Goal: Task Accomplishment & Management: Manage account settings

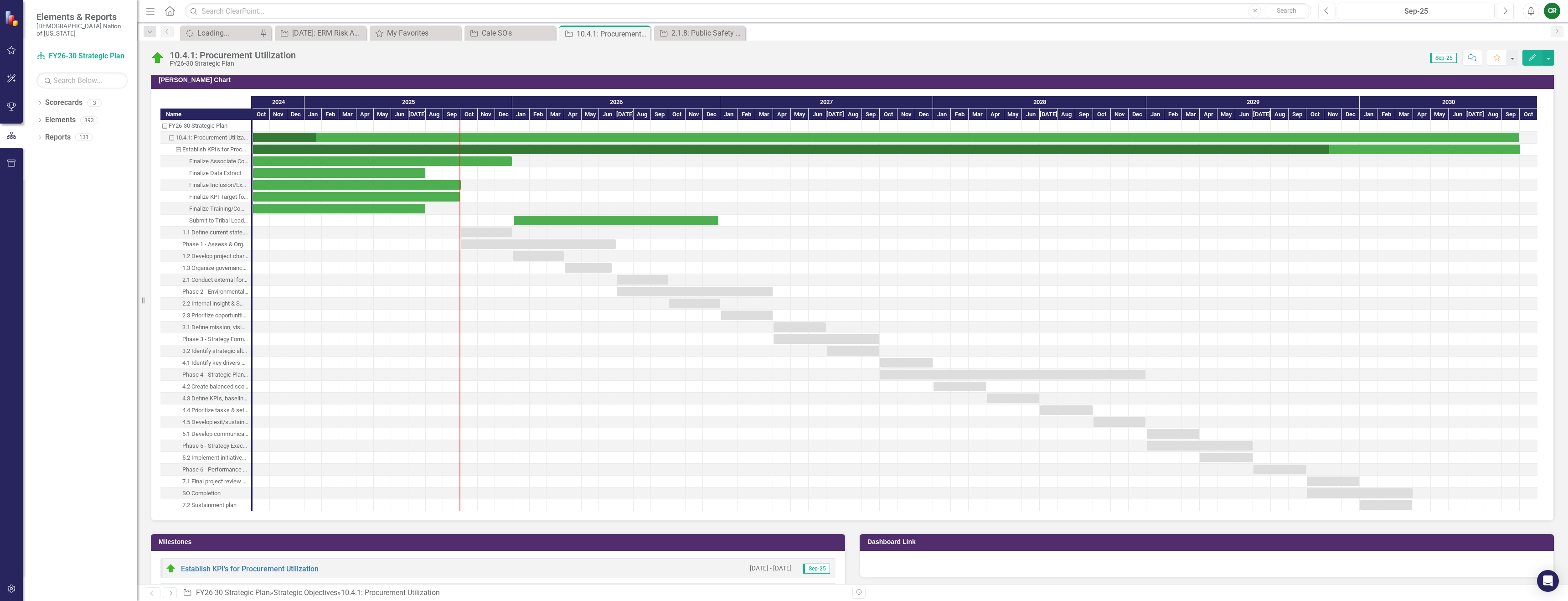
scroll to position [809, 0]
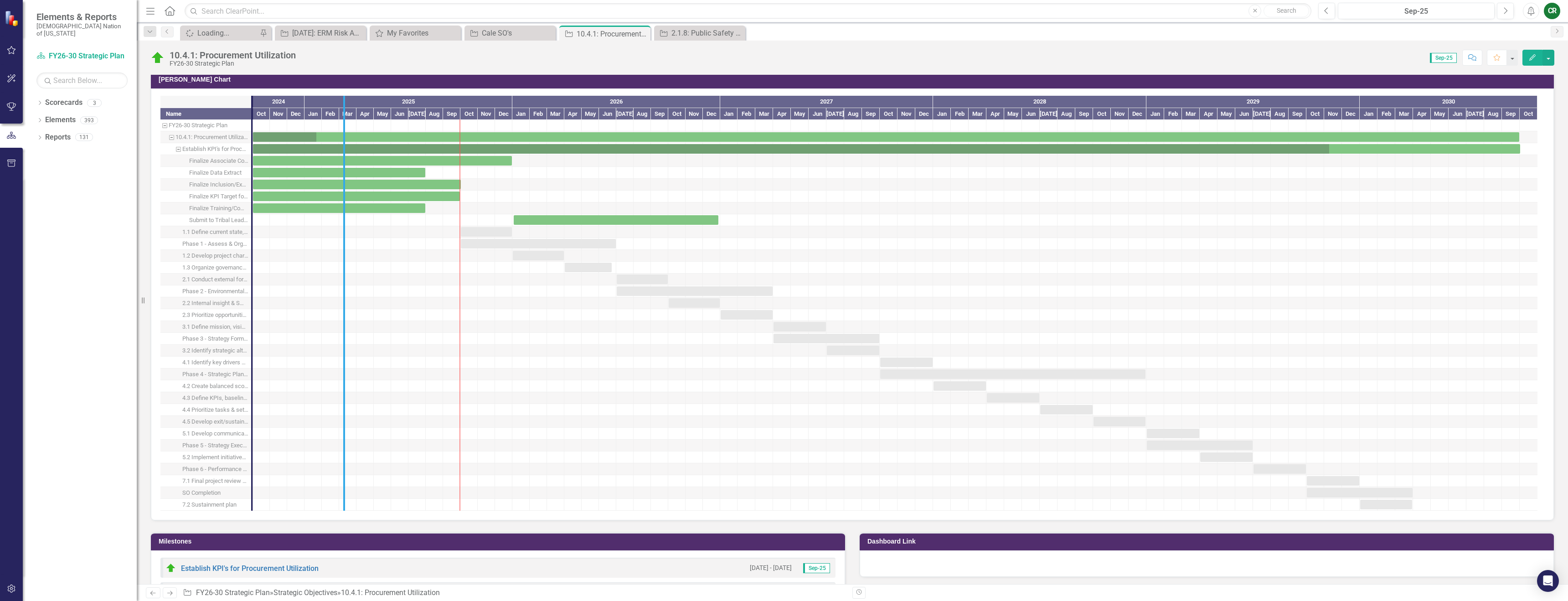
drag, startPoint x: 251, startPoint y: 159, endPoint x: 348, endPoint y: 159, distance: 97.0
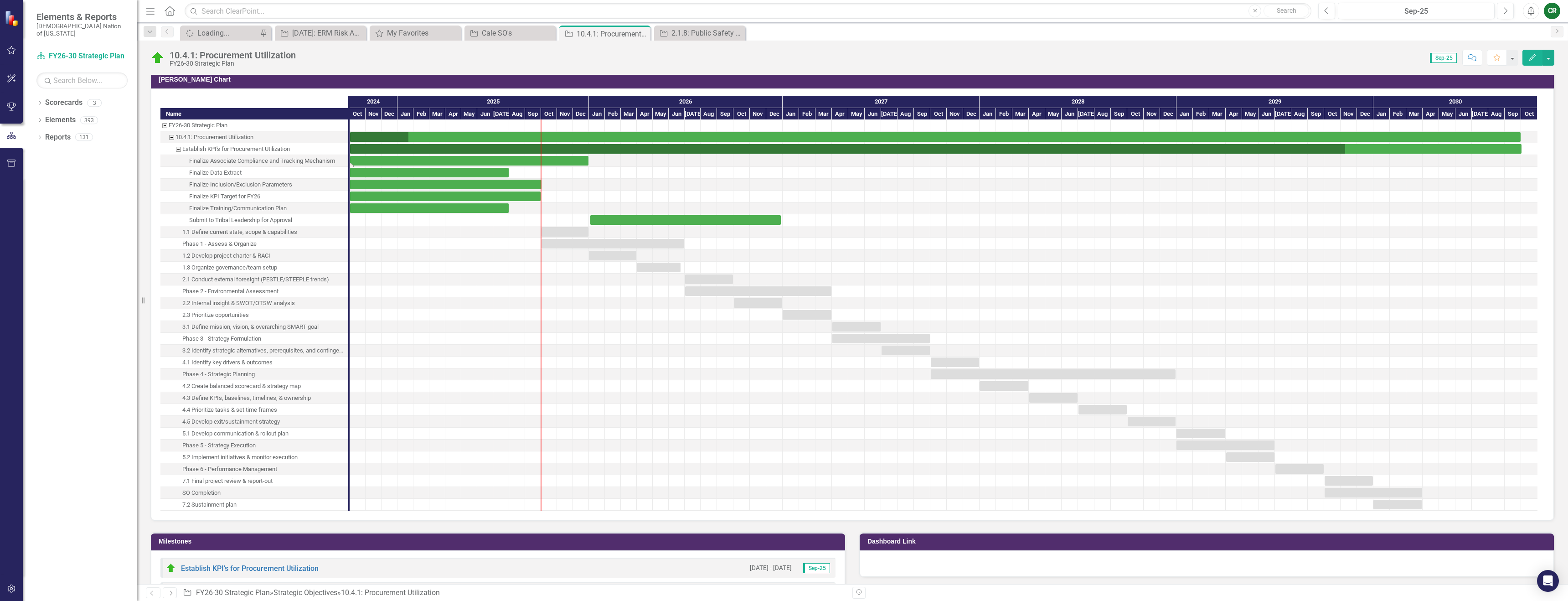
click at [477, 163] on div "Task: Start date: 2024-10-01 End date: 2025-12-31" at bounding box center [469, 161] width 238 height 10
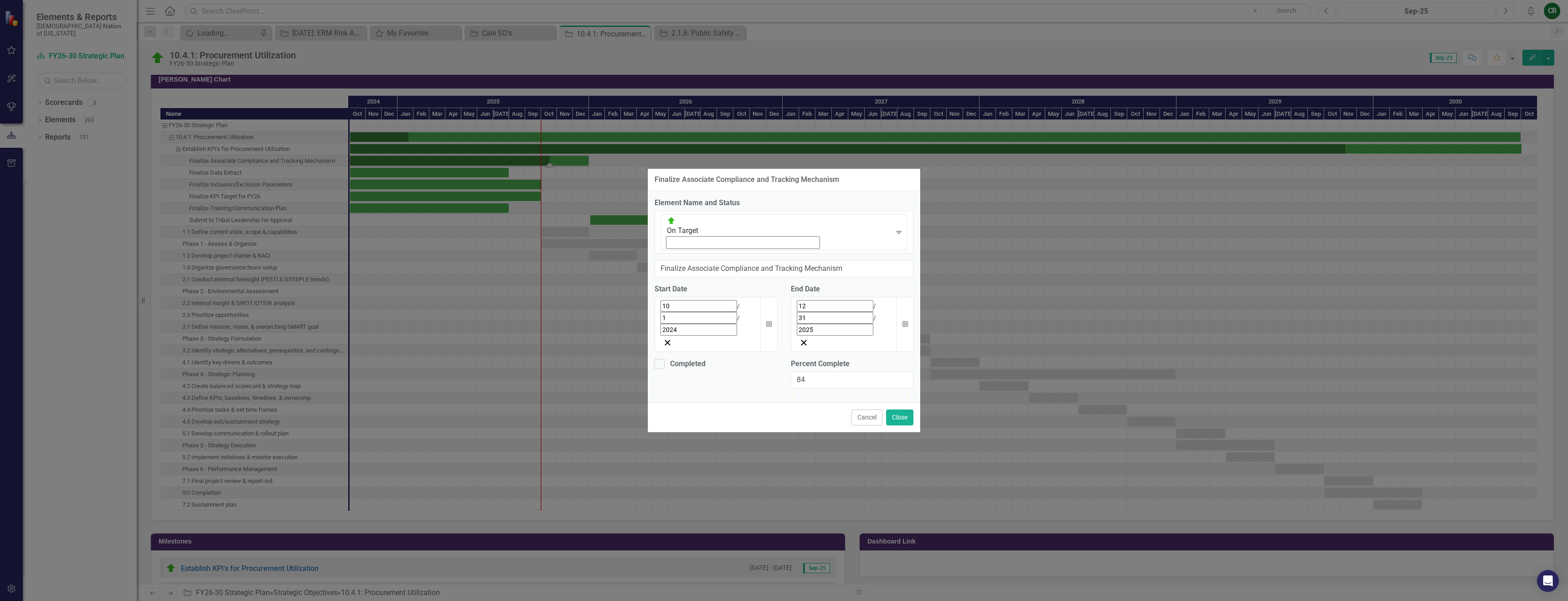
type input "85"
drag, startPoint x: 795, startPoint y: 348, endPoint x: 893, endPoint y: 349, distance: 98.0
click at [889, 396] on div at bounding box center [889, 396] width 0 height 0
click at [900, 410] on button "Close" at bounding box center [900, 418] width 28 height 16
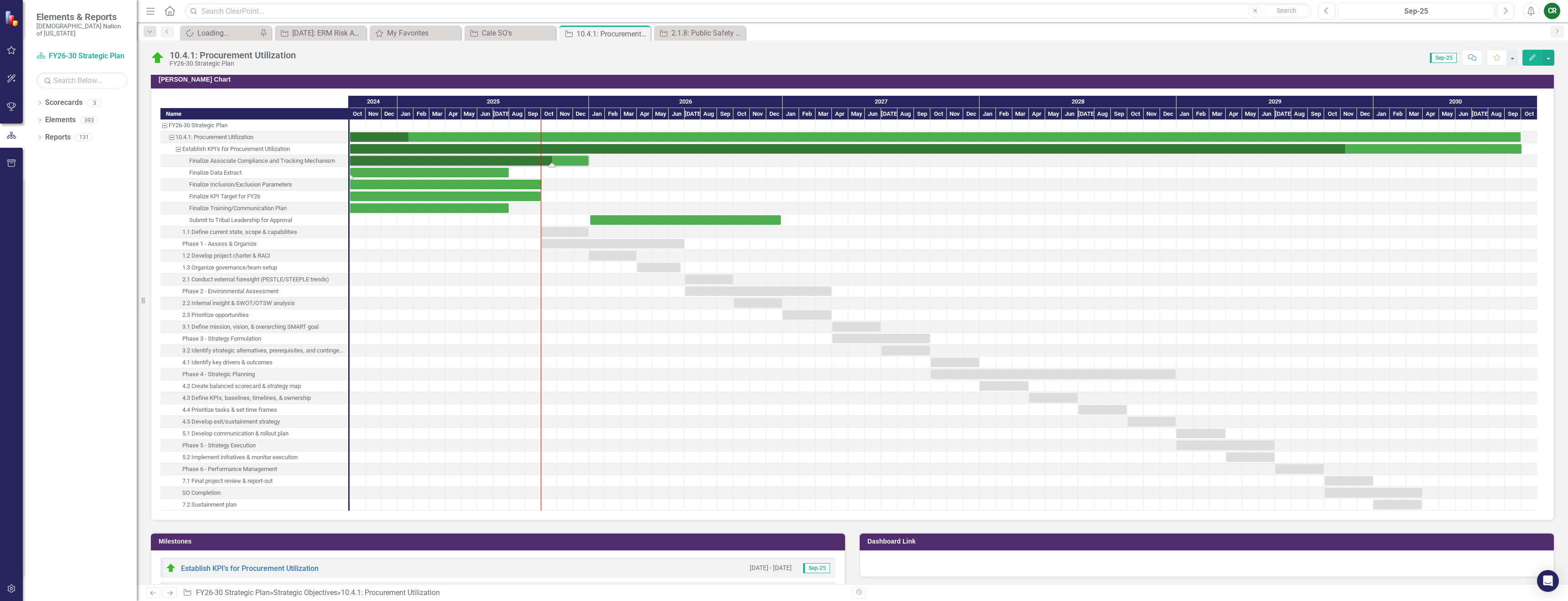
click at [483, 171] on div "Task: Start date: 2024-10-01 End date: 2025-07-31" at bounding box center [430, 172] width 159 height 10
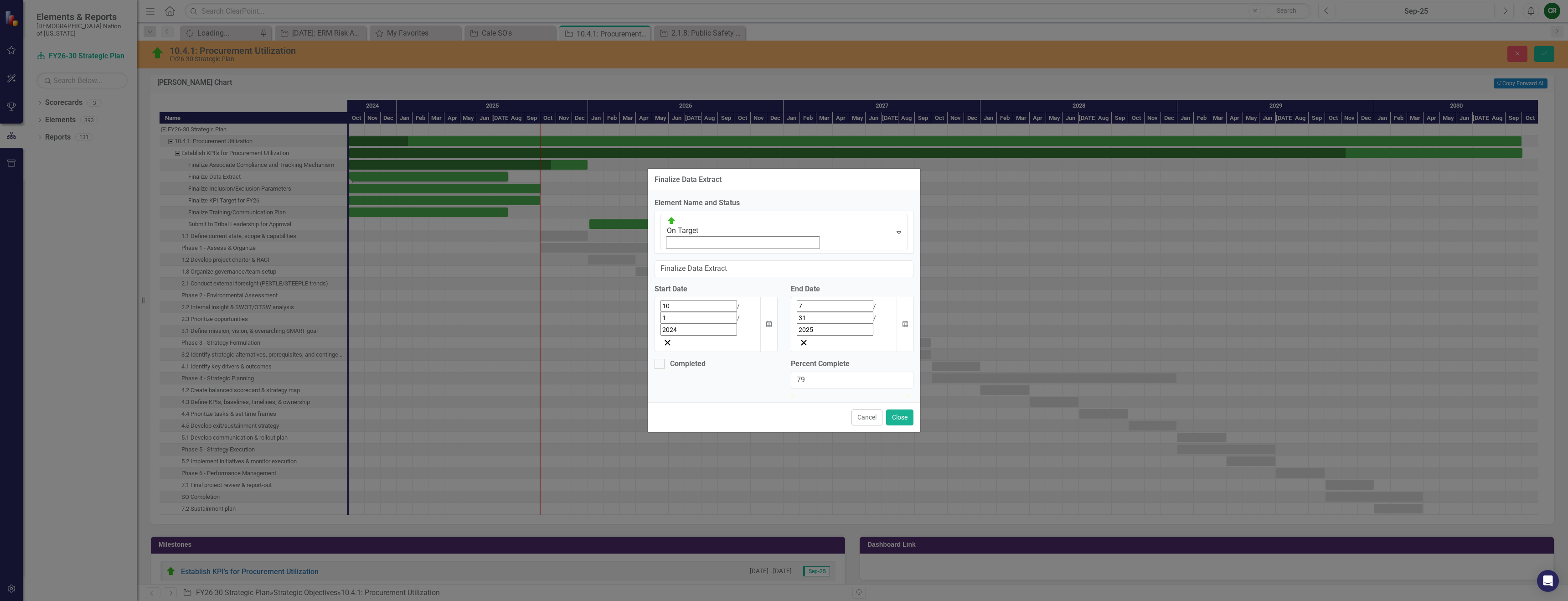
type input "100"
drag, startPoint x: 795, startPoint y: 350, endPoint x: 938, endPoint y: 351, distance: 143.0
click at [947, 351] on div "Finalize Data Extract Element Name and Status On Target Expand Finalize Data Ex…" at bounding box center [784, 300] width 1568 height 601
click at [660, 359] on input "Completed" at bounding box center [657, 362] width 6 height 6
checkbox input "true"
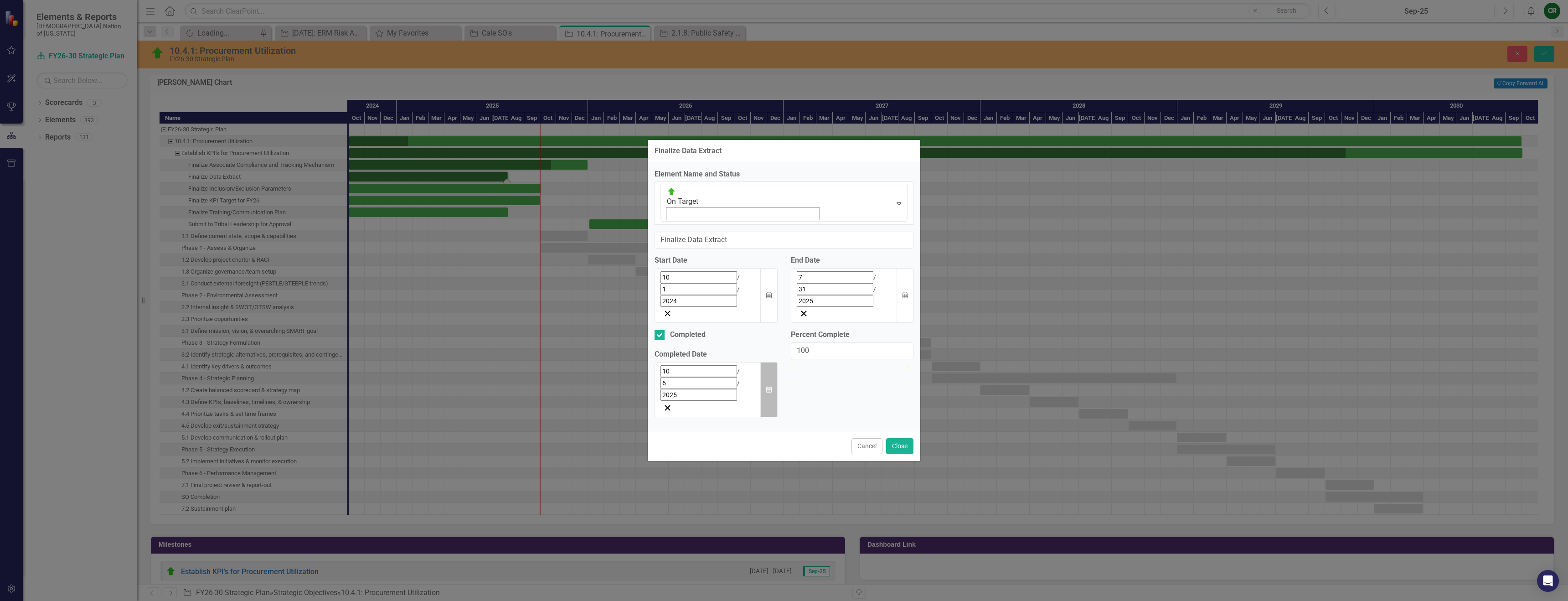
click at [774, 362] on button "Calendar" at bounding box center [769, 389] width 17 height 55
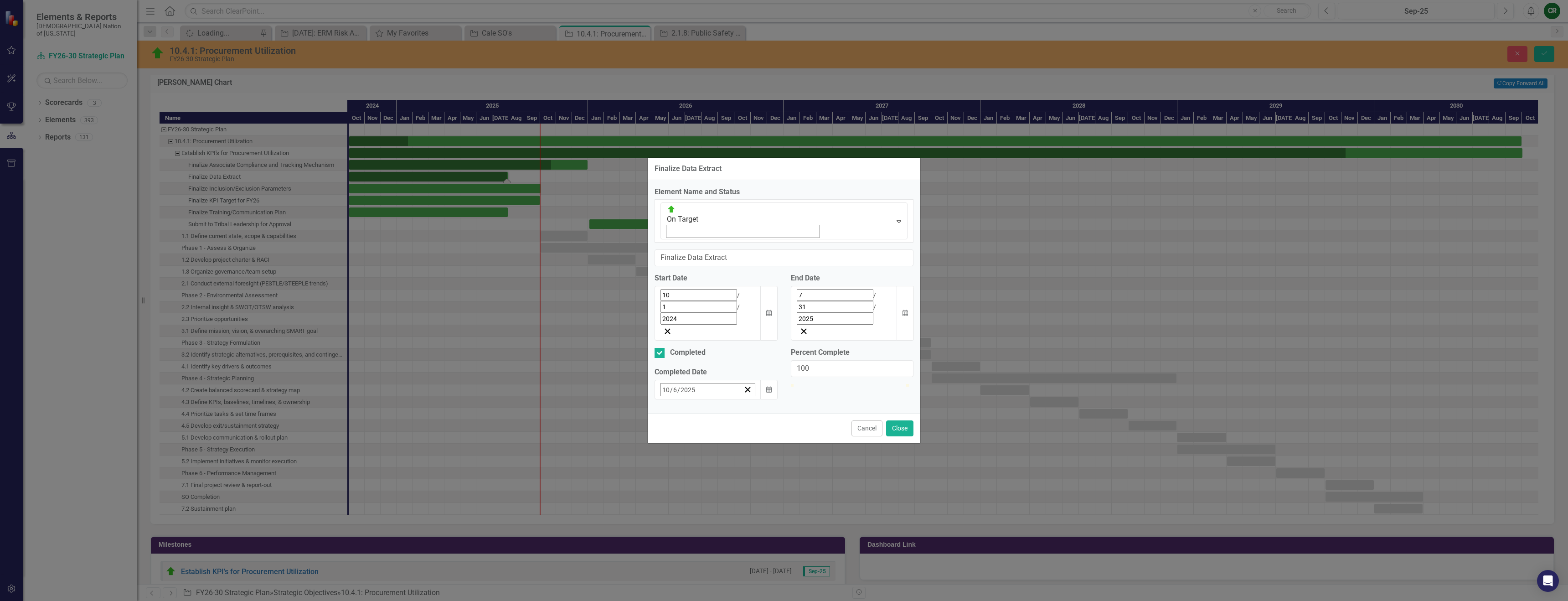
click at [676, 399] on button "‹" at bounding box center [686, 409] width 20 height 20
click at [755, 508] on abbr "31" at bounding box center [758, 512] width 7 height 7
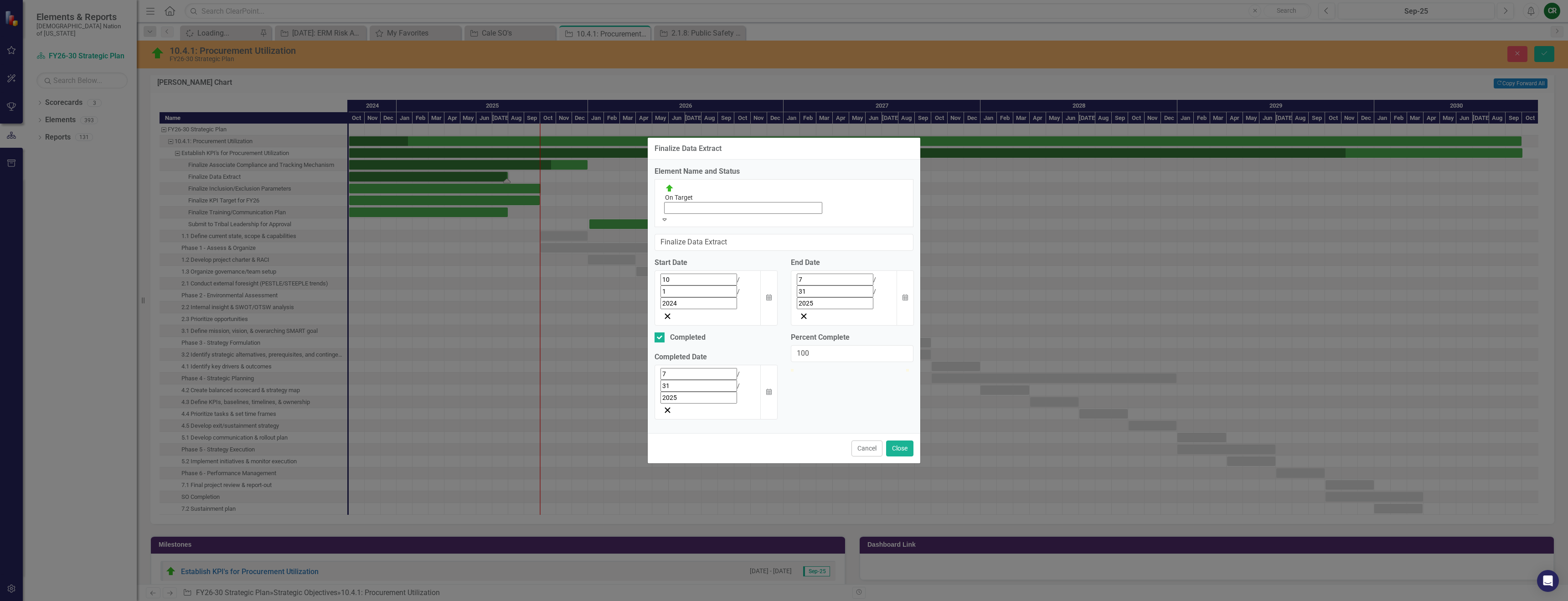
drag, startPoint x: 675, startPoint y: 255, endPoint x: 678, endPoint y: 266, distance: 11.4
click at [675, 224] on div "Expand" at bounding box center [784, 219] width 247 height 9
click at [895, 438] on button "Close" at bounding box center [900, 447] width 28 height 16
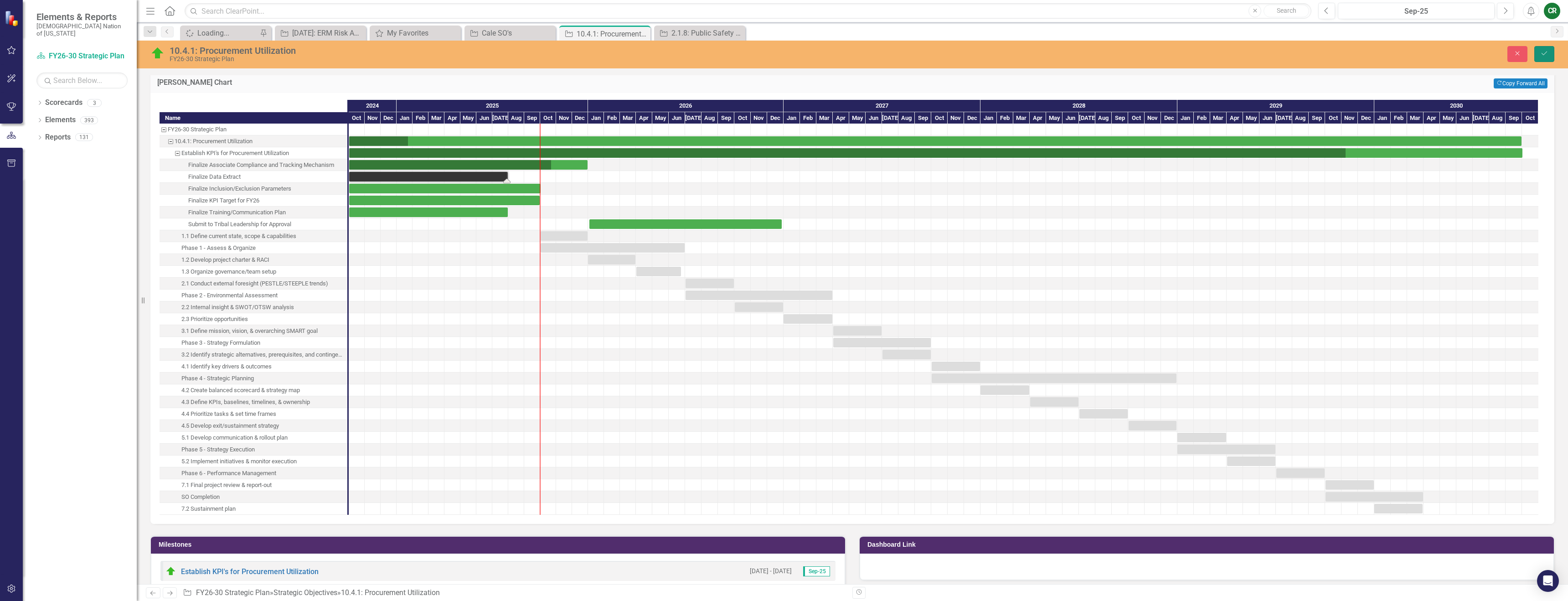
drag, startPoint x: 1545, startPoint y: 57, endPoint x: 1539, endPoint y: 63, distance: 8.5
click at [1545, 57] on button "Save" at bounding box center [1545, 54] width 20 height 16
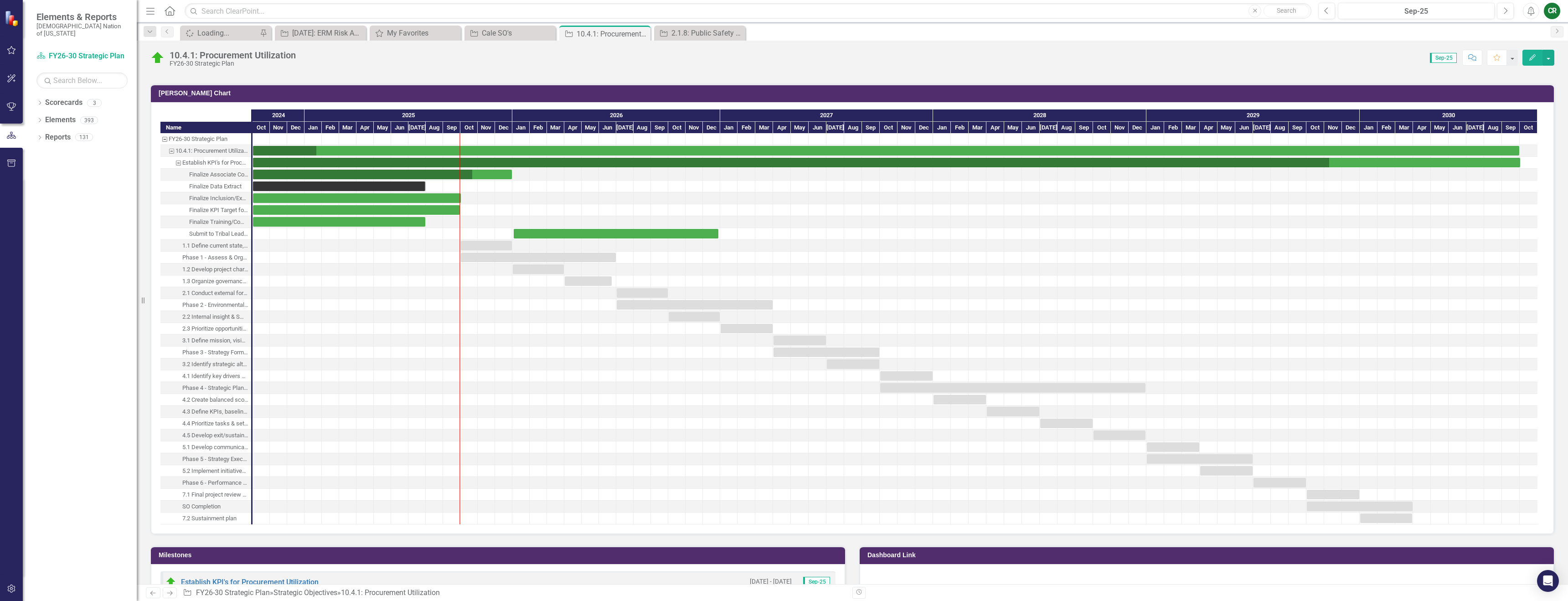
scroll to position [801, 0]
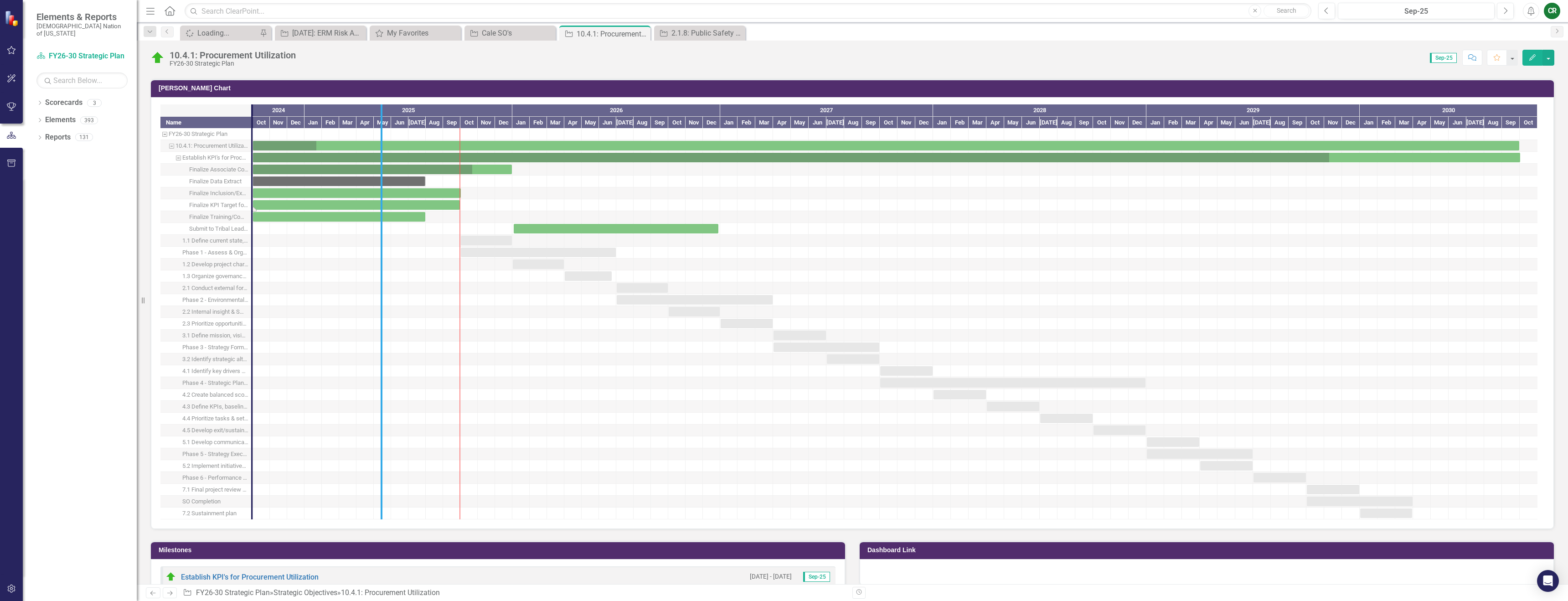
drag, startPoint x: 249, startPoint y: 197, endPoint x: 400, endPoint y: 202, distance: 151.1
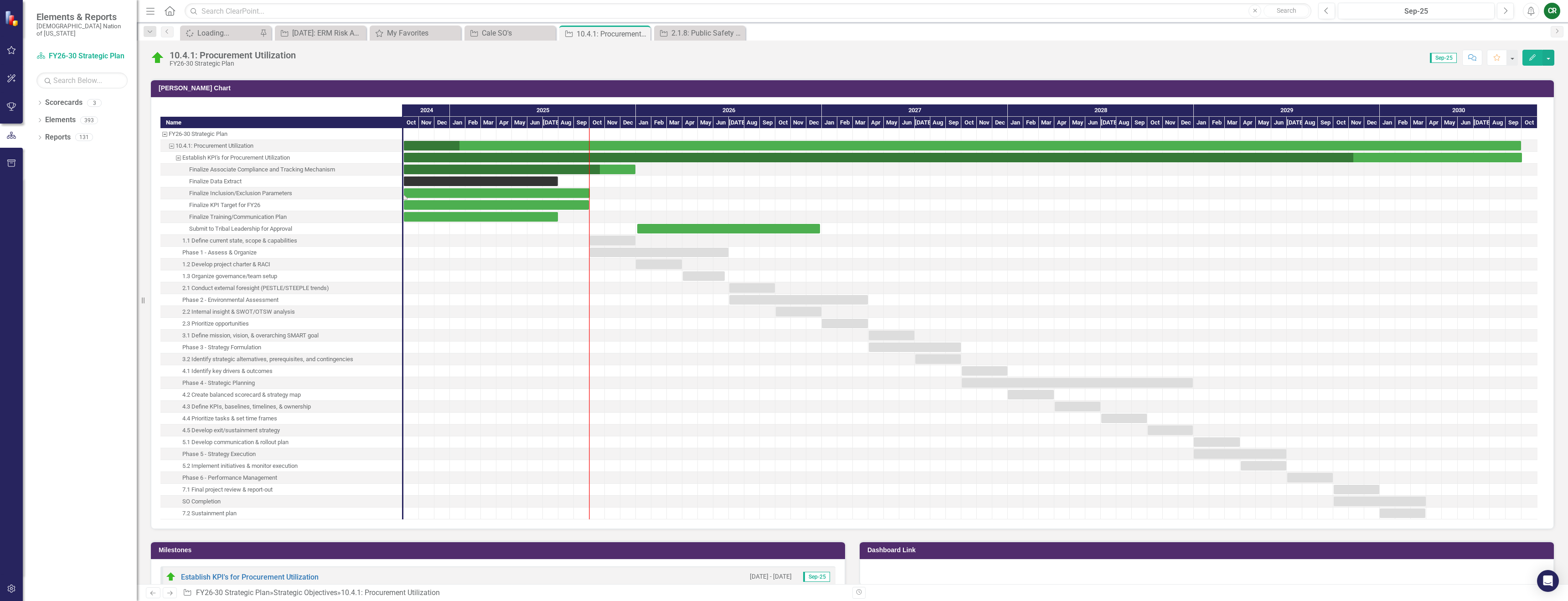
click at [526, 195] on div "Task: Start date: 2024-10-01 End date: 2025-10-01" at bounding box center [496, 193] width 186 height 10
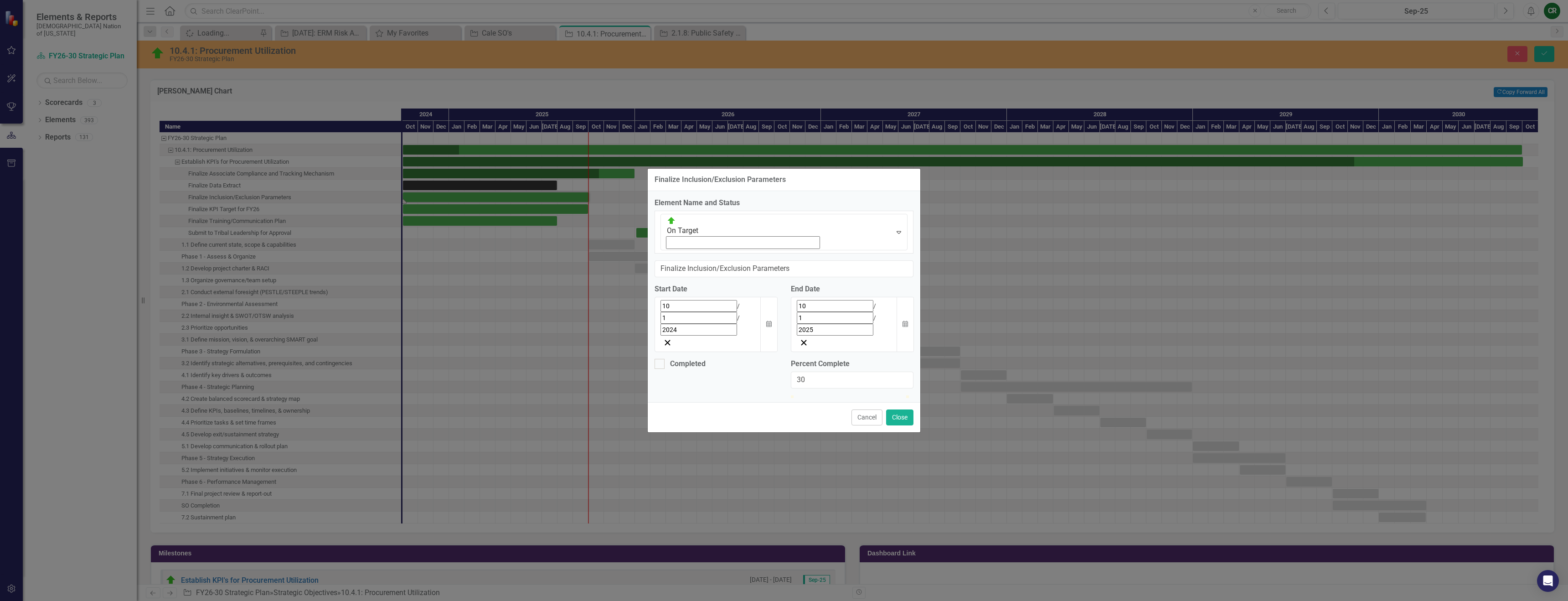
drag, startPoint x: 830, startPoint y: 346, endPoint x: 823, endPoint y: 346, distance: 7.0
click at [827, 396] on div at bounding box center [852, 396] width 122 height 0
type input "91"
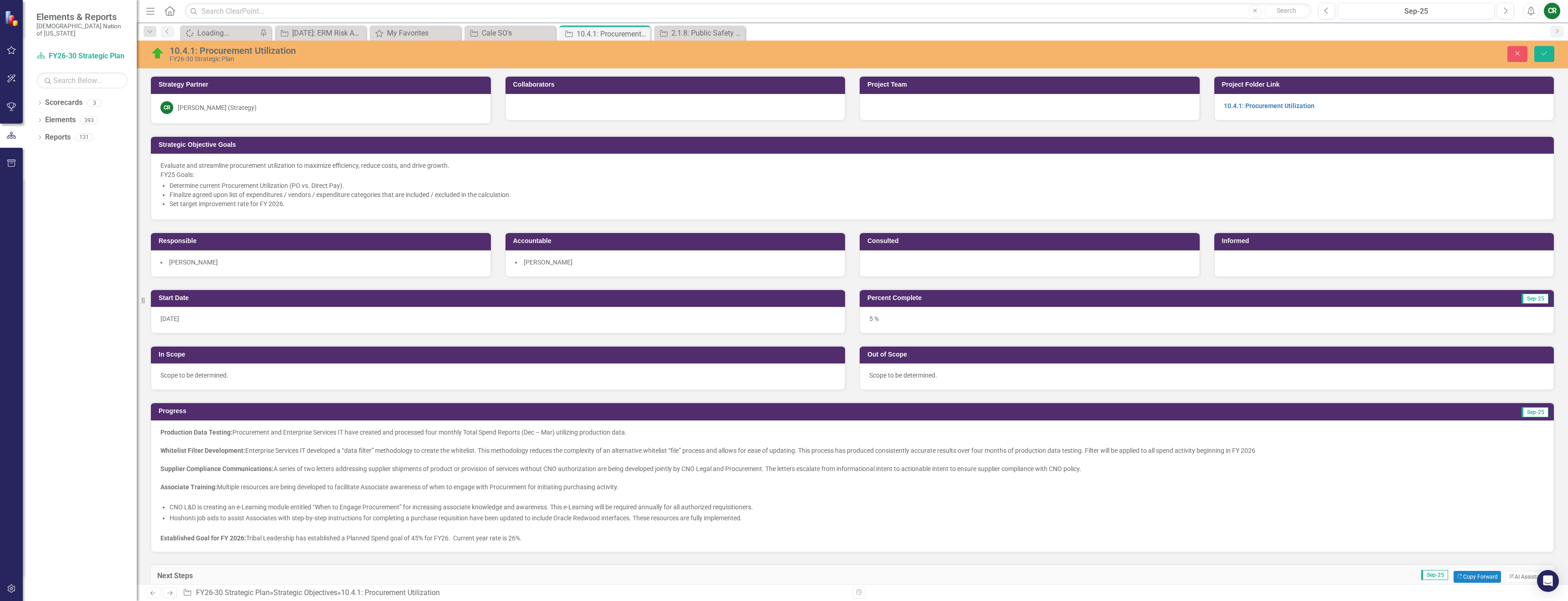
scroll to position [291, 0]
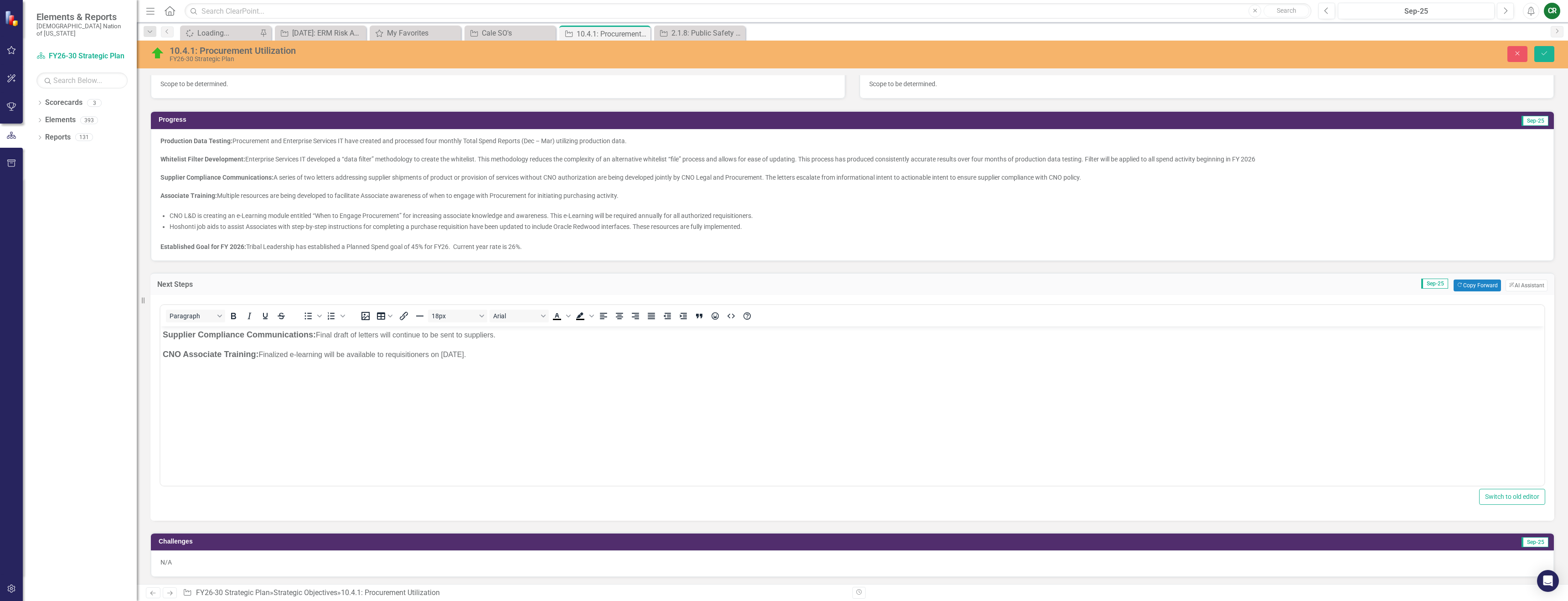
click at [308, 240] on div at bounding box center [853, 238] width 1384 height 9
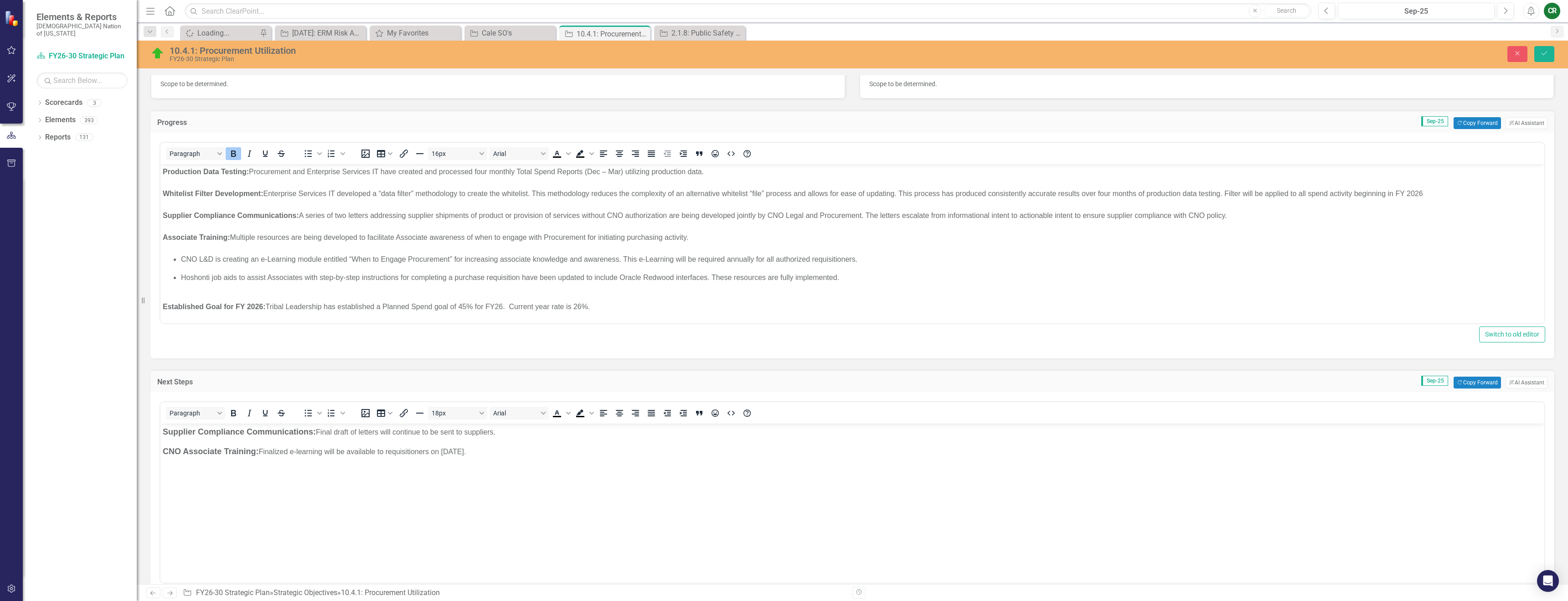
scroll to position [0, 0]
drag, startPoint x: 511, startPoint y: 453, endPoint x: 295, endPoint y: 449, distance: 216.0
click at [294, 449] on p "CNO Associate Training: Finalized e-learning will be available to requisitioner…" at bounding box center [852, 452] width 1380 height 13
click at [263, 451] on p "CNO Associate Training: Finalized e-learnings to go live to all associates in O…" at bounding box center [852, 452] width 1380 height 13
click at [309, 413] on icon "Bullet list" at bounding box center [308, 413] width 11 height 11
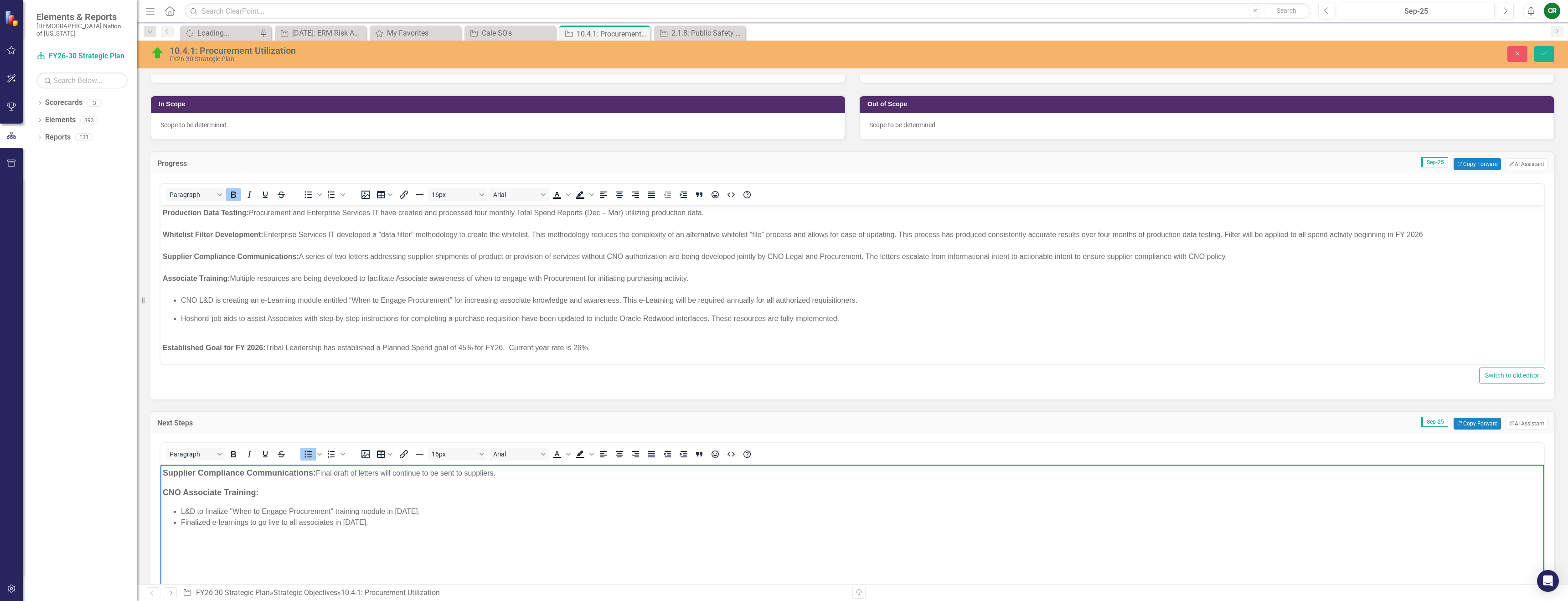
scroll to position [251, 0]
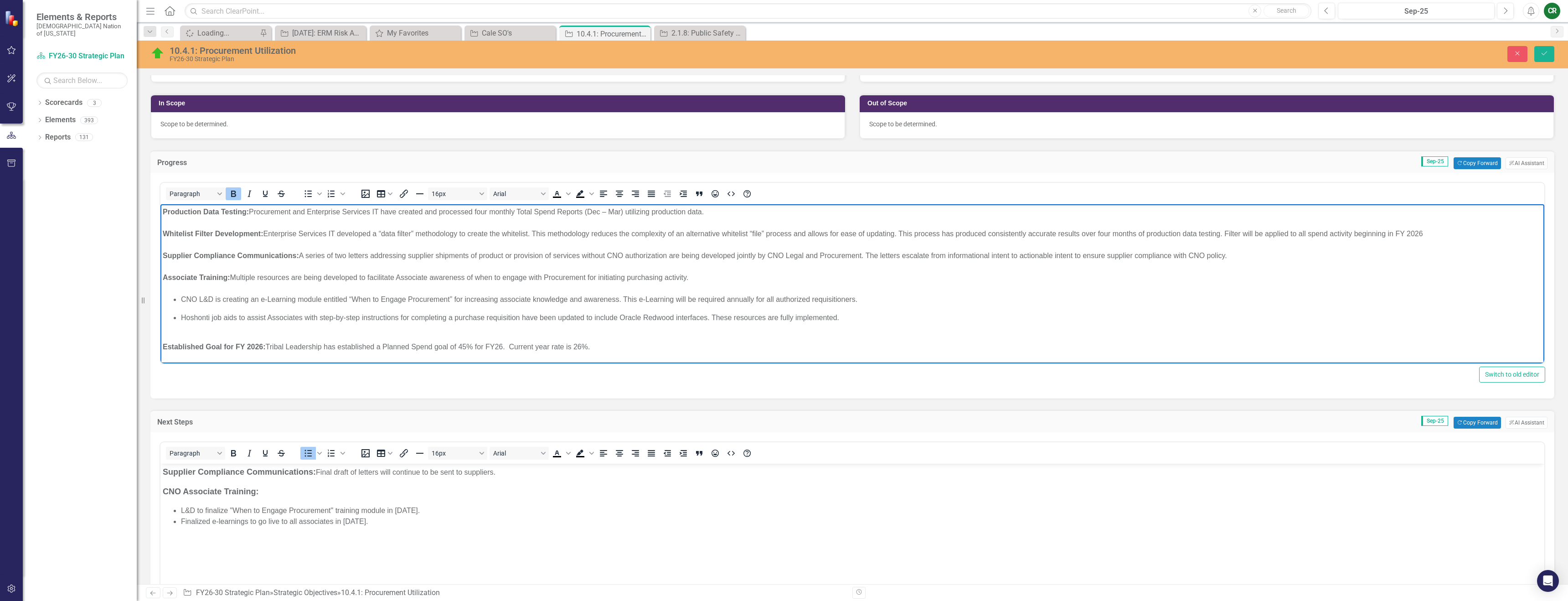
click at [196, 208] on strong "Production Data Testing:" at bounding box center [205, 212] width 87 height 8
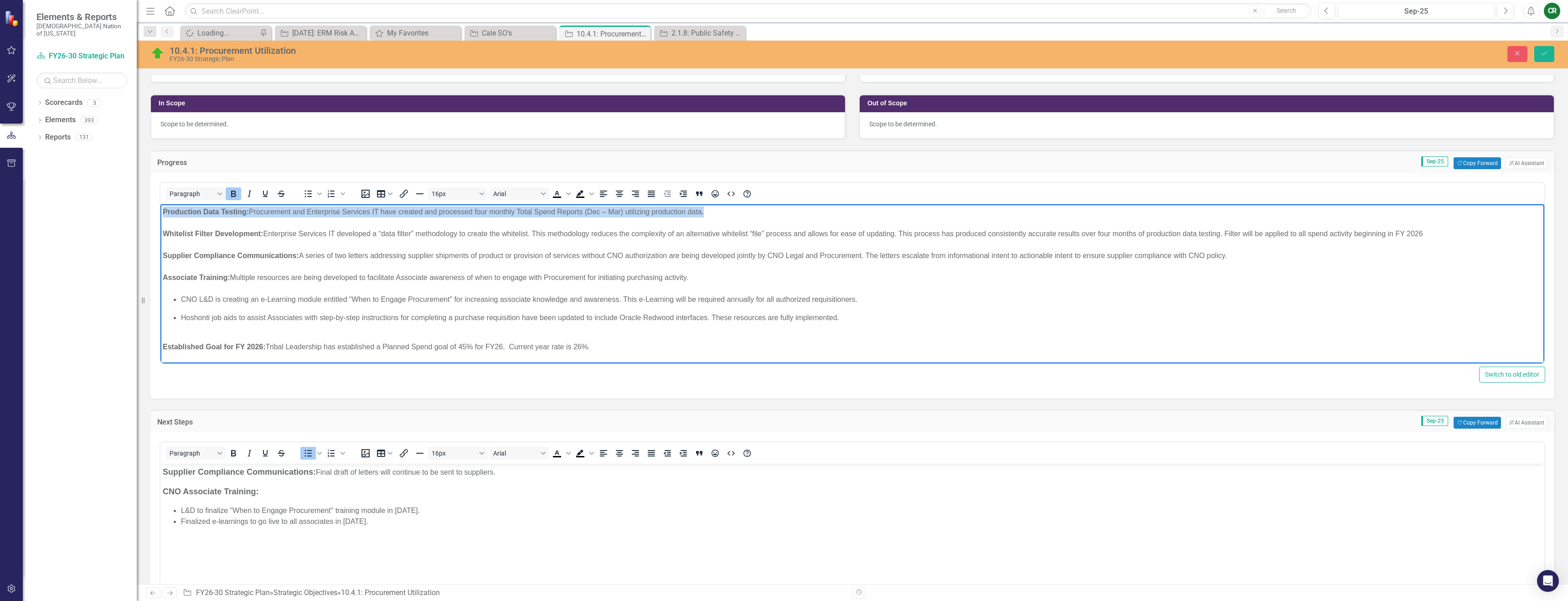
click at [196, 208] on strong "Production Data Testing:" at bounding box center [205, 212] width 87 height 8
copy div "Production Data Testing: Procurement and Enterprise Services IT have created an…"
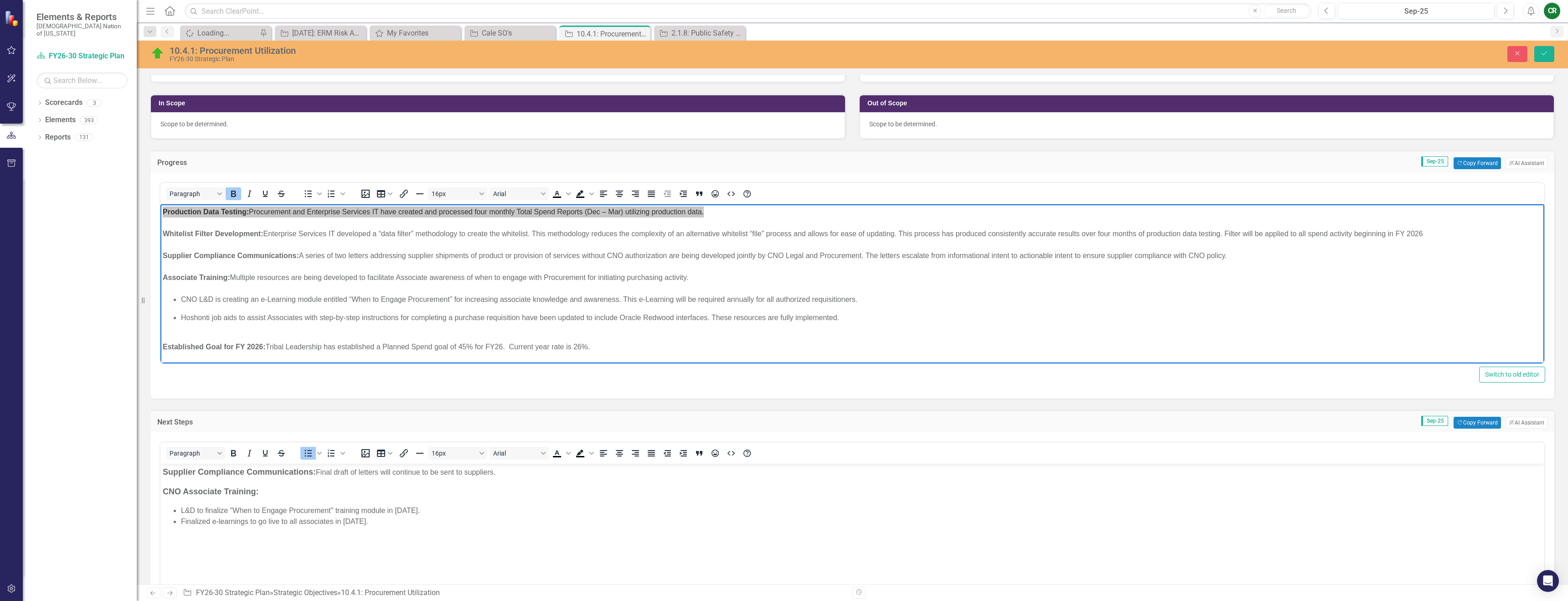
click at [163, 470] on strong "Supplier Compliance Communications:" at bounding box center [239, 472] width 154 height 9
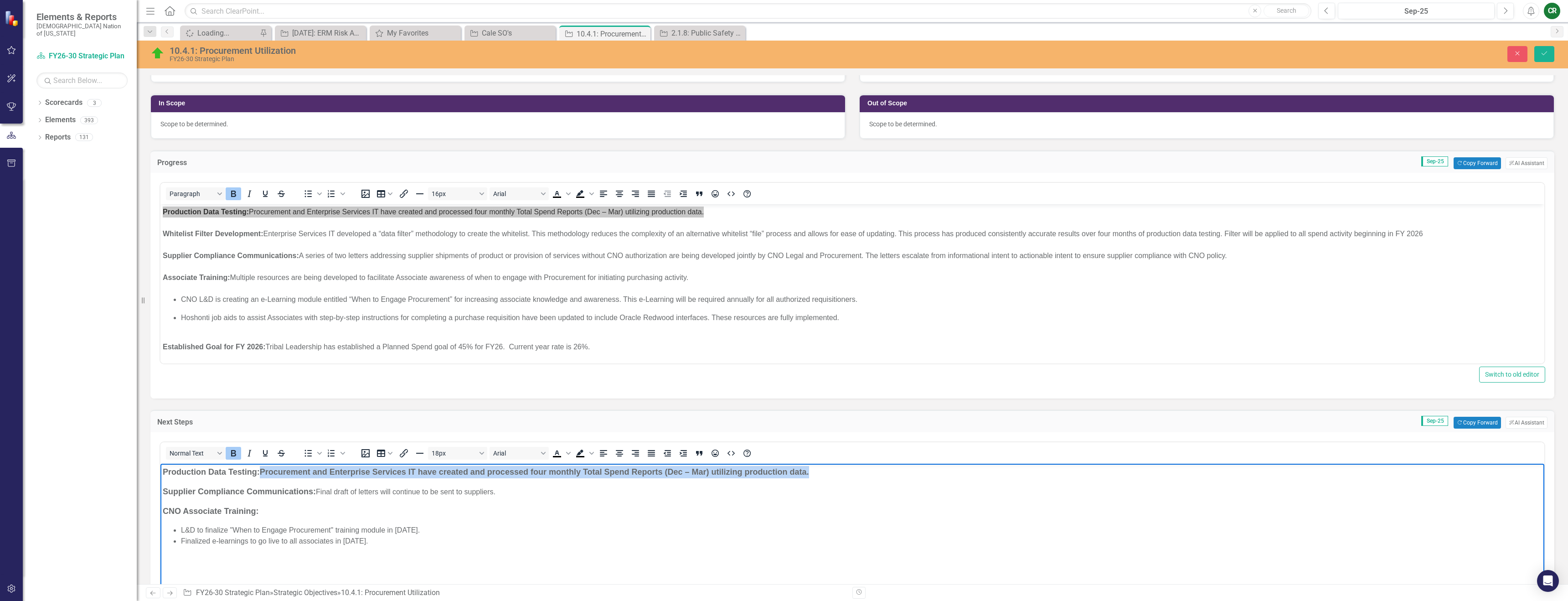
drag, startPoint x: 820, startPoint y: 480, endPoint x: 263, endPoint y: 469, distance: 557.1
click at [263, 469] on body "Production Data Testing: Procurement and Enterprise Services IT have created an…" at bounding box center [853, 531] width 1384 height 137
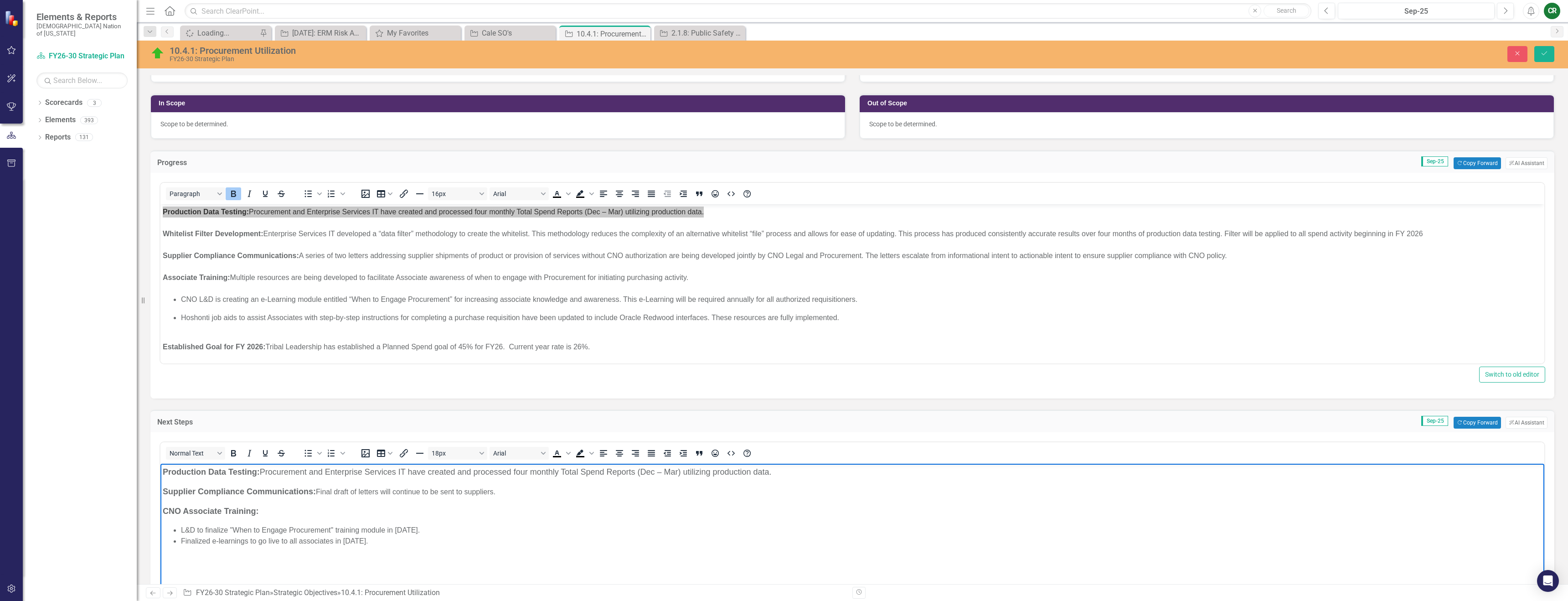
click at [637, 506] on p "CNO Associate Training:" at bounding box center [852, 512] width 1380 height 13
drag, startPoint x: 777, startPoint y: 474, endPoint x: 411, endPoint y: 471, distance: 366.0
click at [411, 471] on p "Production Data Testing: Procurement and Enterprise Services IT have created an…" at bounding box center [852, 472] width 1380 height 13
click at [481, 475] on span "Production Data Testing: Procurement and Enterprise Services IT to continue pro…" at bounding box center [407, 472] width 489 height 9
click at [488, 472] on span "Production Data Testing: Procurement and Enterprise Services IT to continue pro…" at bounding box center [414, 472] width 505 height 9
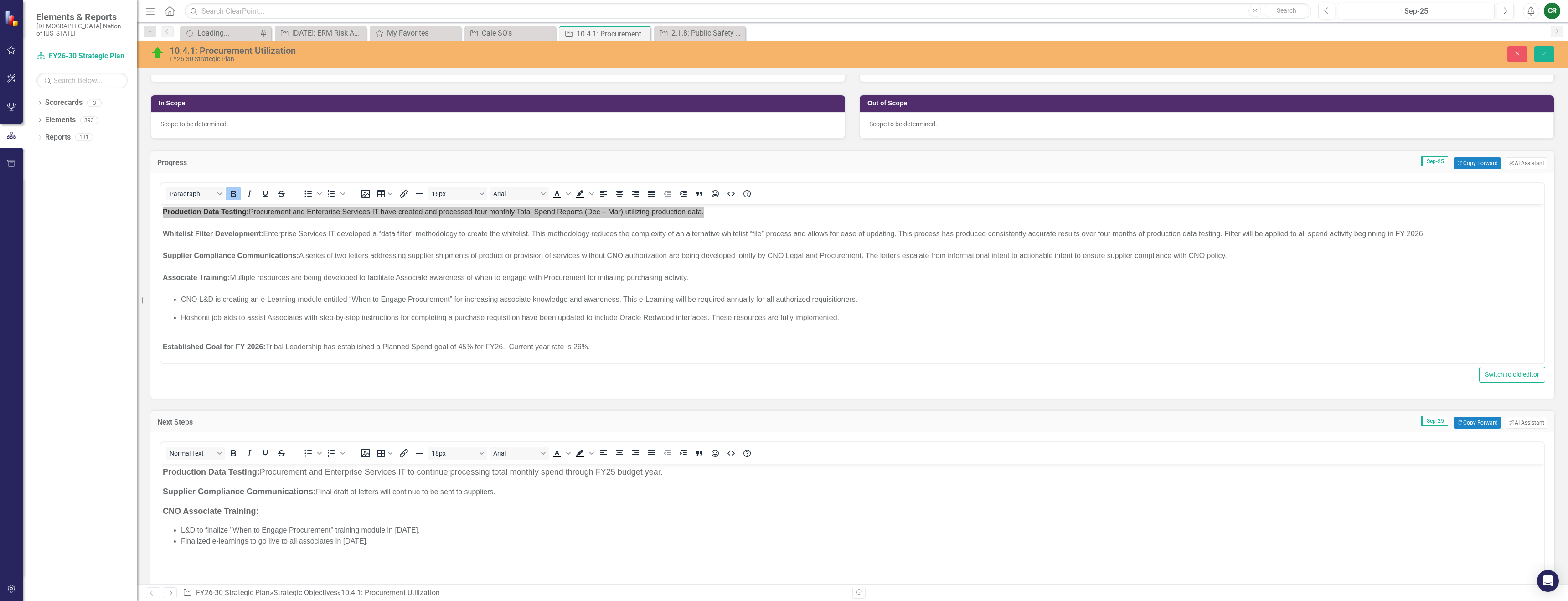
drag, startPoint x: 1544, startPoint y: 56, endPoint x: 1543, endPoint y: 62, distance: 6.1
click at [1545, 56] on button "Save" at bounding box center [1545, 54] width 20 height 16
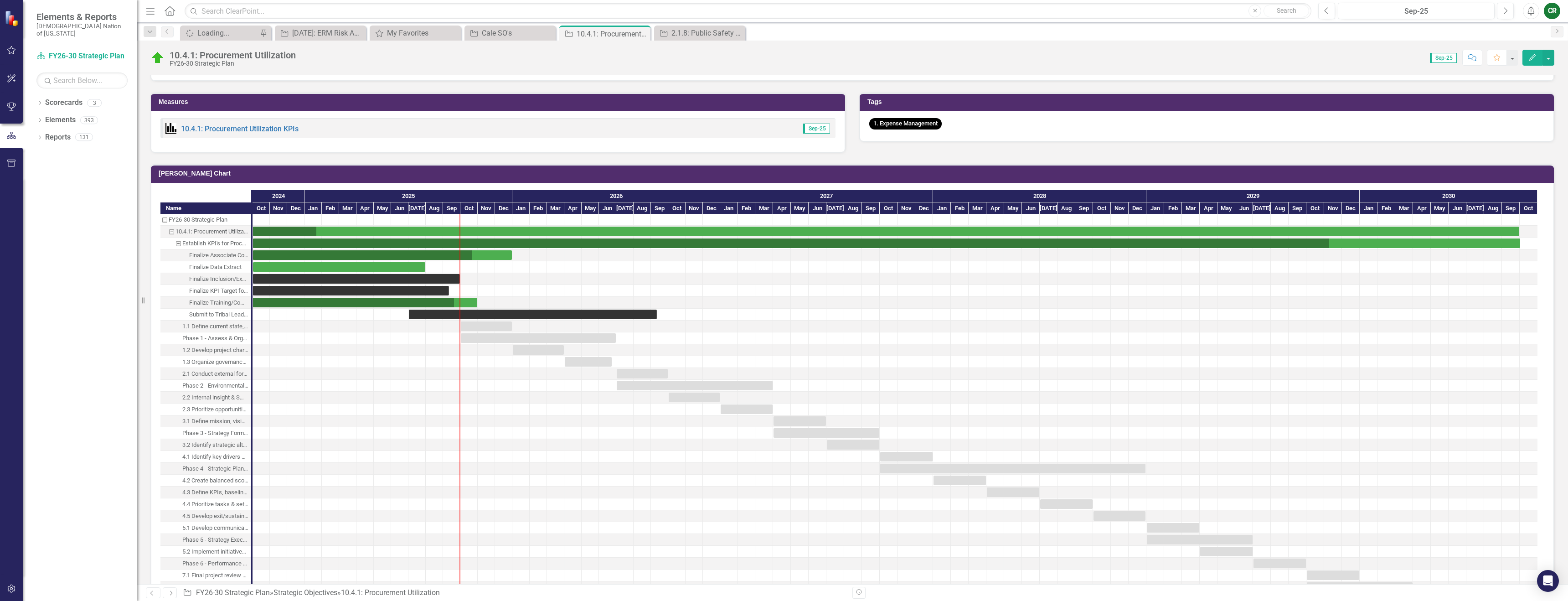
scroll to position [753, 0]
click at [328, 264] on div "Task: Start date: 2024-10-01 End date: 2025-07-31" at bounding box center [338, 266] width 172 height 10
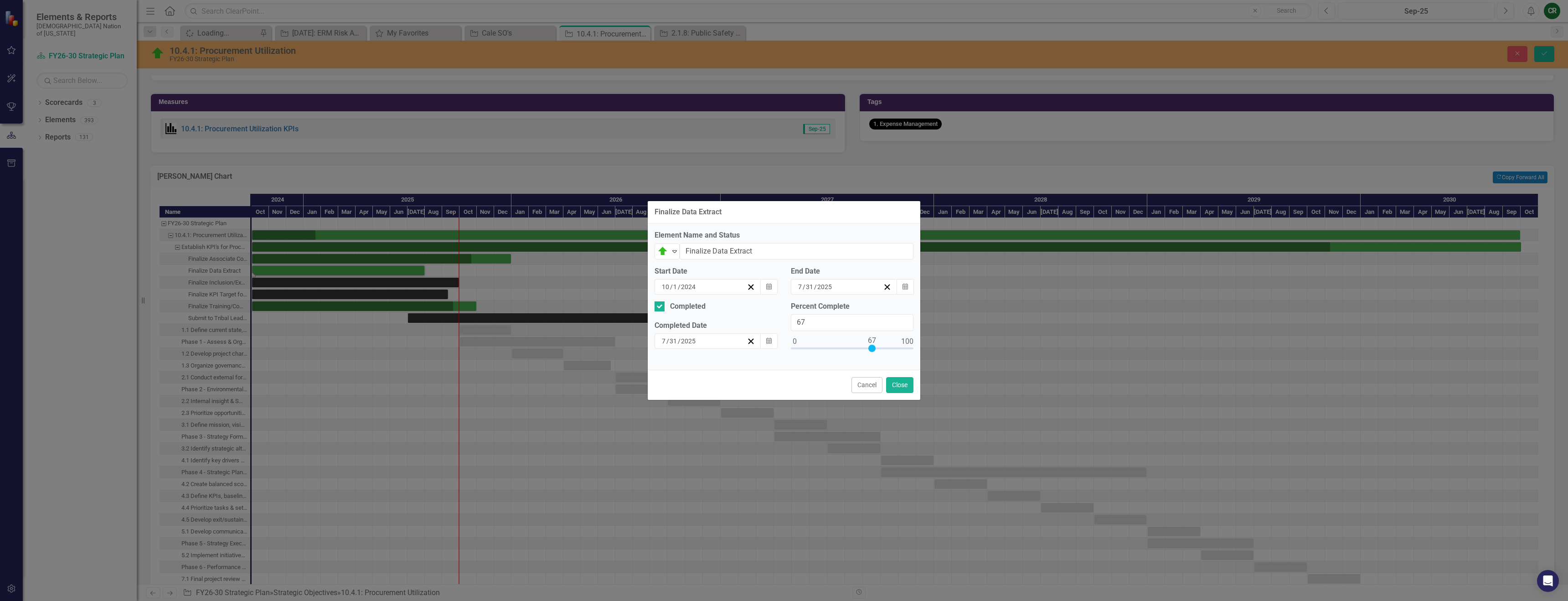
type input "100"
drag, startPoint x: 796, startPoint y: 348, endPoint x: 863, endPoint y: 321, distance: 72.2
click at [954, 346] on div "Finalize Data Extract Element Name and Status On Target Expand Finalize Data Ex…" at bounding box center [784, 300] width 1568 height 601
drag, startPoint x: 662, startPoint y: 246, endPoint x: 669, endPoint y: 275, distance: 29.8
click at [662, 247] on img at bounding box center [663, 251] width 11 height 11
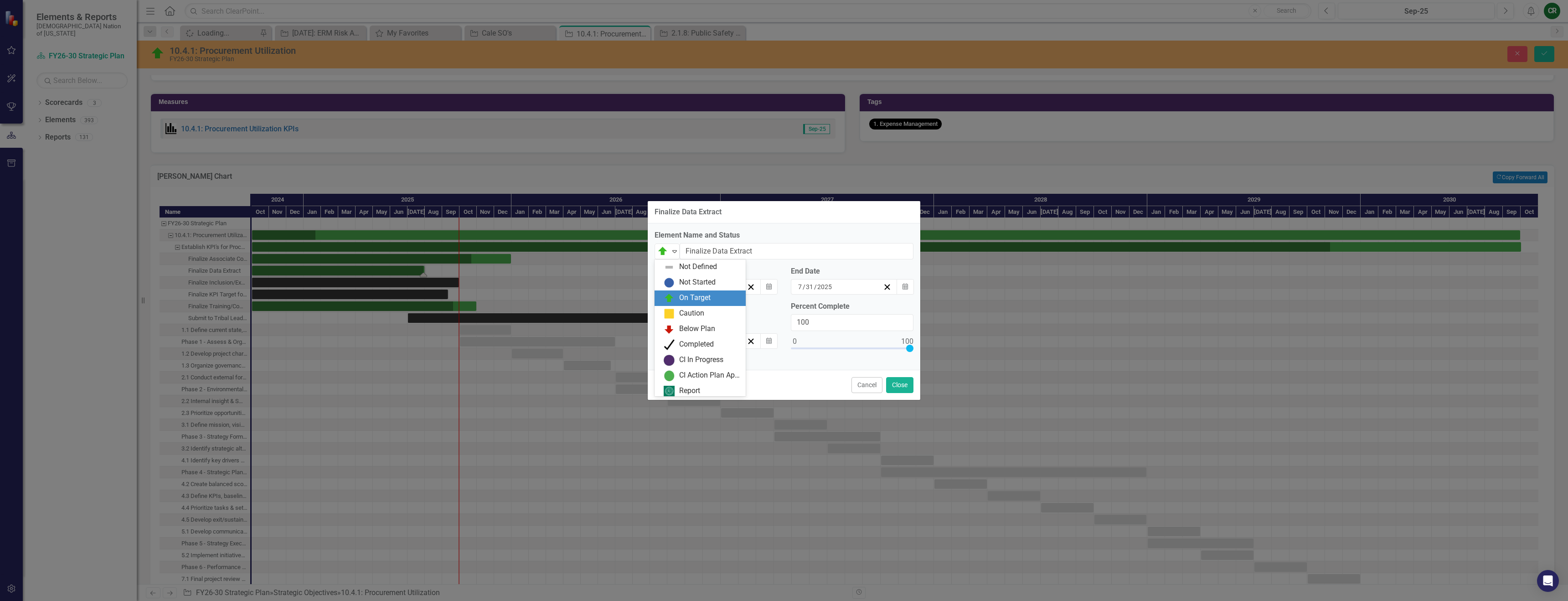
scroll to position [3, 0]
drag, startPoint x: 692, startPoint y: 341, endPoint x: 785, endPoint y: 354, distance: 93.9
click at [692, 341] on div "Completed" at bounding box center [696, 342] width 35 height 11
click at [907, 383] on button "Close" at bounding box center [900, 385] width 28 height 16
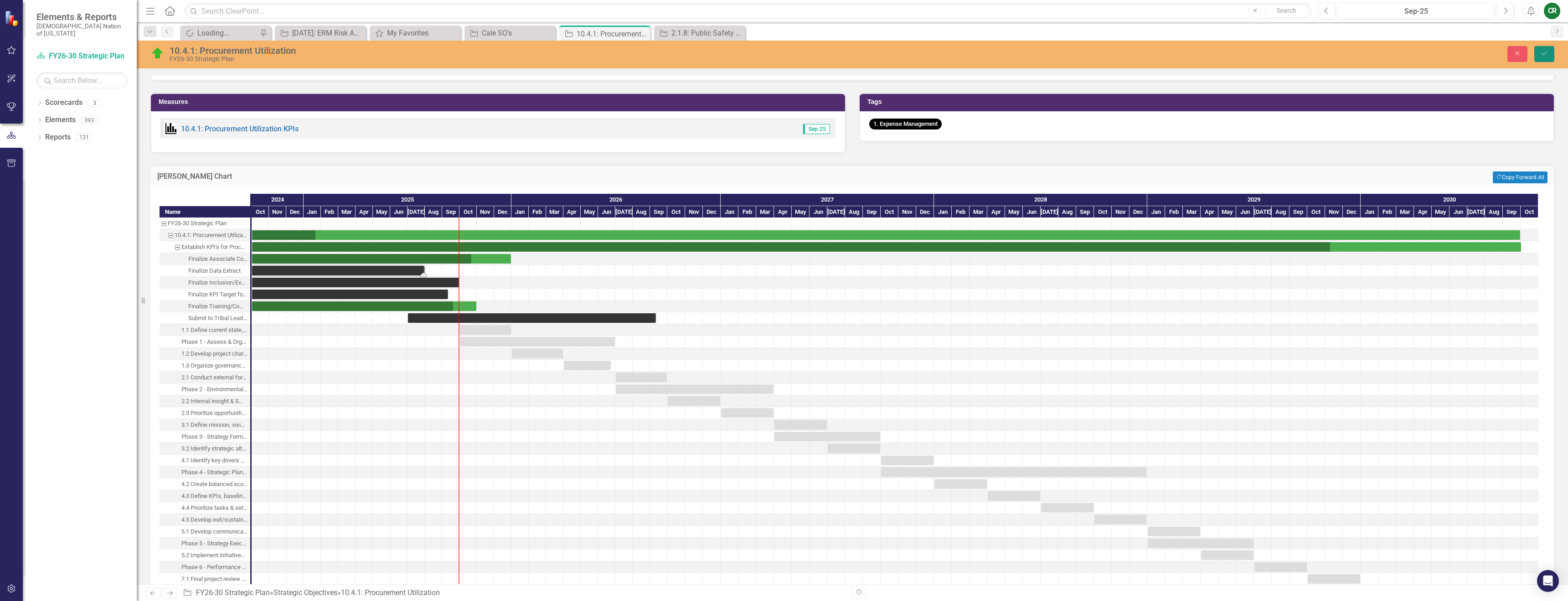
click at [1543, 57] on button "Save" at bounding box center [1545, 54] width 20 height 16
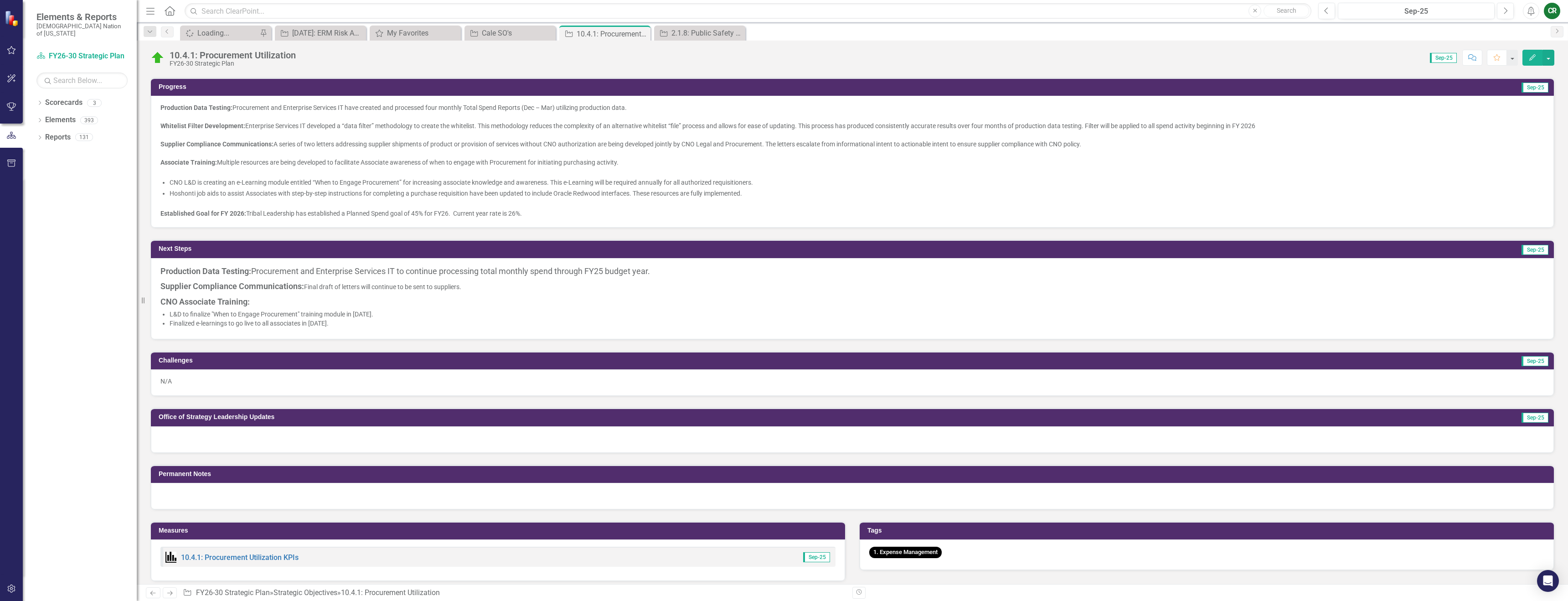
scroll to position [343, 0]
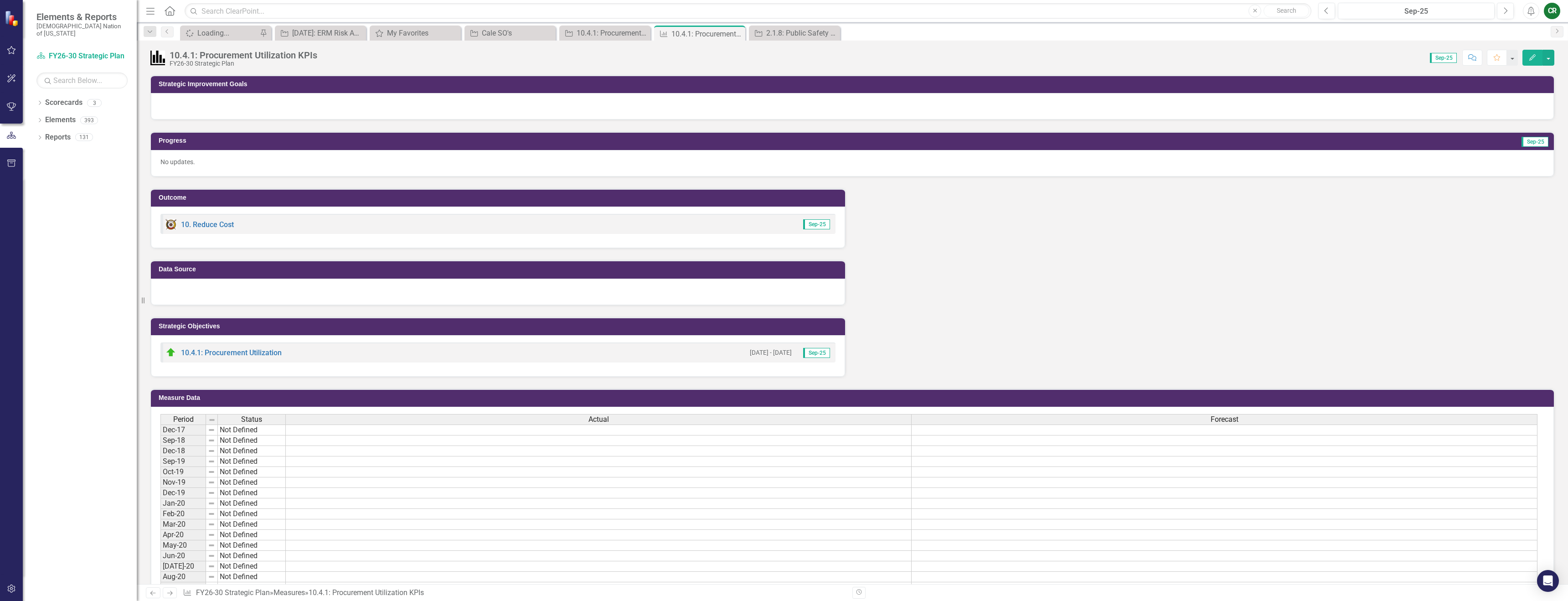
click at [570, 101] on div at bounding box center [853, 106] width 1404 height 27
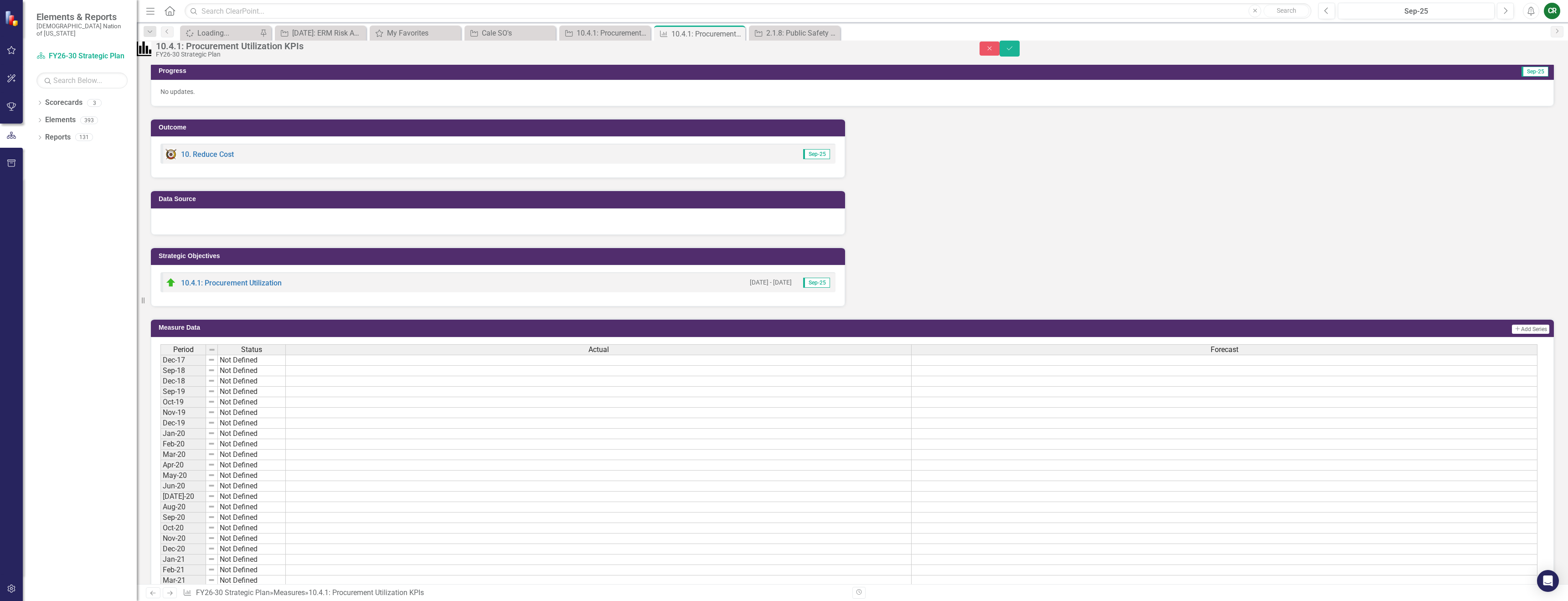
scroll to position [264, 0]
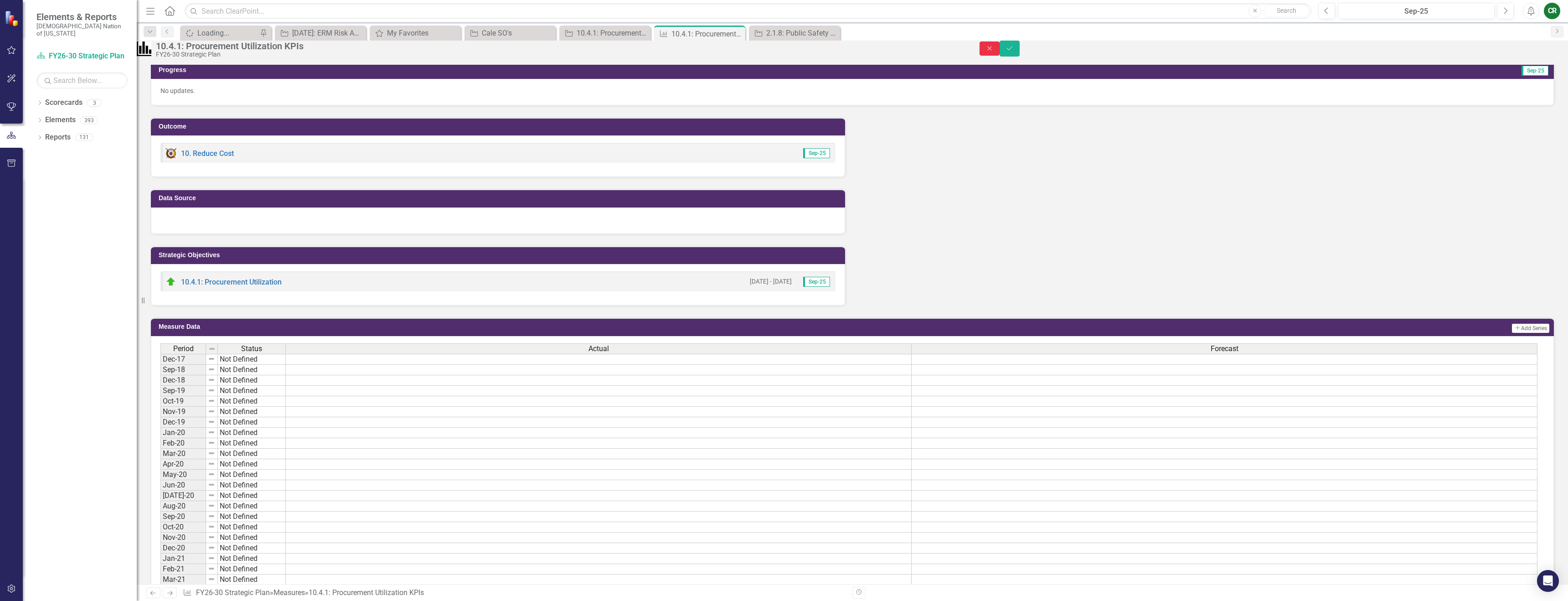
click at [1000, 55] on button "Close" at bounding box center [989, 48] width 20 height 14
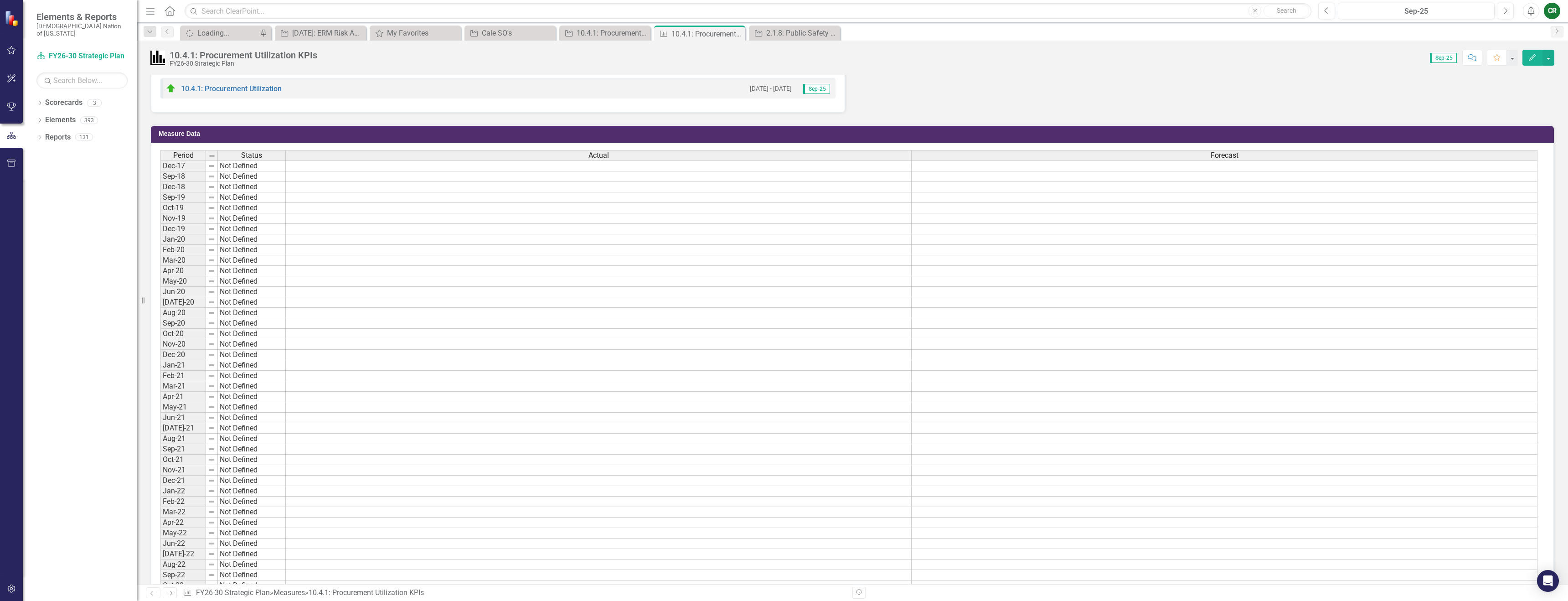
scroll to position [104, 0]
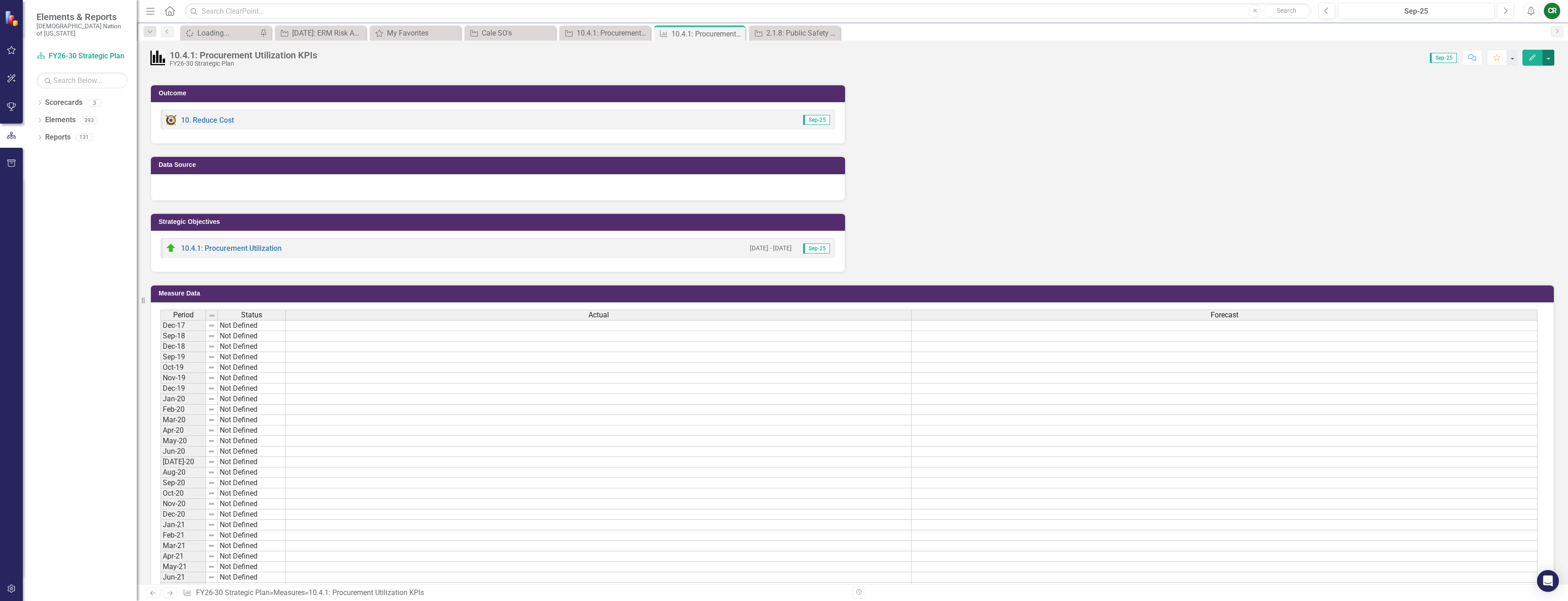
click at [1549, 60] on button "button" at bounding box center [1548, 58] width 12 height 16
click at [1524, 73] on link "Edit Edit Measure" at bounding box center [1510, 74] width 89 height 17
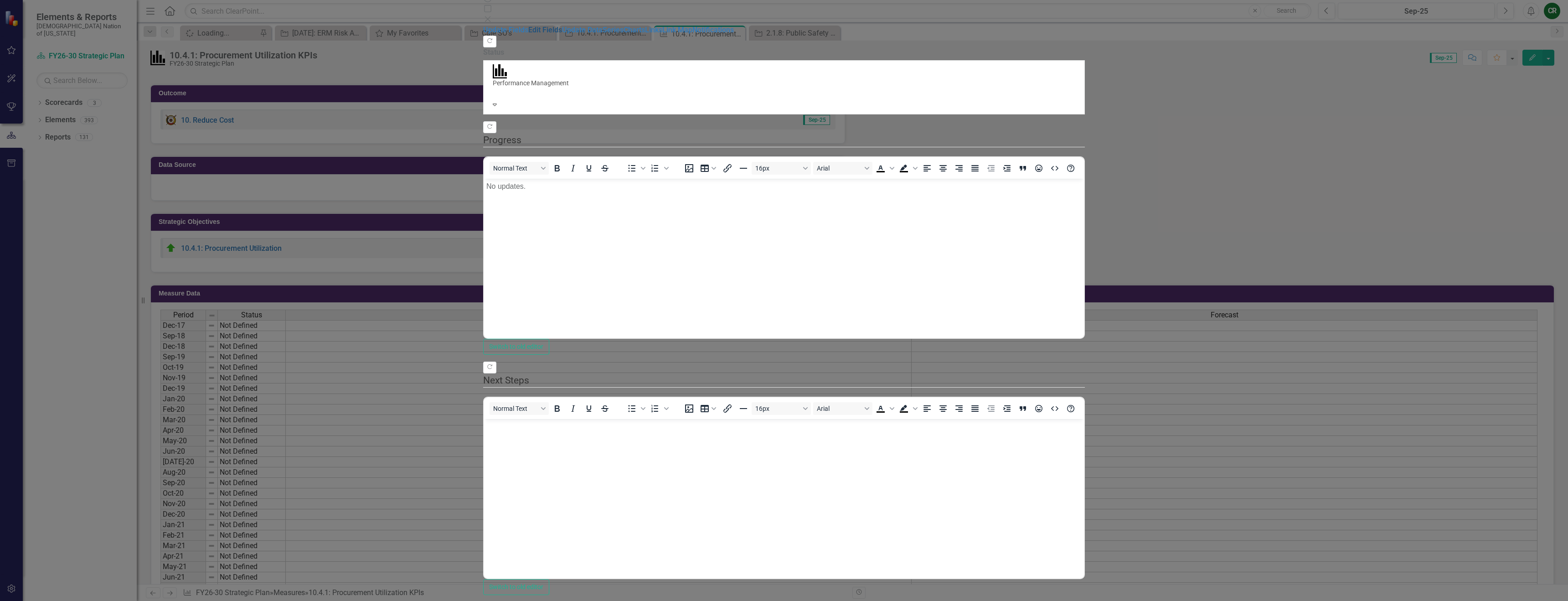
scroll to position [0, 0]
click at [529, 34] on link "Edit Fields" at bounding box center [546, 30] width 34 height 9
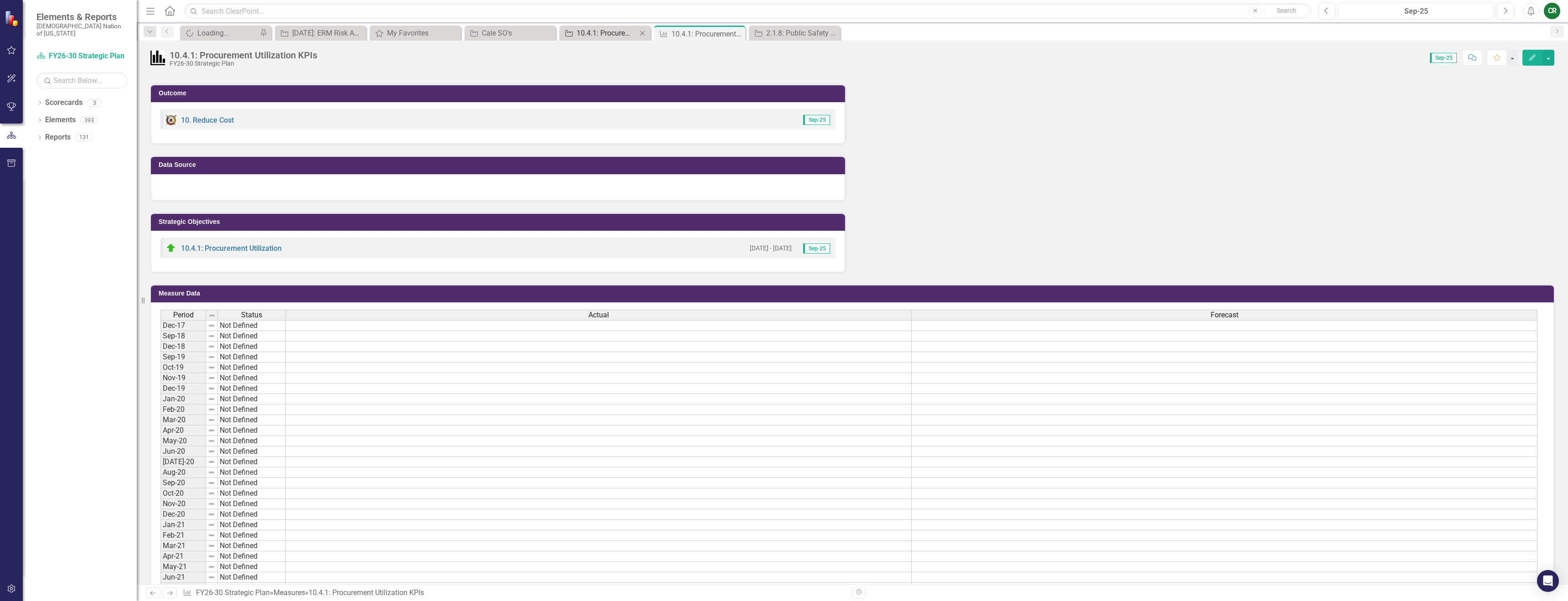
click at [628, 38] on div "10.4.1: Procurement Utilization" at bounding box center [606, 33] width 60 height 12
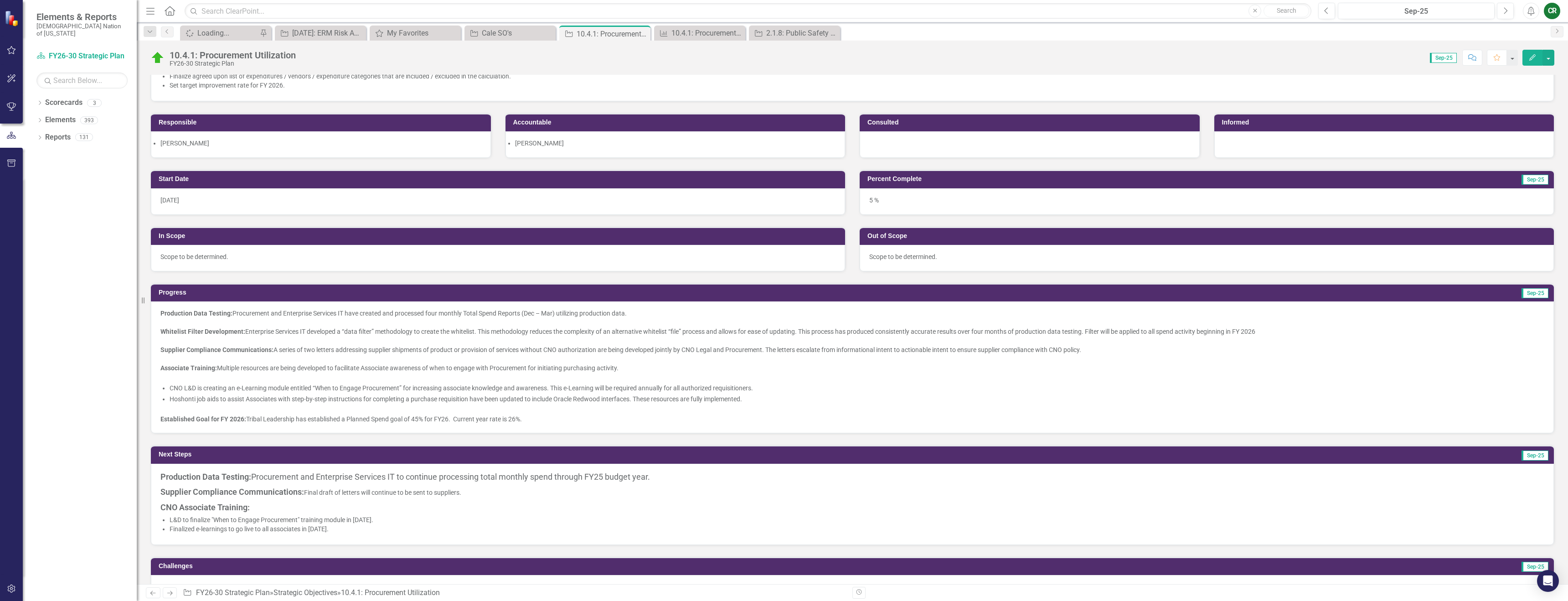
scroll to position [118, 0]
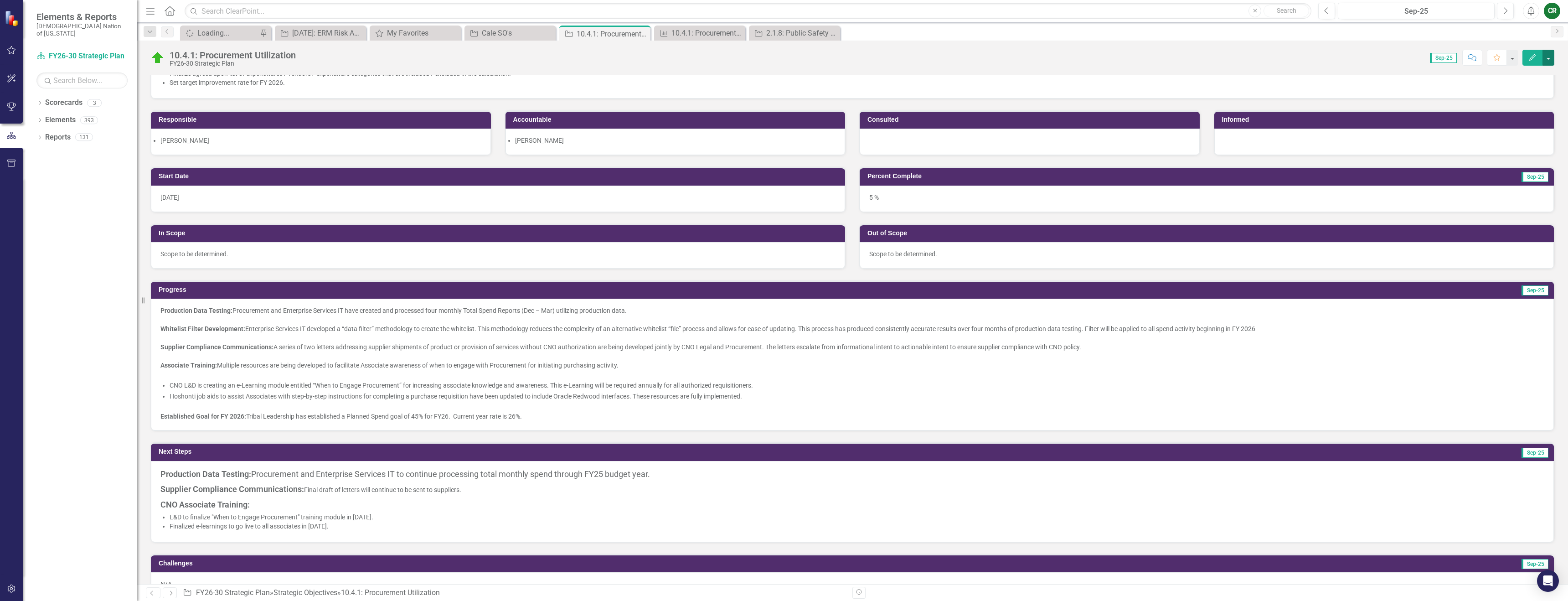
click at [1547, 53] on button "button" at bounding box center [1548, 58] width 12 height 16
click at [692, 34] on div "10.4.1: Procurement Utilization KPIs" at bounding box center [701, 33] width 60 height 12
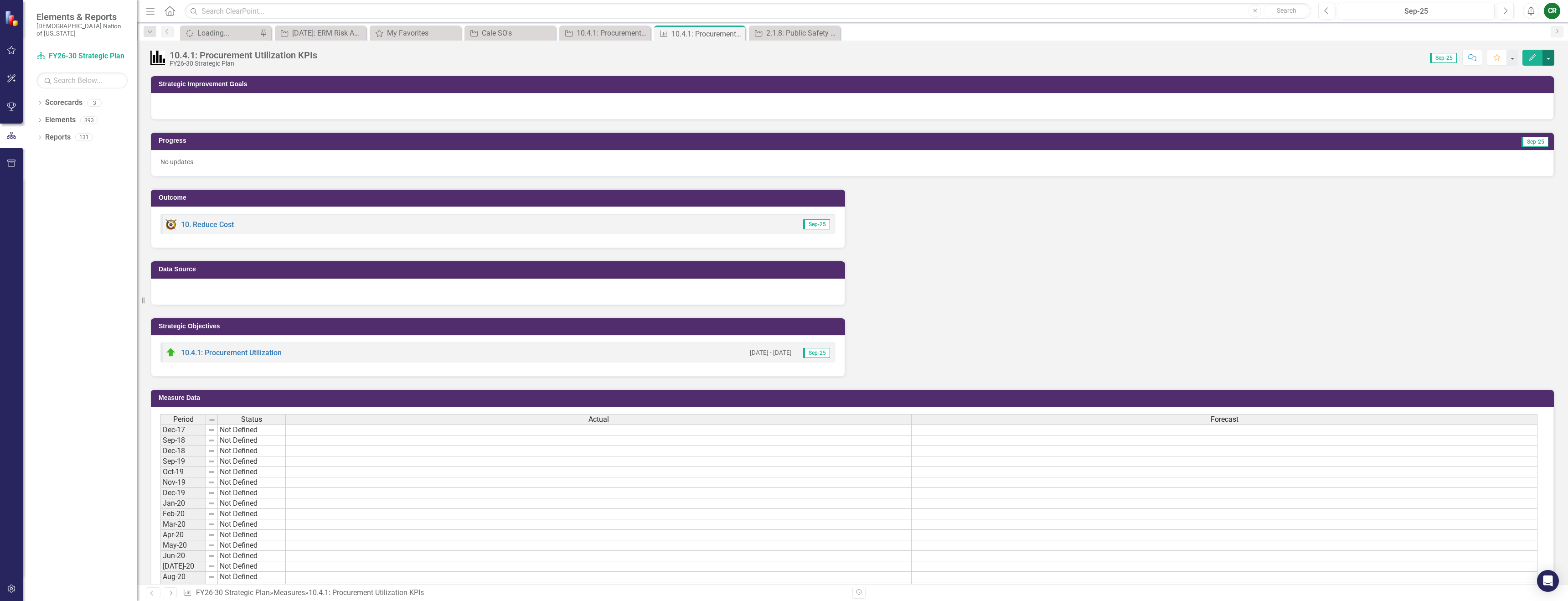
click at [1549, 61] on button "button" at bounding box center [1548, 58] width 12 height 16
click at [1498, 78] on link "Edit Edit Measure" at bounding box center [1510, 74] width 89 height 17
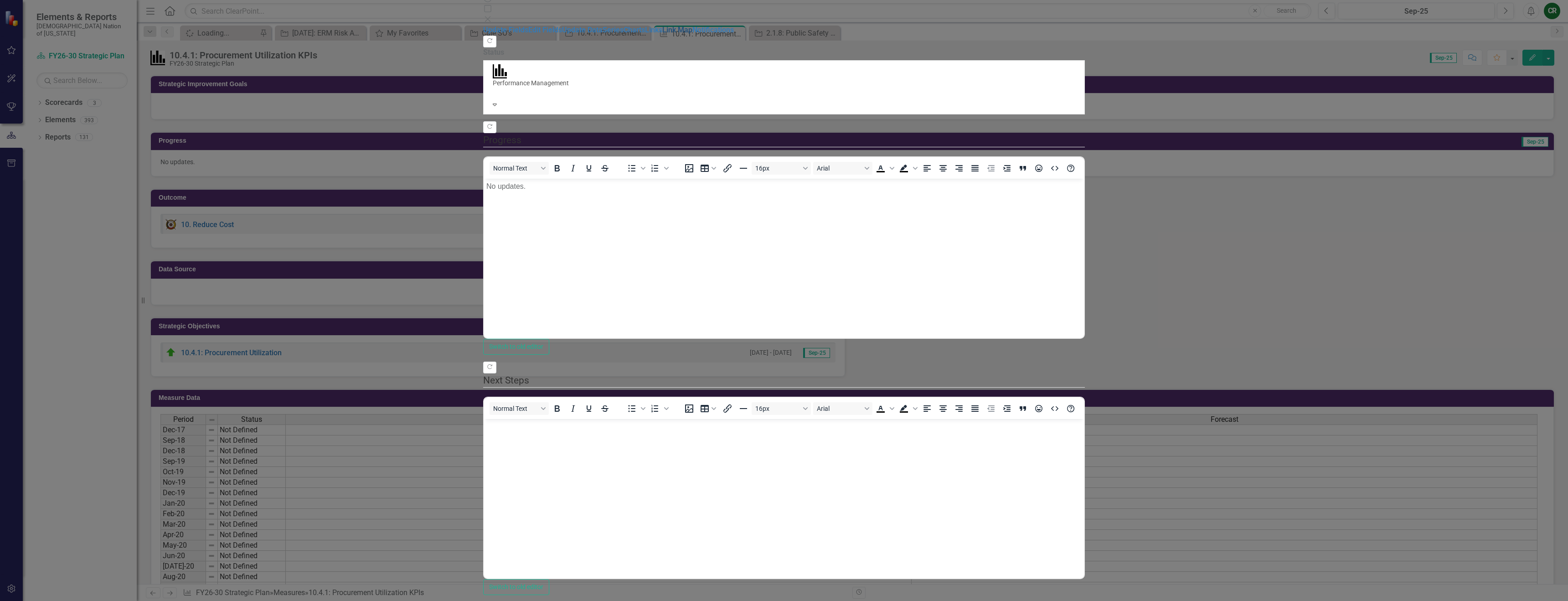
click at [663, 34] on link "Link Map" at bounding box center [678, 30] width 30 height 9
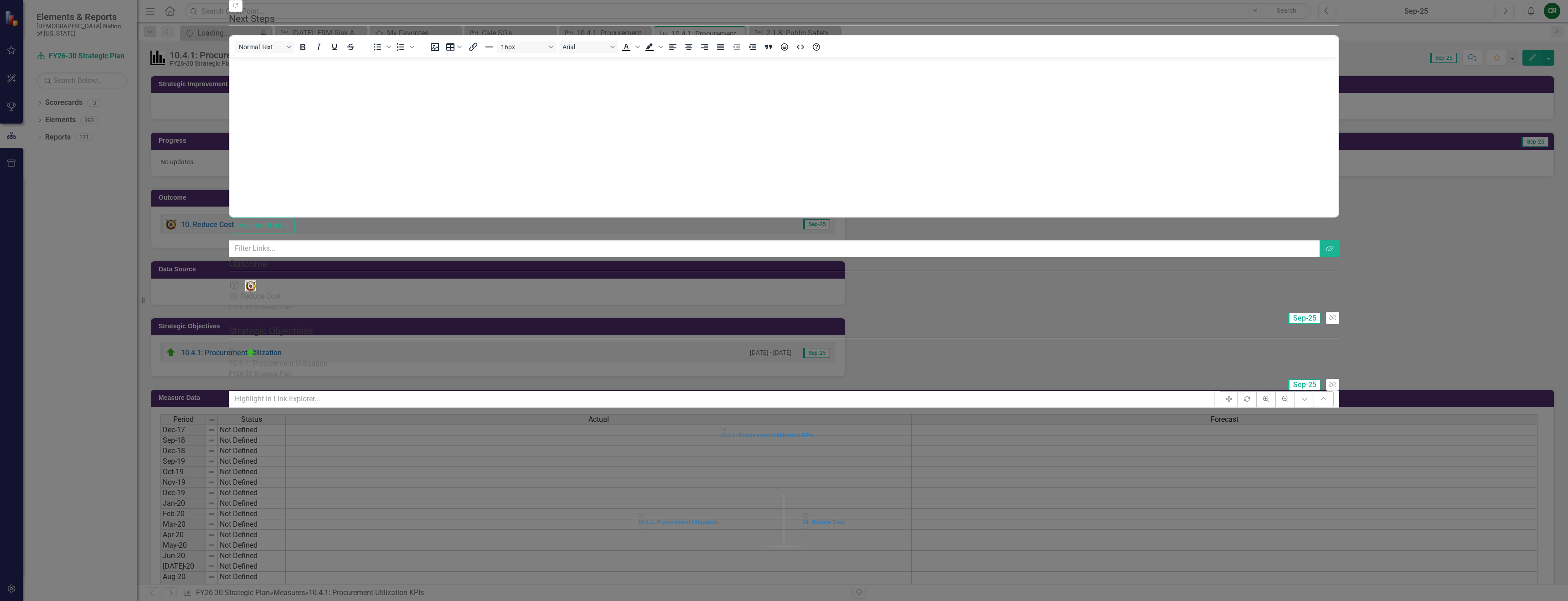
drag, startPoint x: 180, startPoint y: 104, endPoint x: 182, endPoint y: 115, distance: 11.2
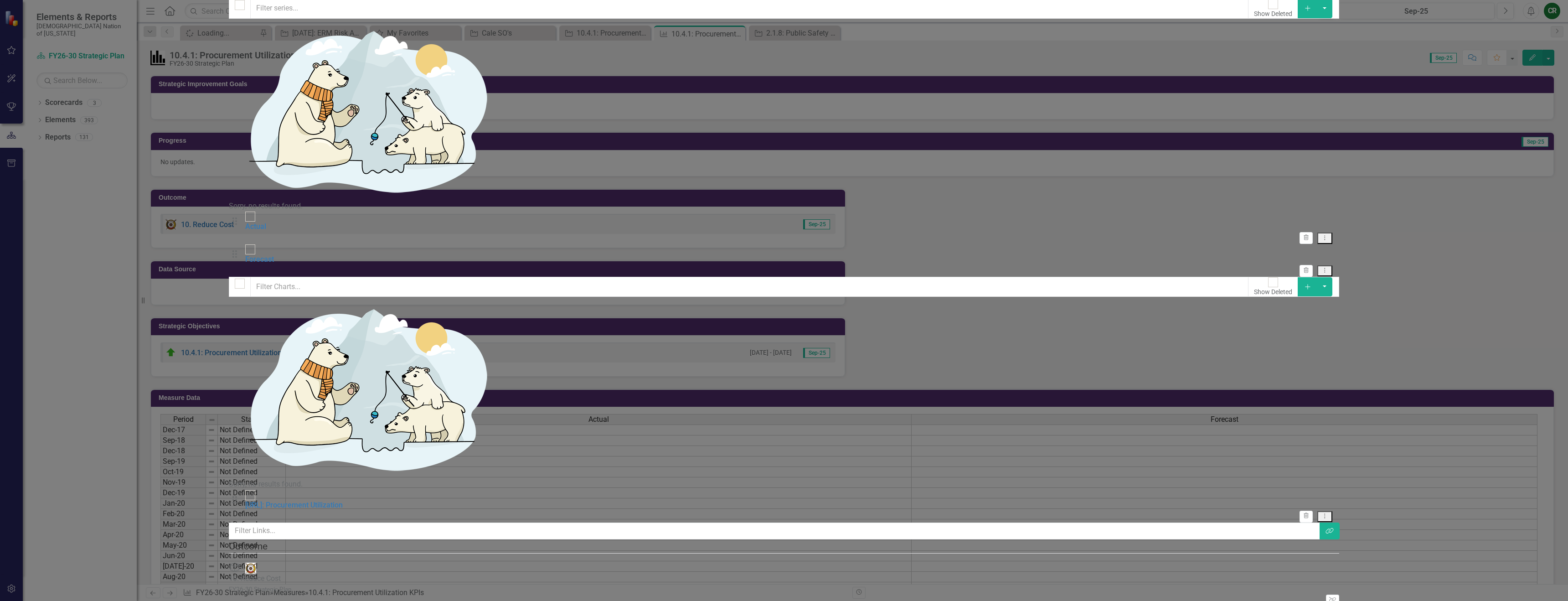
click at [1312, 12] on icon "Add" at bounding box center [1307, 8] width 8 height 6
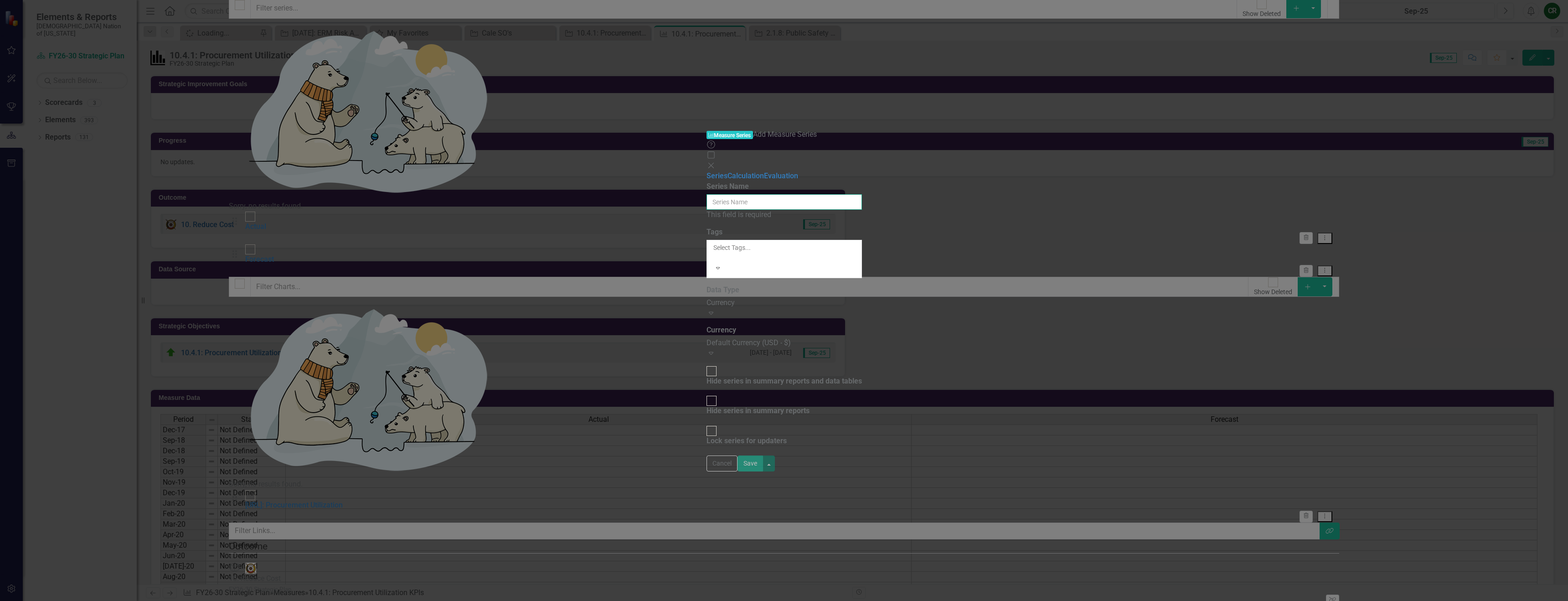
click at [706, 195] on input "Series Name" at bounding box center [784, 202] width 155 height 15
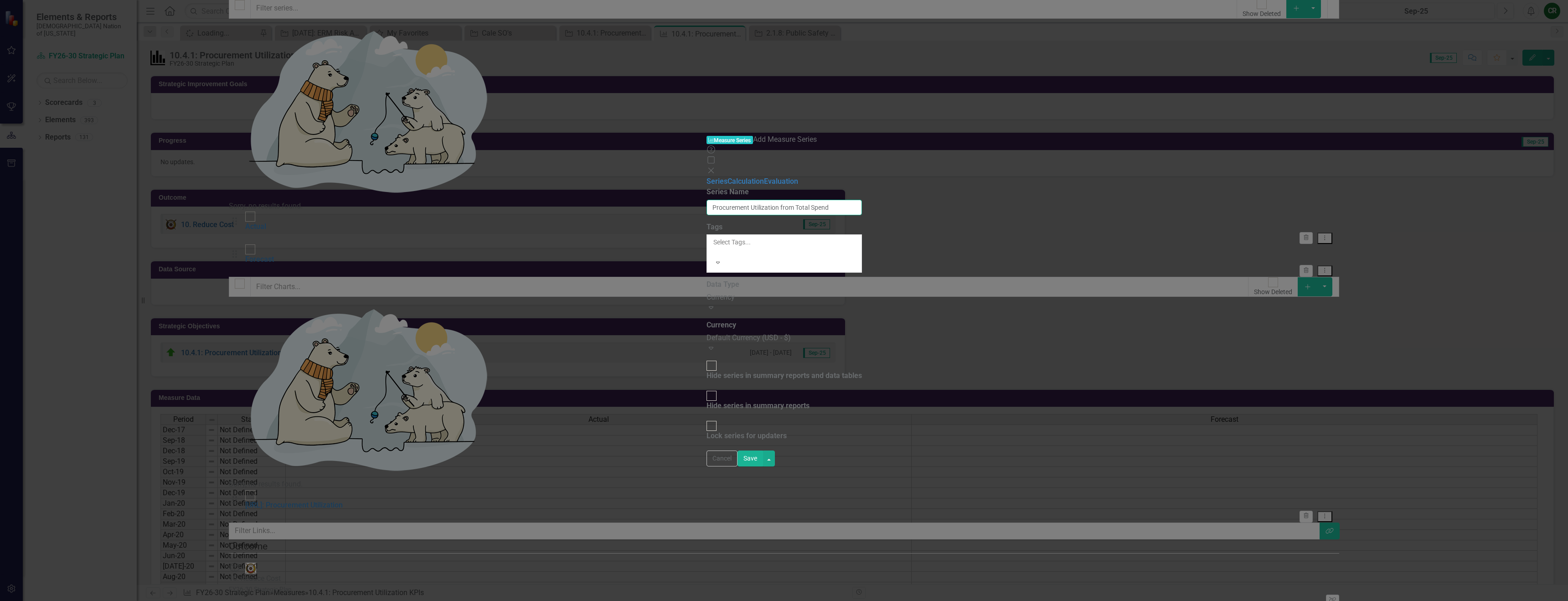
type input "Procurement Utilization from Total Spend"
click at [706, 292] on div "Currency" at bounding box center [784, 297] width 155 height 11
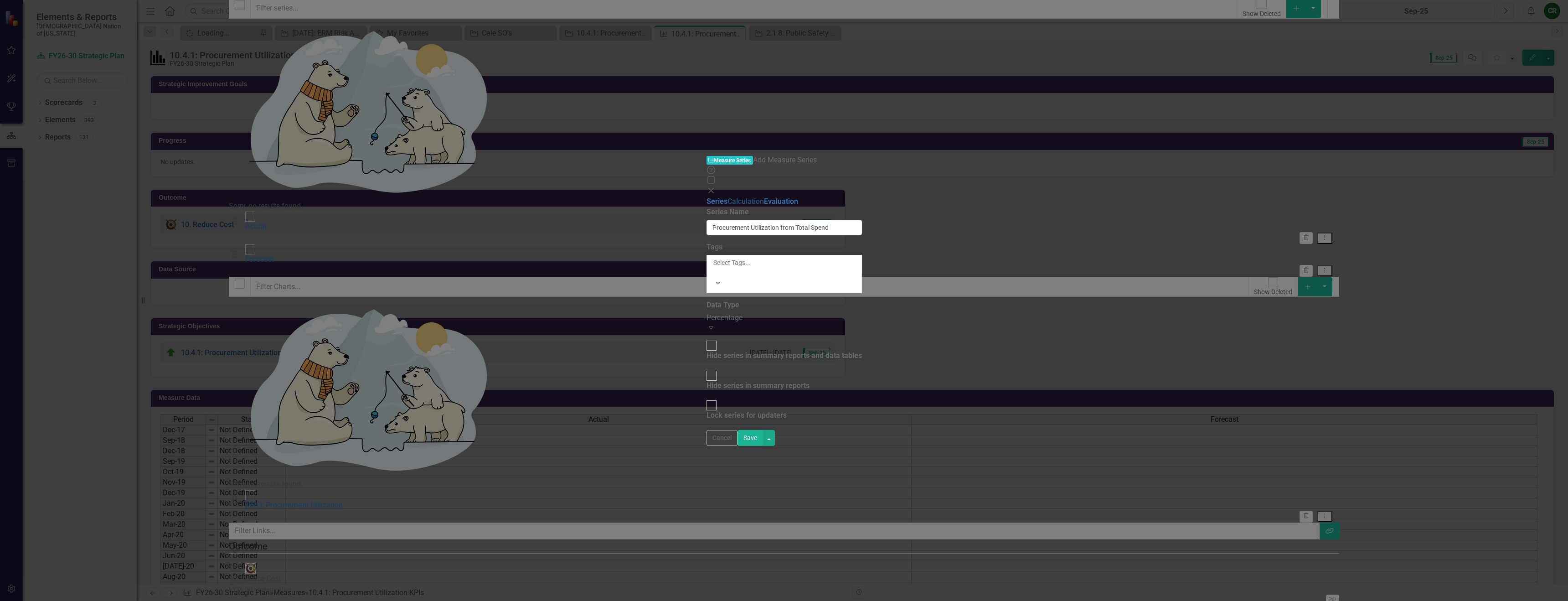
click at [728, 197] on link "Calculation" at bounding box center [746, 202] width 37 height 9
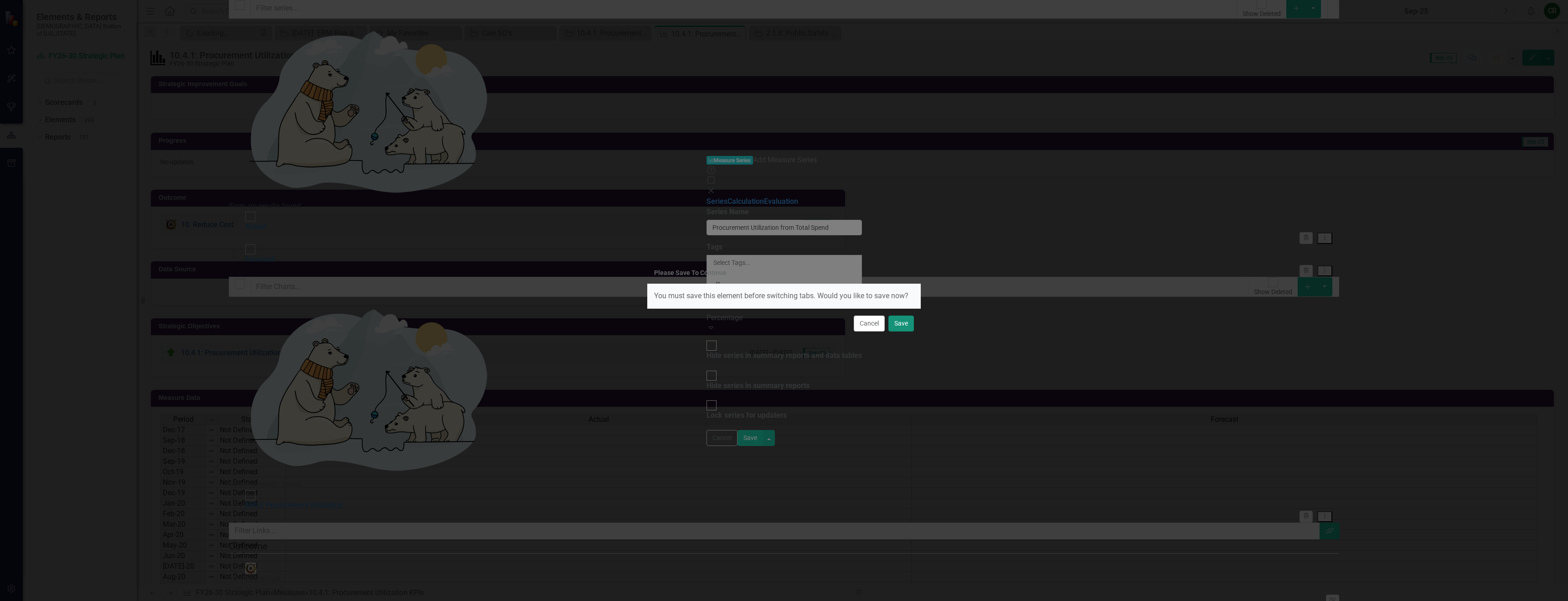
click at [906, 322] on button "Save" at bounding box center [901, 323] width 26 height 16
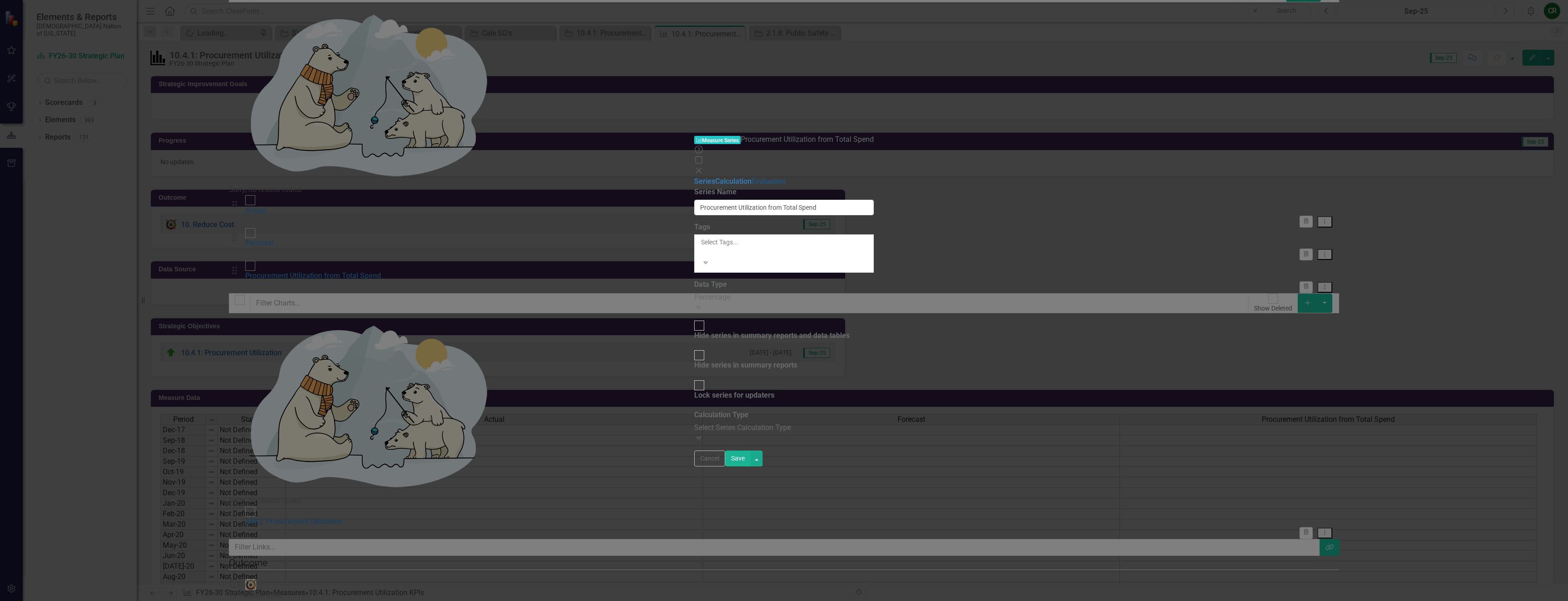
click at [752, 177] on link "Evaluation" at bounding box center [769, 181] width 34 height 9
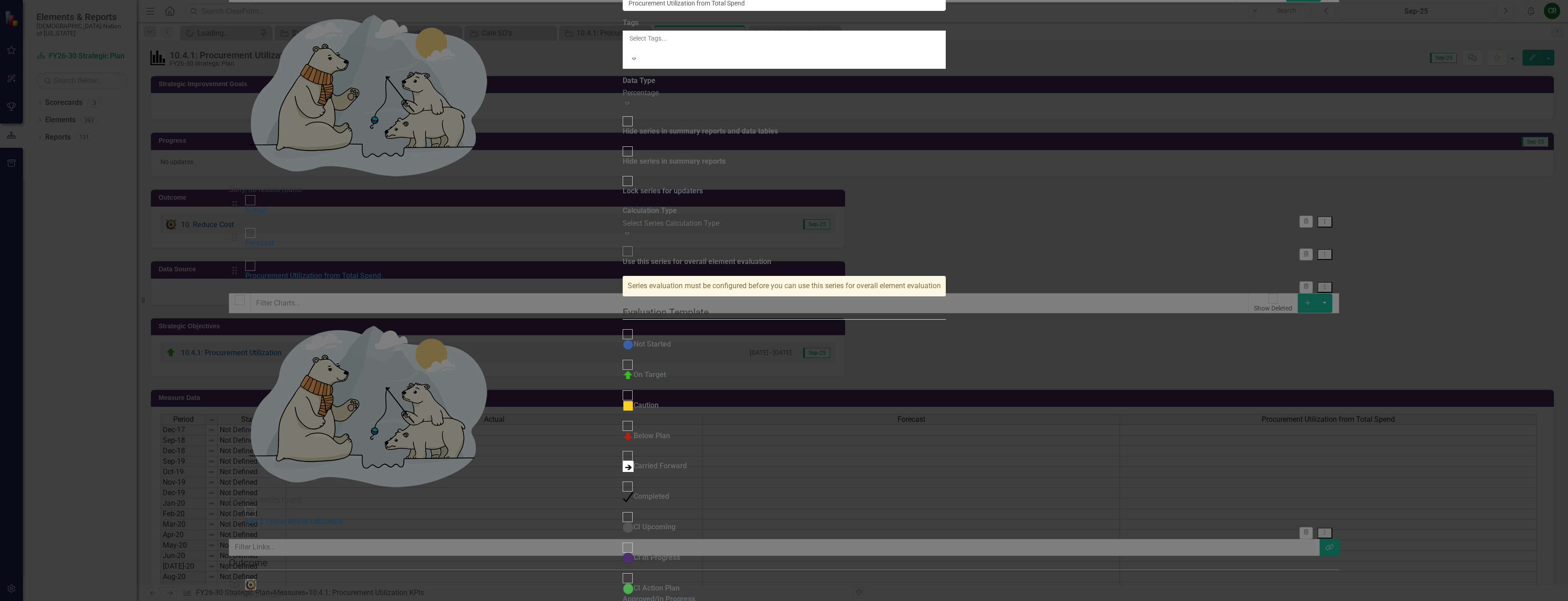
click at [621, 357] on input "On Target" at bounding box center [628, 364] width 14 height 14
checkbox input "true"
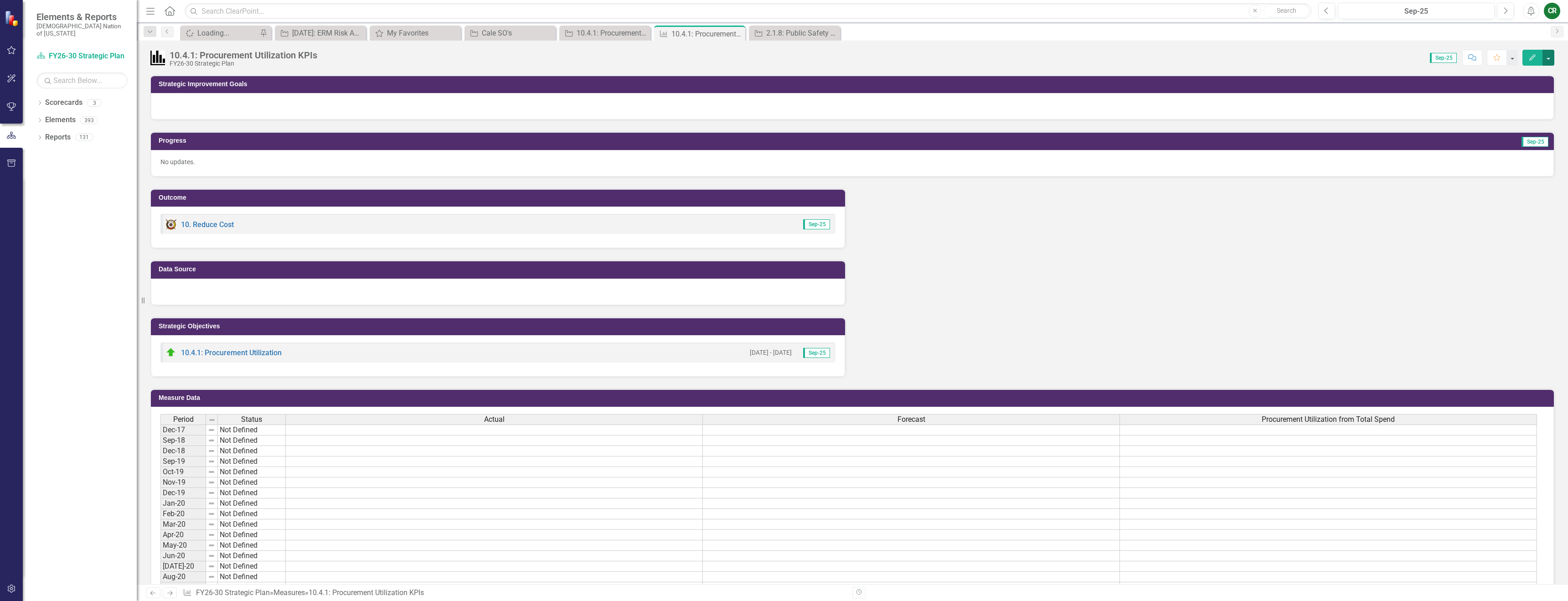
click at [1546, 64] on button "button" at bounding box center [1548, 58] width 12 height 16
click at [1518, 90] on link "Edit Report Edit Layout" at bounding box center [1510, 91] width 89 height 17
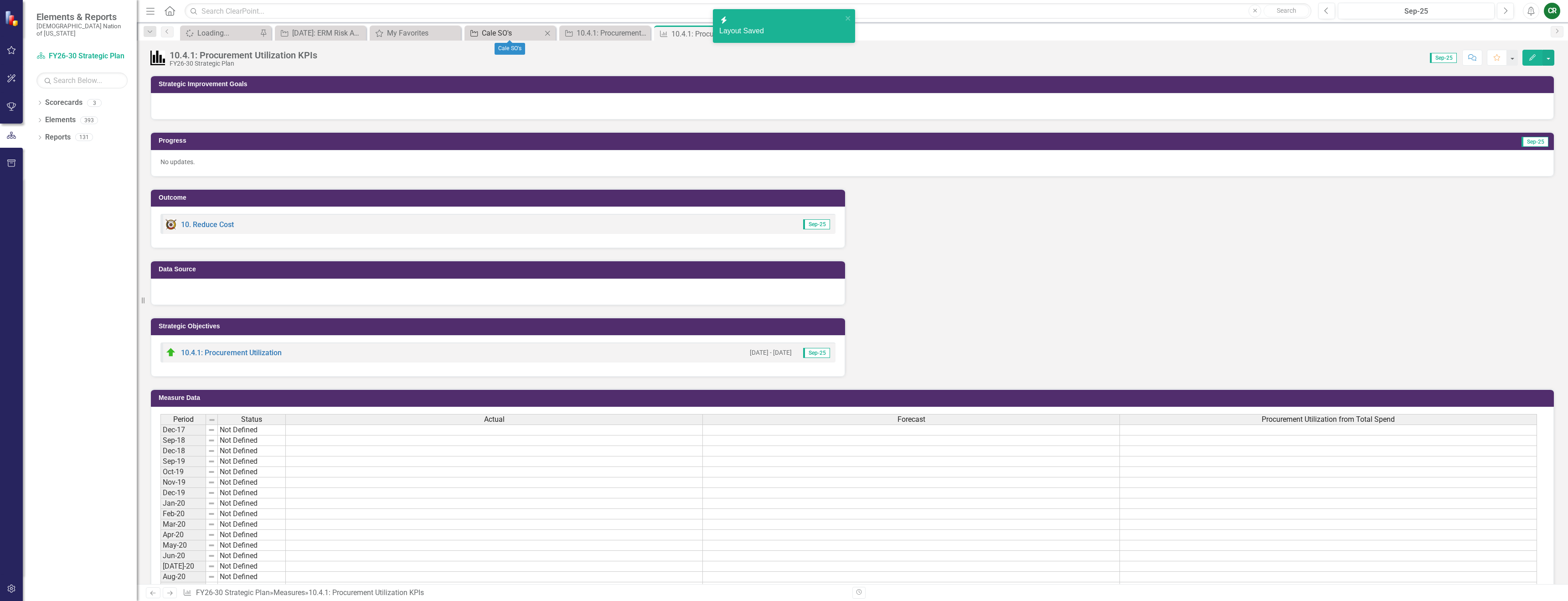
click at [504, 32] on div "Cale SO's" at bounding box center [512, 33] width 60 height 12
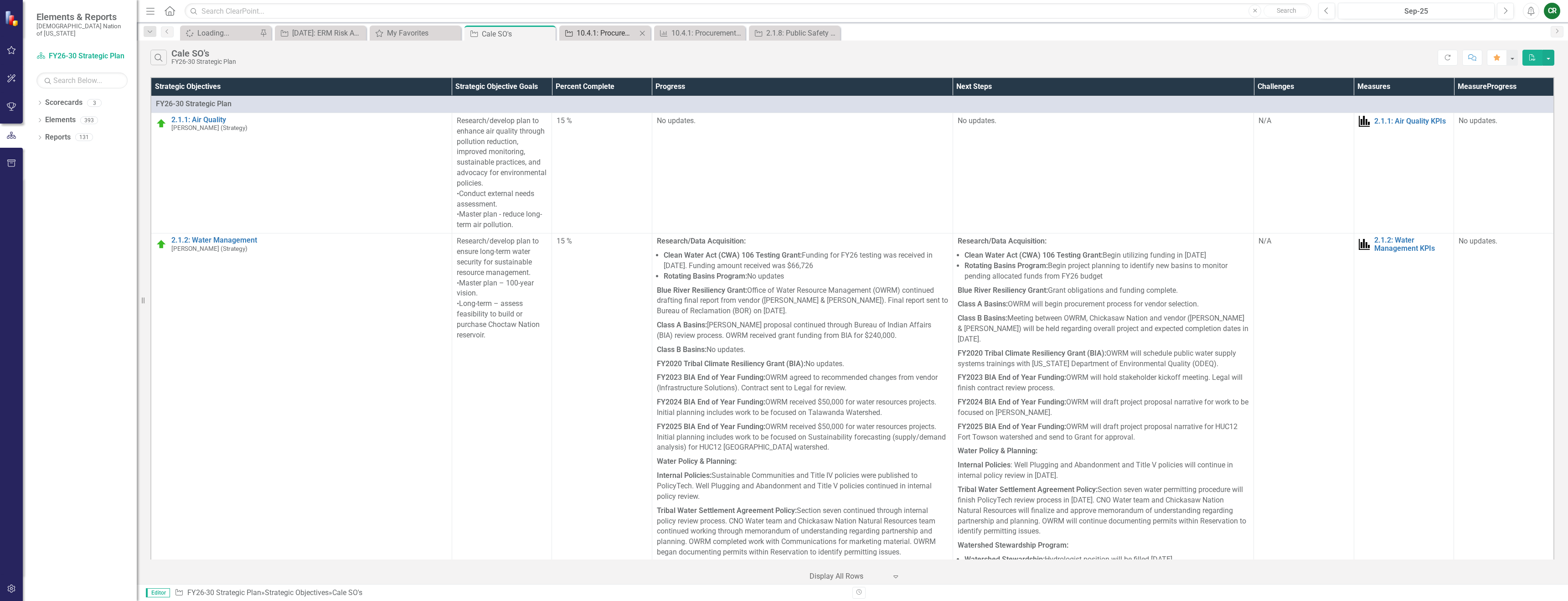
click at [596, 35] on div "10.4.1: Procurement Utilization" at bounding box center [606, 33] width 60 height 12
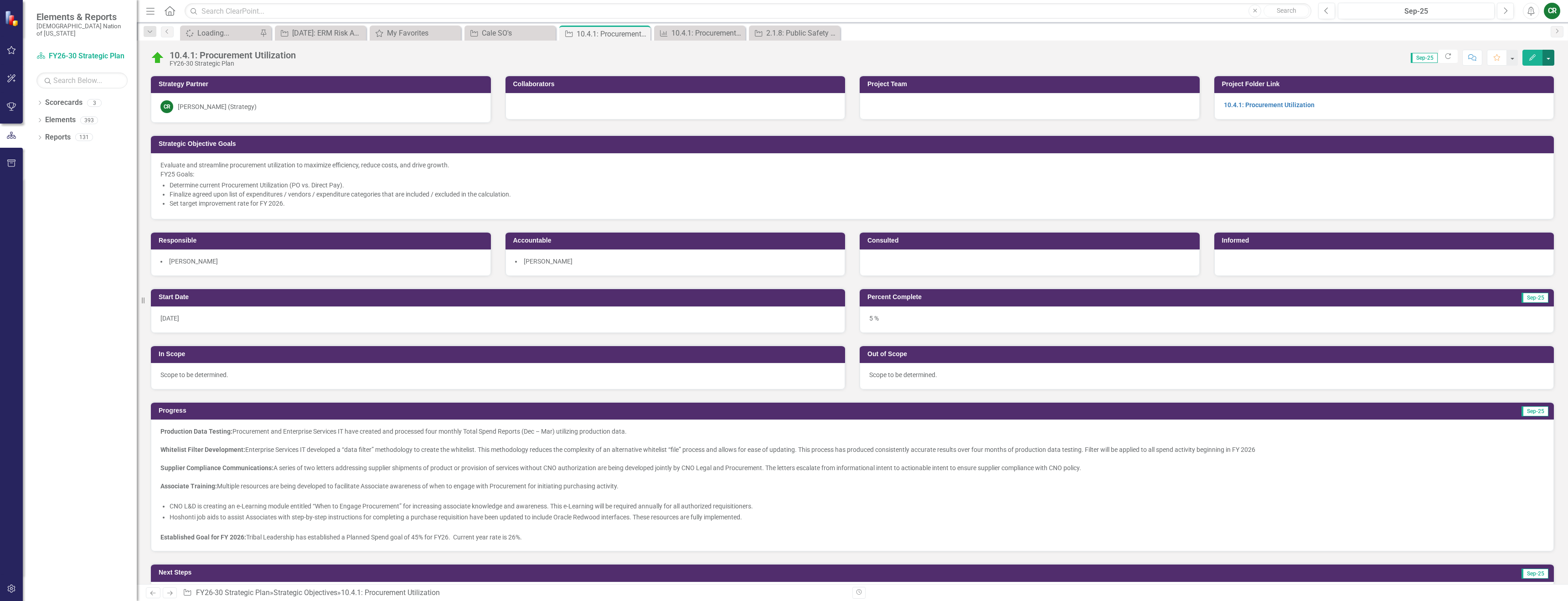
click at [1547, 61] on button "button" at bounding box center [1548, 58] width 12 height 16
click at [1473, 76] on link "Edit Edit Strategic Objective" at bounding box center [1494, 74] width 121 height 17
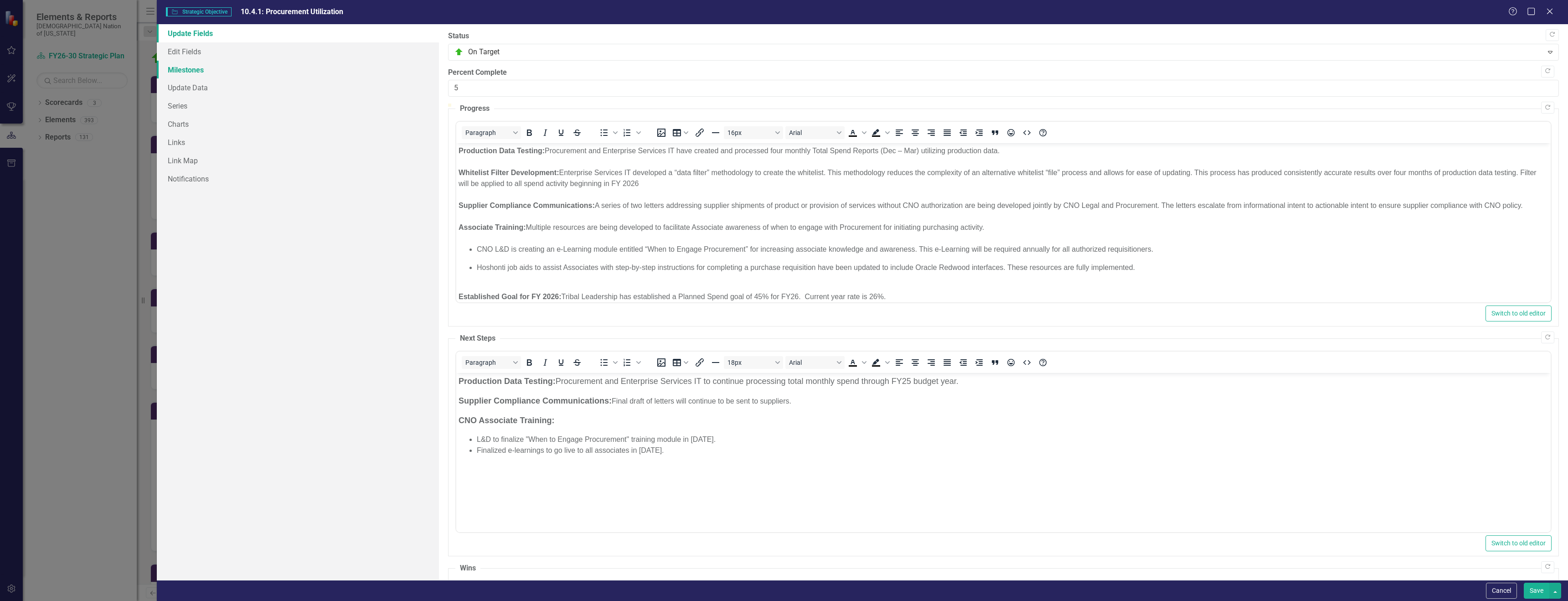
click at [184, 68] on link "Milestones" at bounding box center [298, 70] width 282 height 18
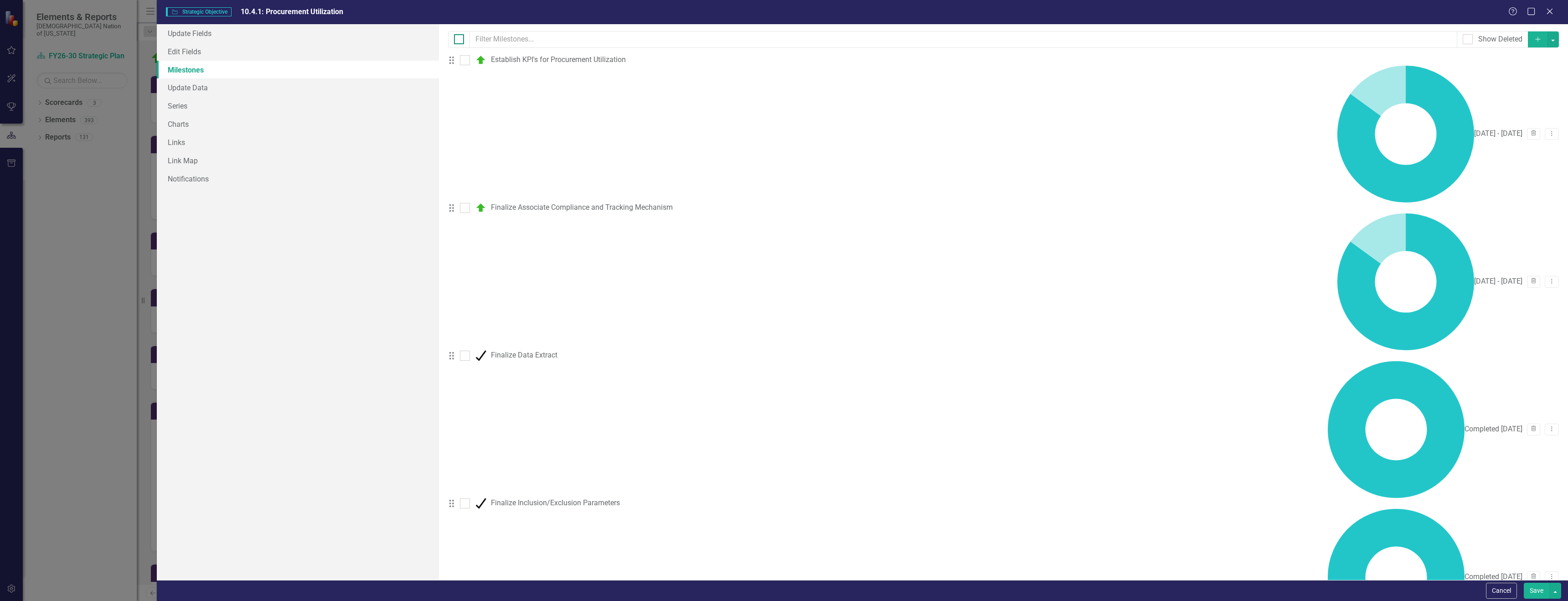
click at [457, 40] on div at bounding box center [459, 38] width 10 height 10
click at [457, 40] on input "checkbox" at bounding box center [457, 37] width 6 height 6
checkbox input "true"
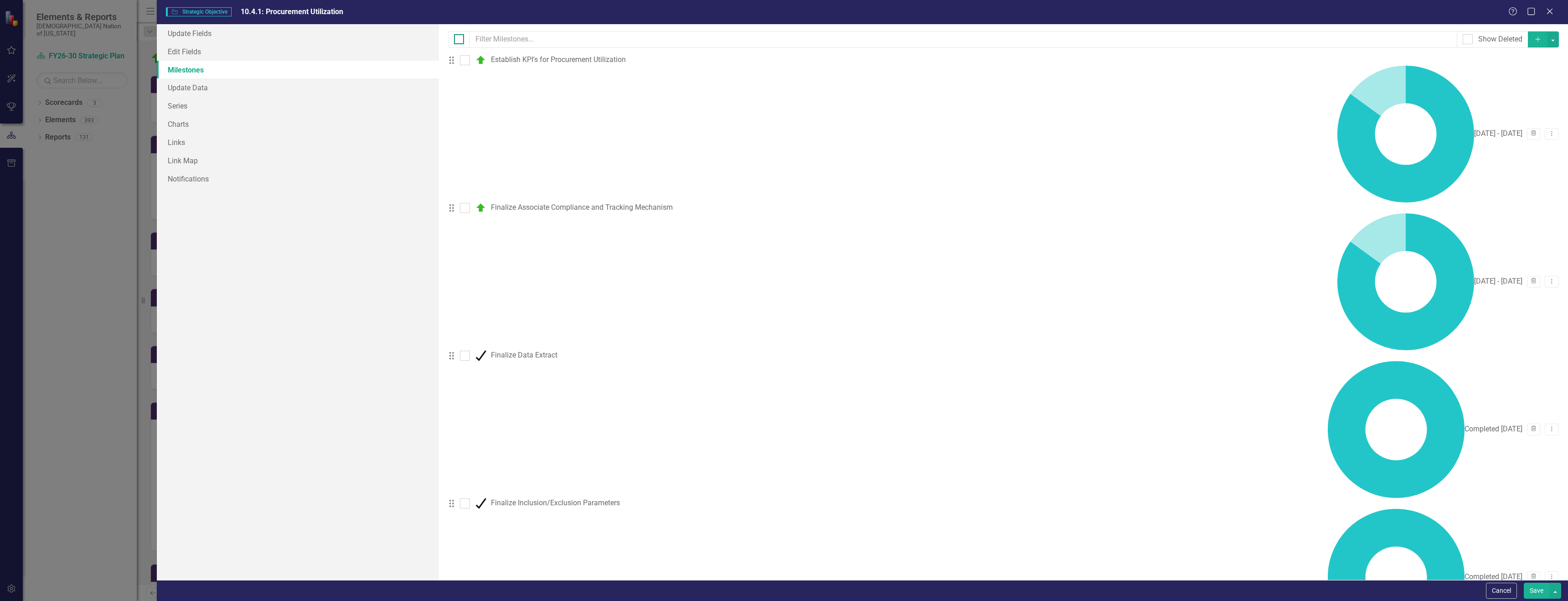
checkbox input "true"
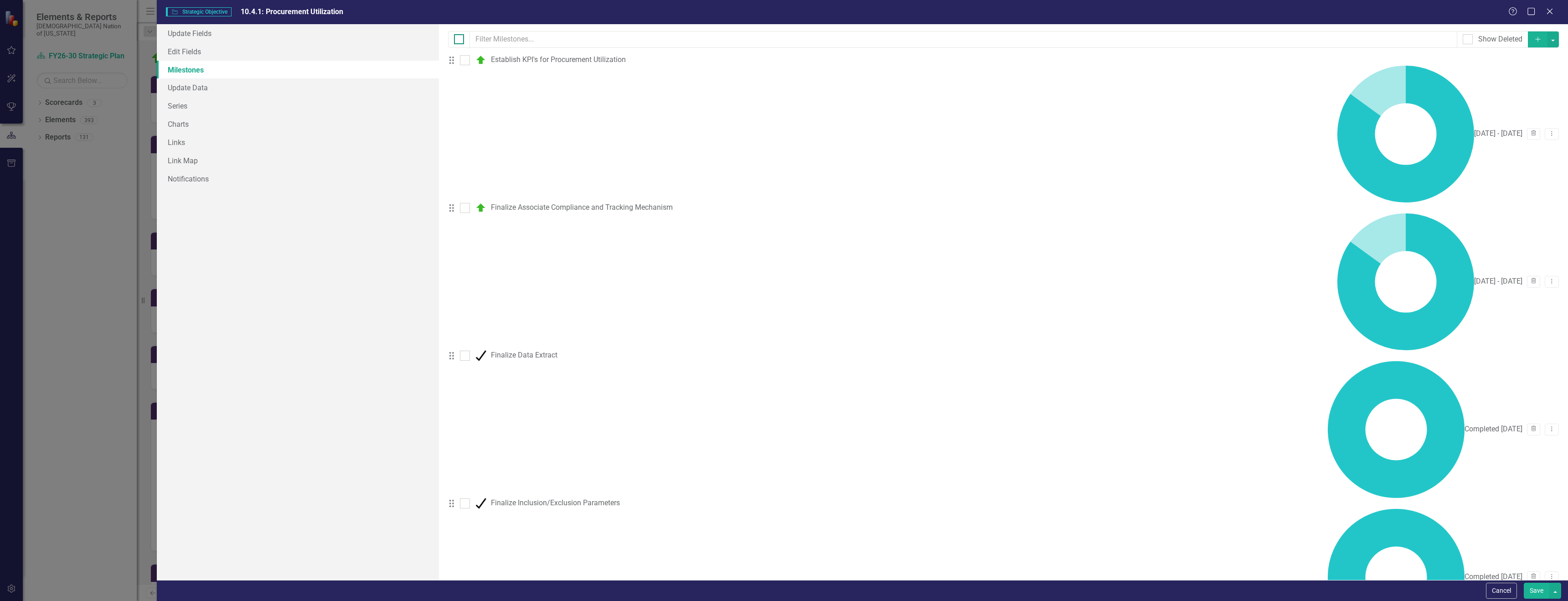
checkbox input "true"
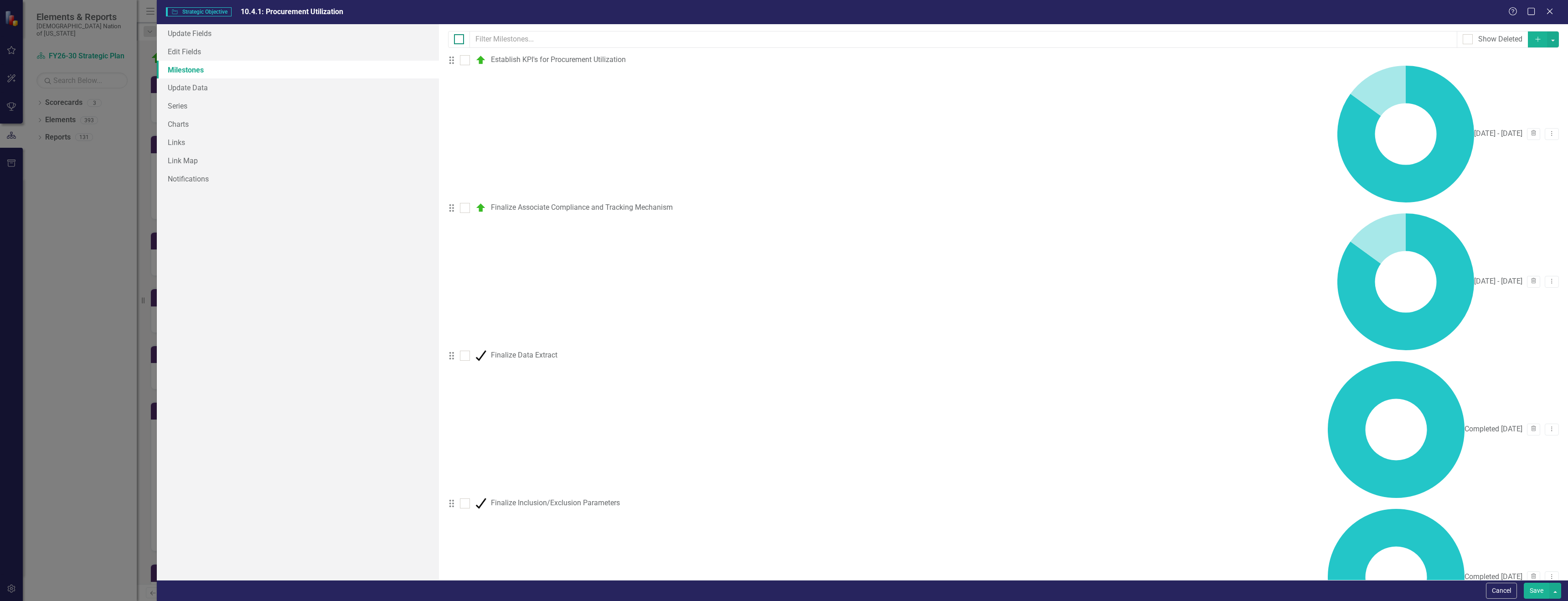
checkbox input "true"
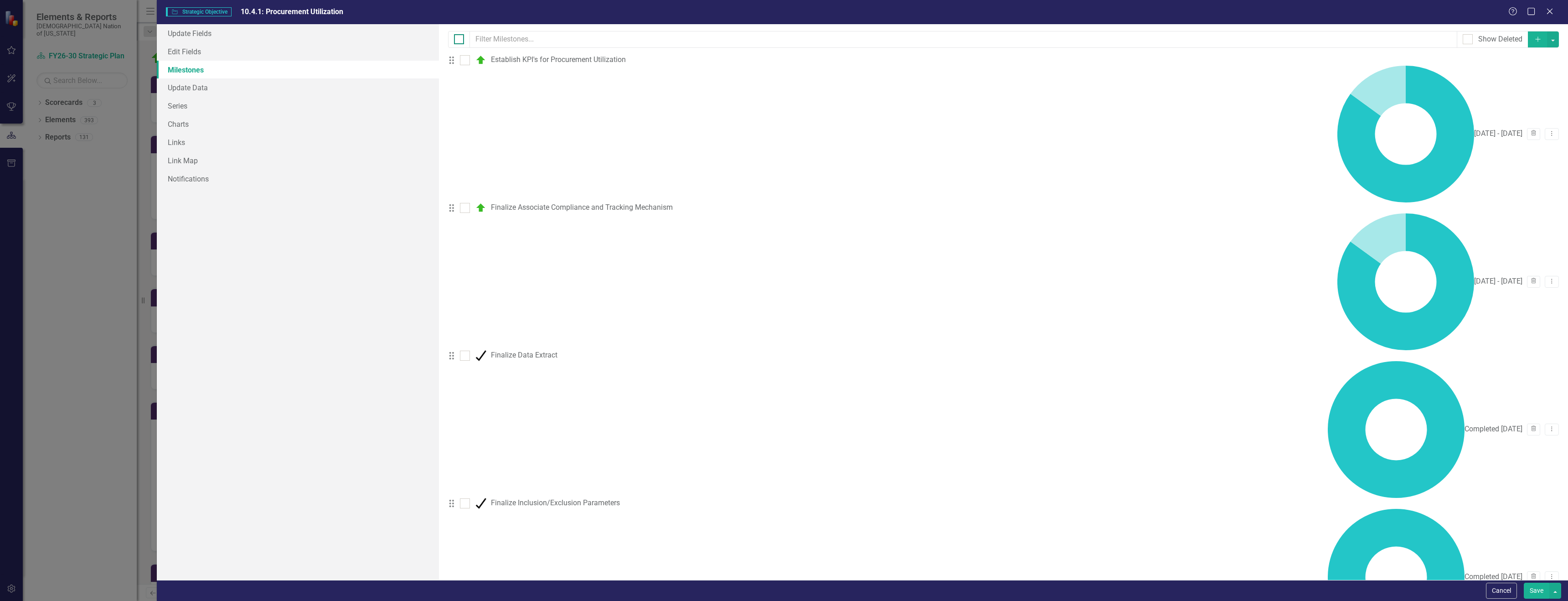
checkbox input "true"
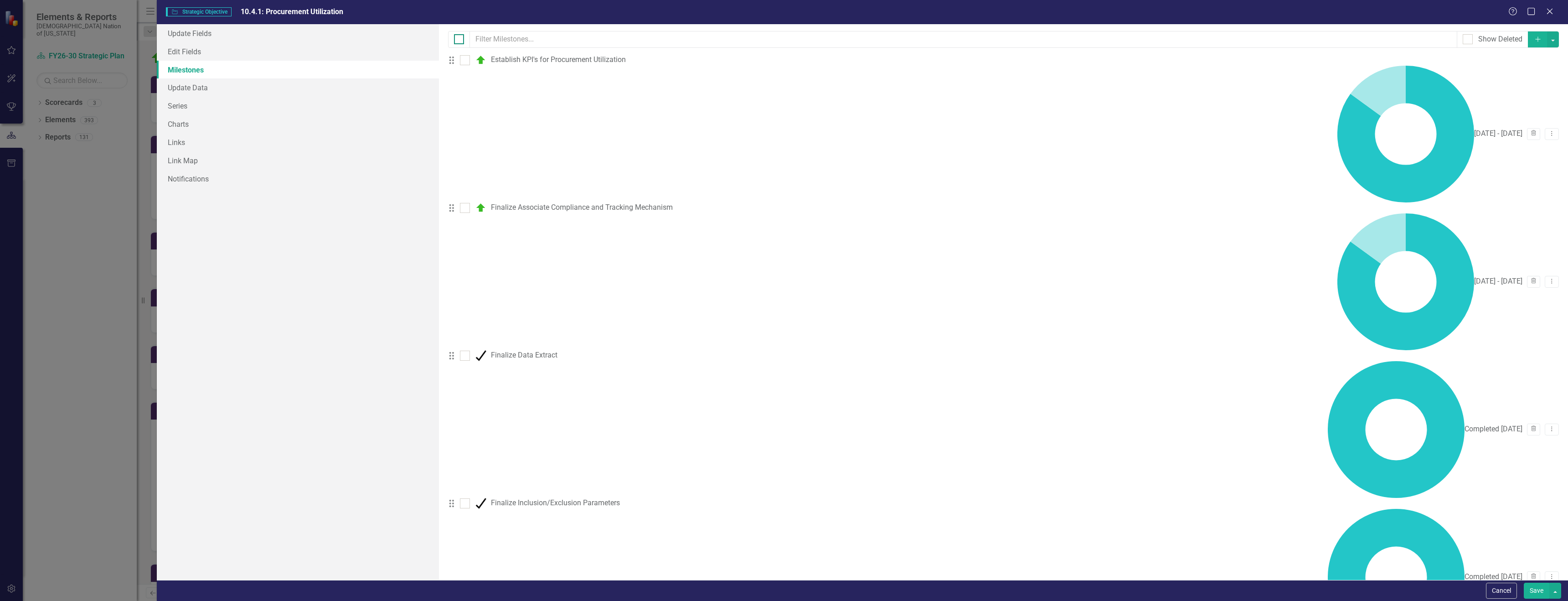
checkbox input "true"
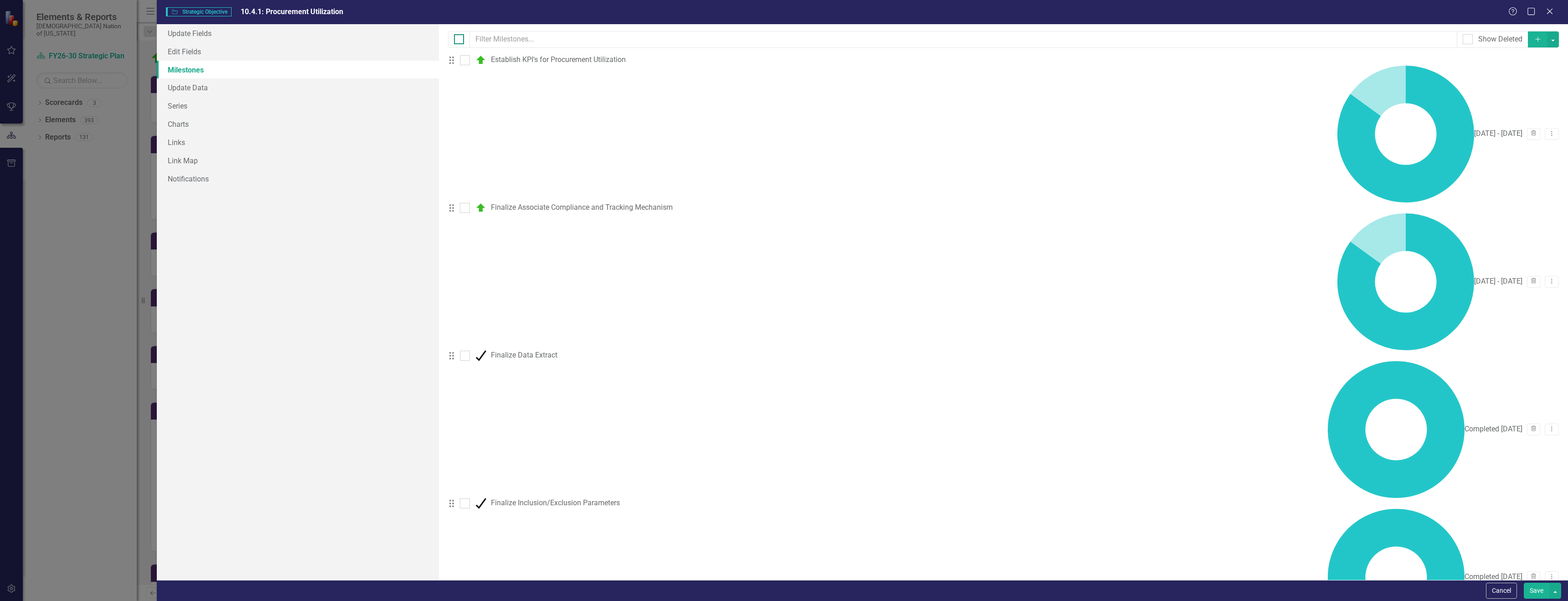
checkbox input "true"
click at [470, 63] on div at bounding box center [464, 60] width 10 height 10
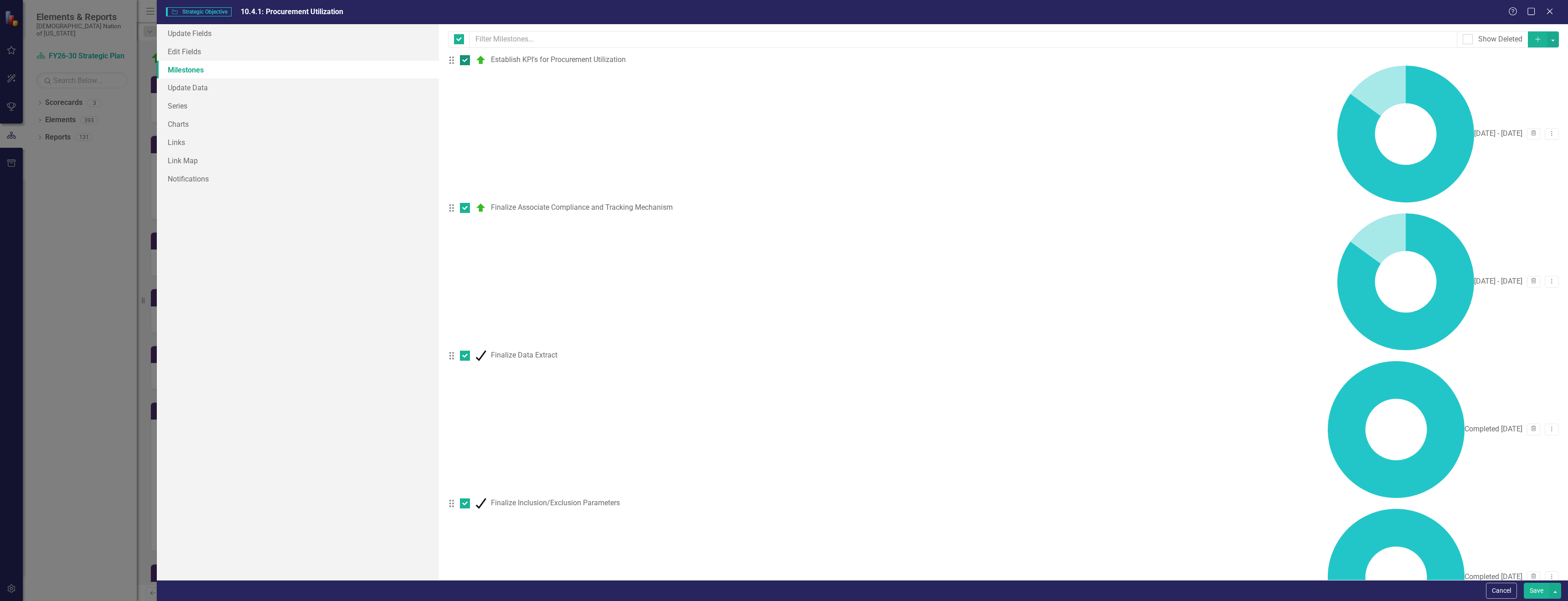
click at [466, 61] on input "checkbox" at bounding box center [463, 58] width 6 height 6
checkbox input "false"
drag, startPoint x: 471, startPoint y: 92, endPoint x: 471, endPoint y: 106, distance: 14.0
click at [466, 203] on input "checkbox" at bounding box center [463, 205] width 6 height 6
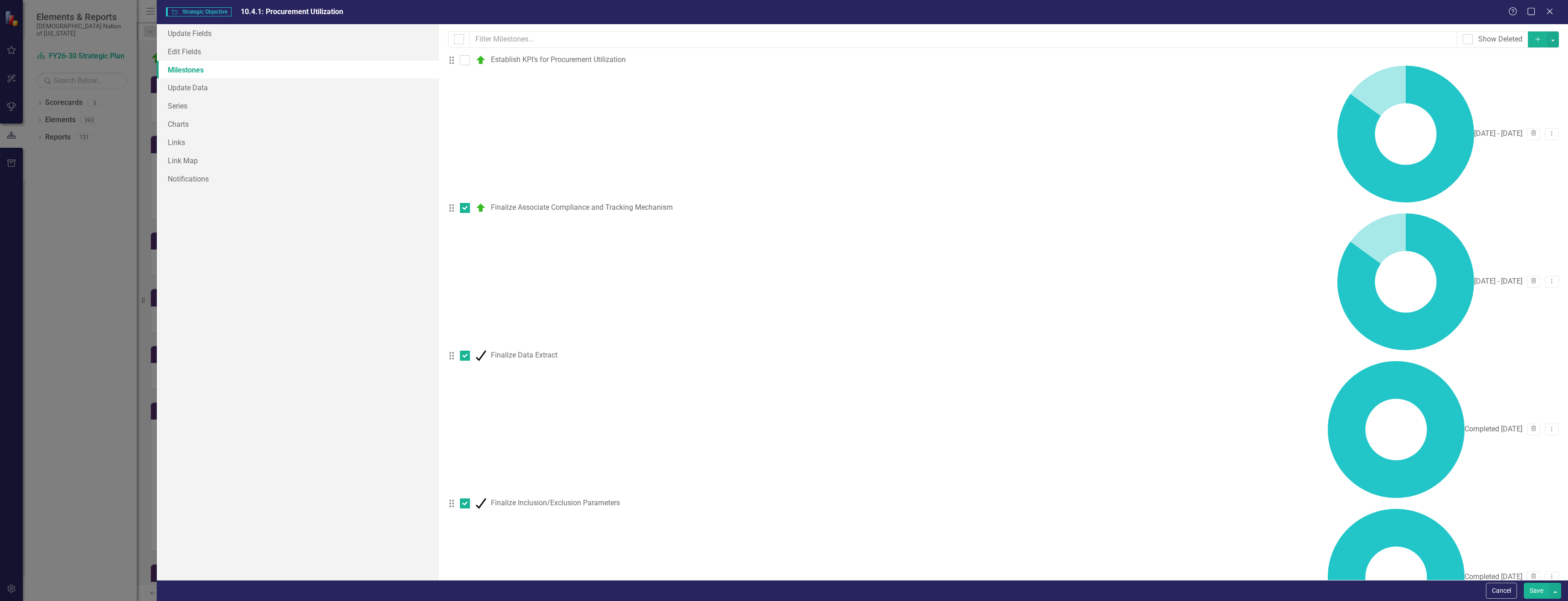
checkbox input "false"
click at [470, 351] on div at bounding box center [464, 355] width 10 height 10
click at [466, 351] on input "checkbox" at bounding box center [463, 354] width 6 height 6
checkbox input "false"
drag, startPoint x: 471, startPoint y: 154, endPoint x: 465, endPoint y: 143, distance: 12.5
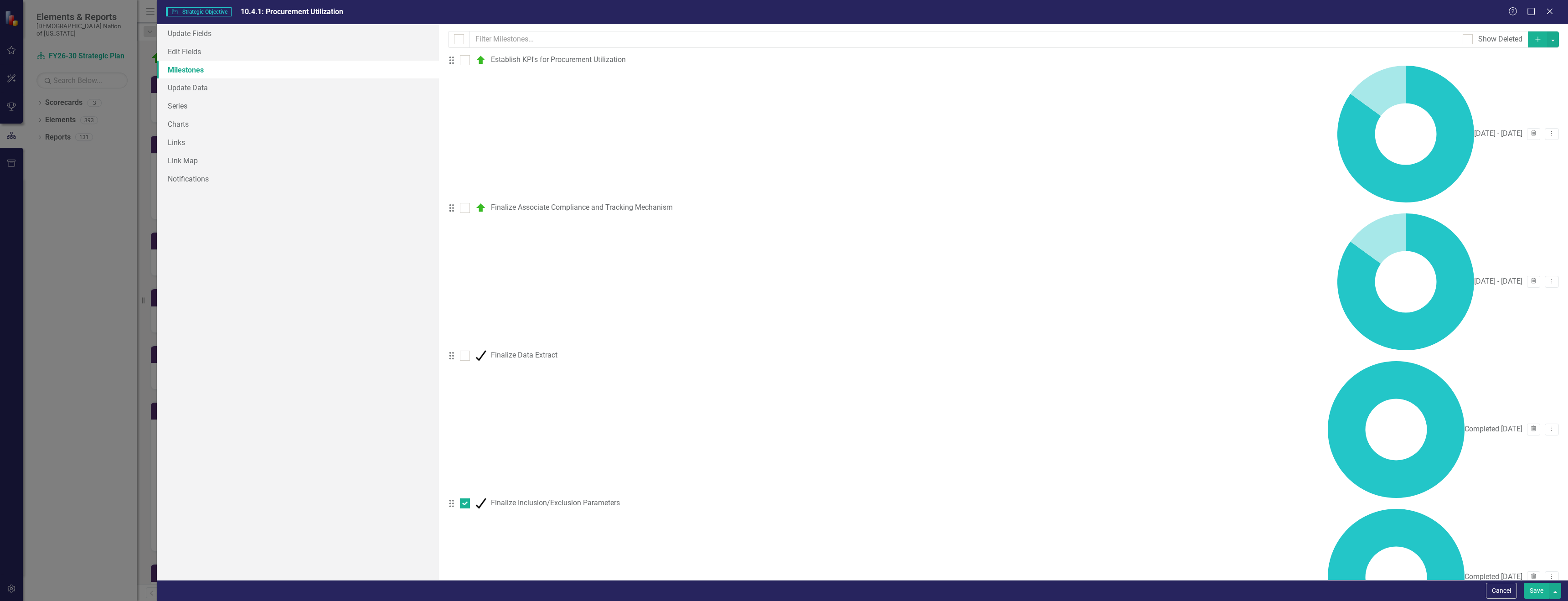
click at [470, 498] on div at bounding box center [464, 503] width 10 height 10
click at [466, 498] on input "checkbox" at bounding box center [463, 501] width 6 height 6
checkbox input "false"
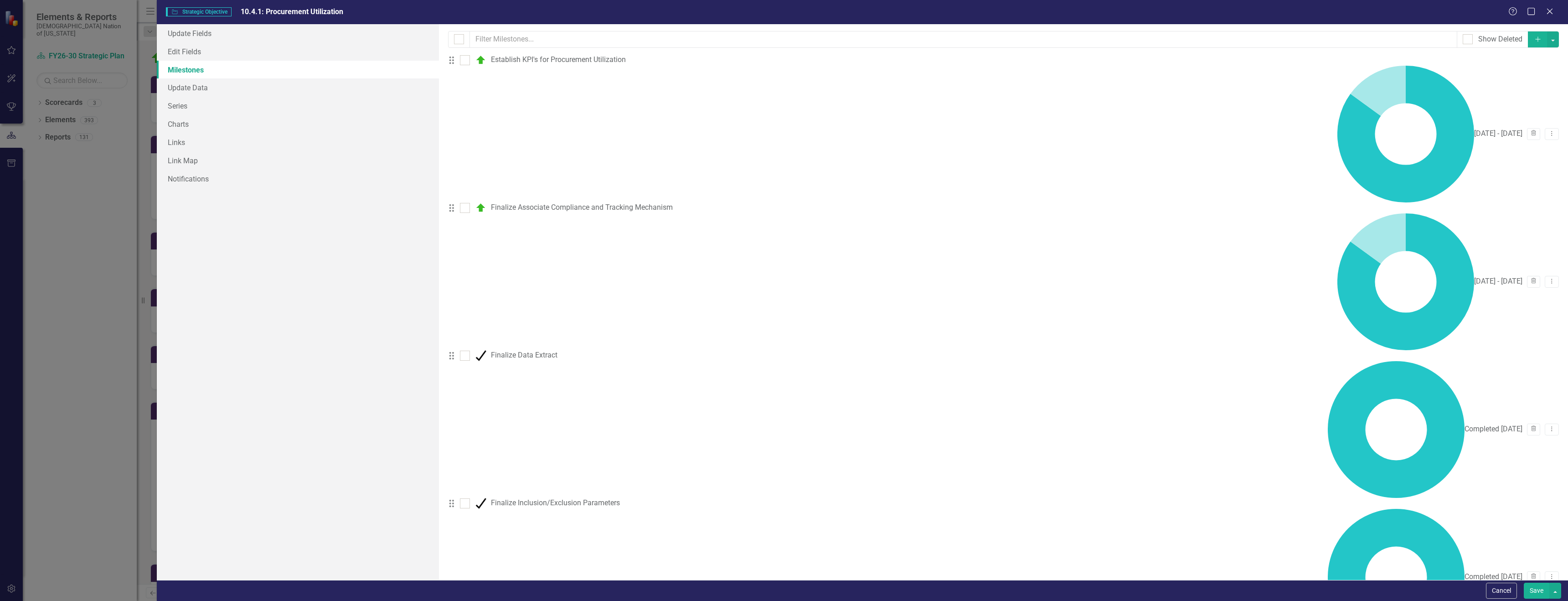
checkbox input "false"
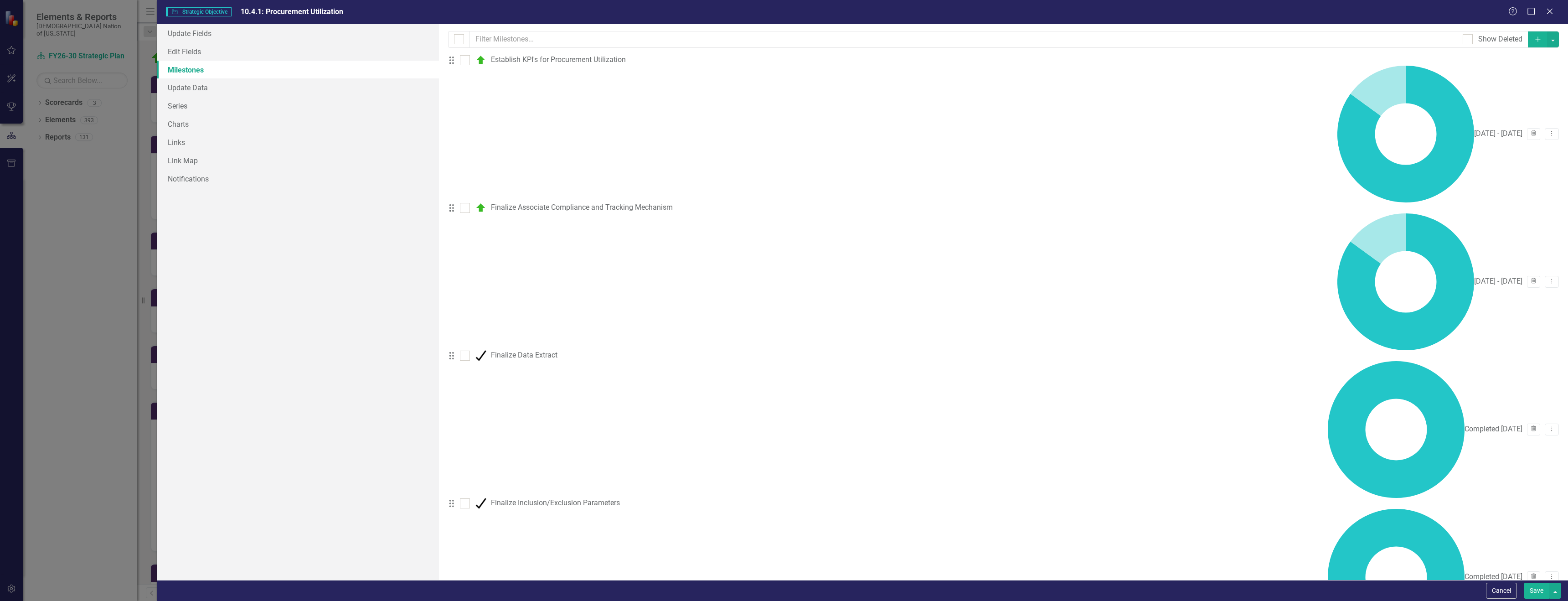
checkbox input "false"
click at [1547, 38] on button "button" at bounding box center [1553, 39] width 12 height 16
click at [1526, 90] on link "Edit Multiple Edit Multiple" at bounding box center [1515, 89] width 72 height 17
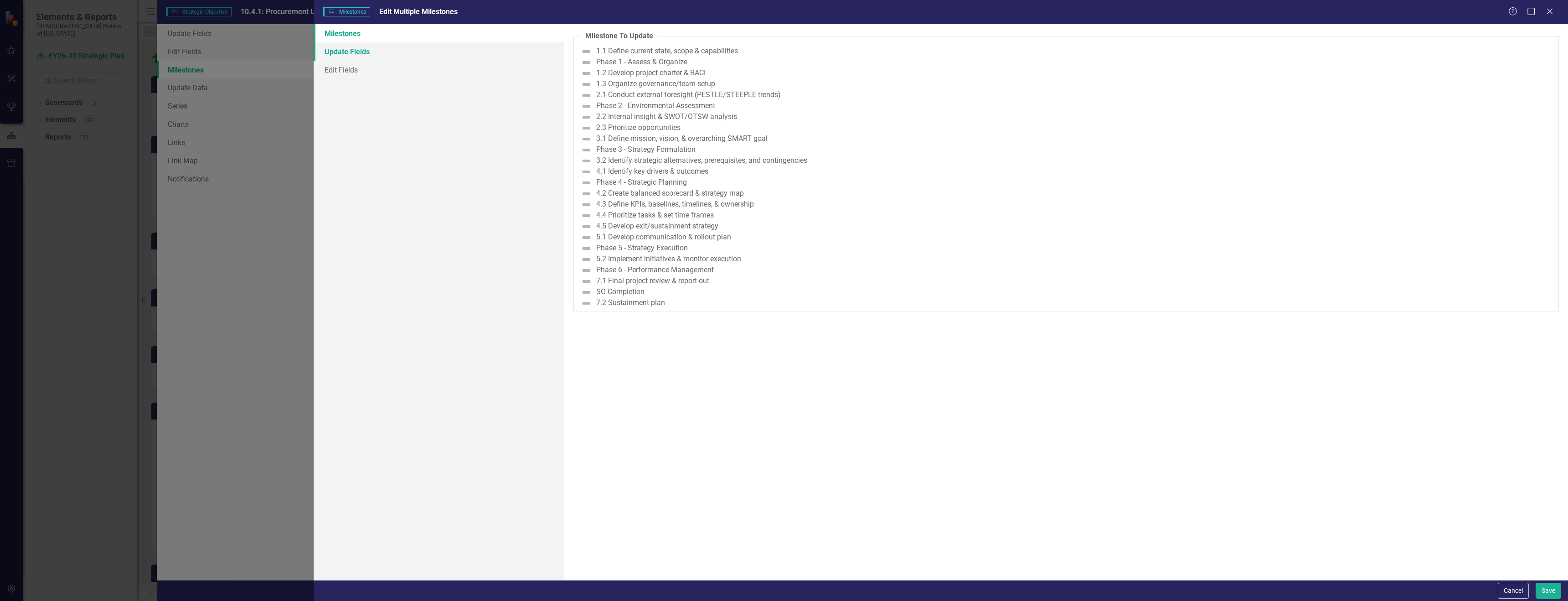
click at [358, 54] on link "Update Fields" at bounding box center [438, 51] width 251 height 18
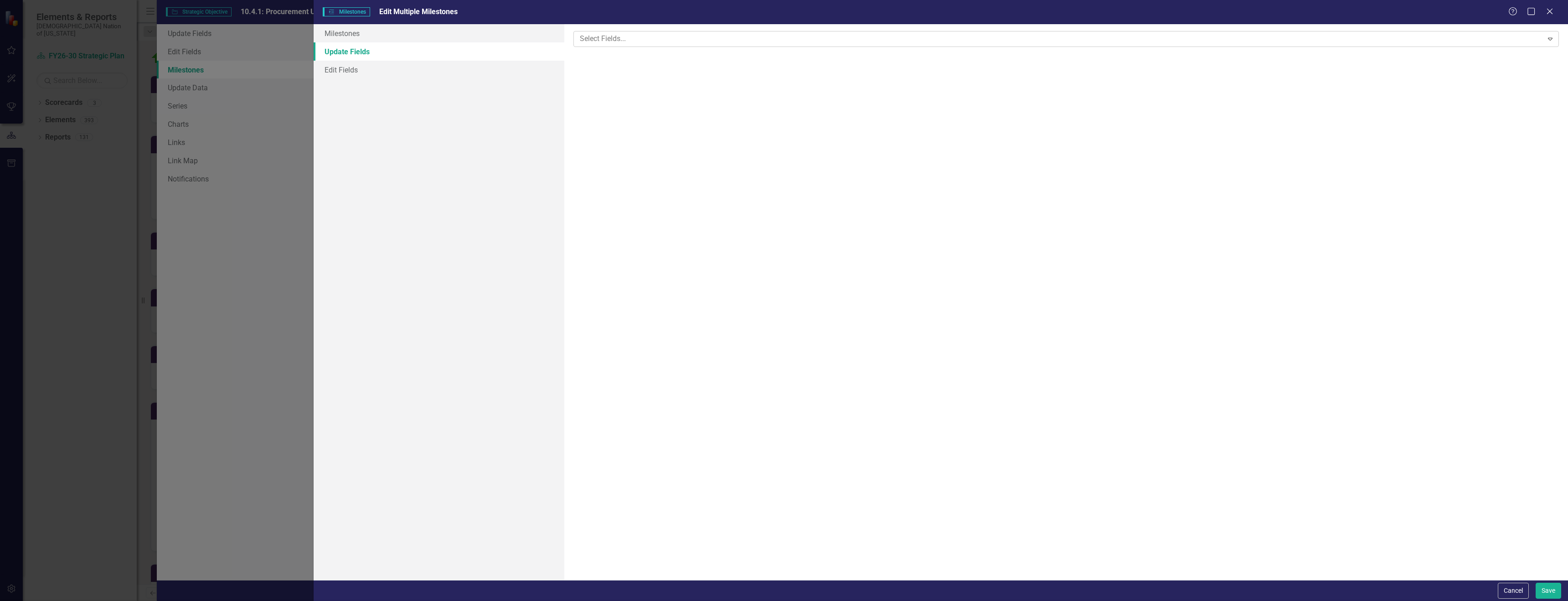
drag, startPoint x: 617, startPoint y: 34, endPoint x: 619, endPoint y: 42, distance: 8.2
click at [617, 34] on div at bounding box center [1059, 39] width 966 height 13
drag, startPoint x: 612, startPoint y: 88, endPoint x: 612, endPoint y: 100, distance: 12.0
click at [612, 88] on div at bounding box center [1058, 95] width 957 height 13
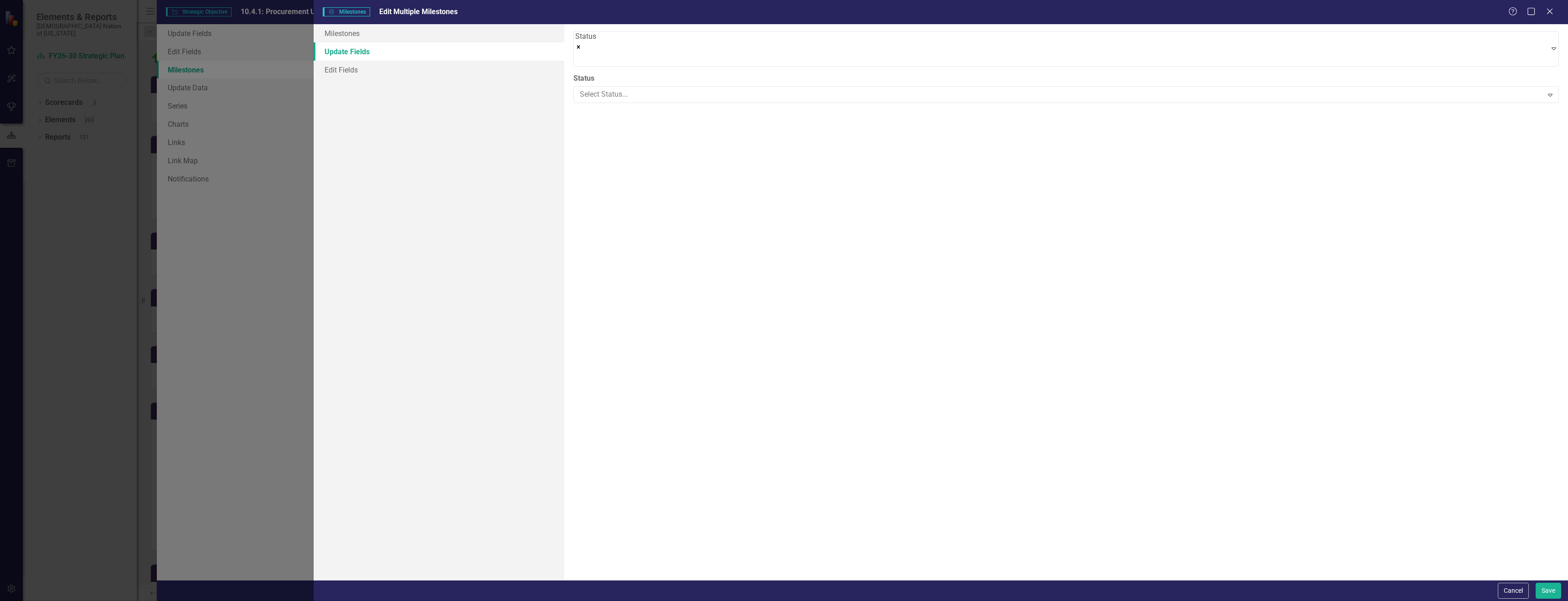
click at [1551, 596] on button "Save" at bounding box center [1548, 591] width 26 height 16
checkbox input "false"
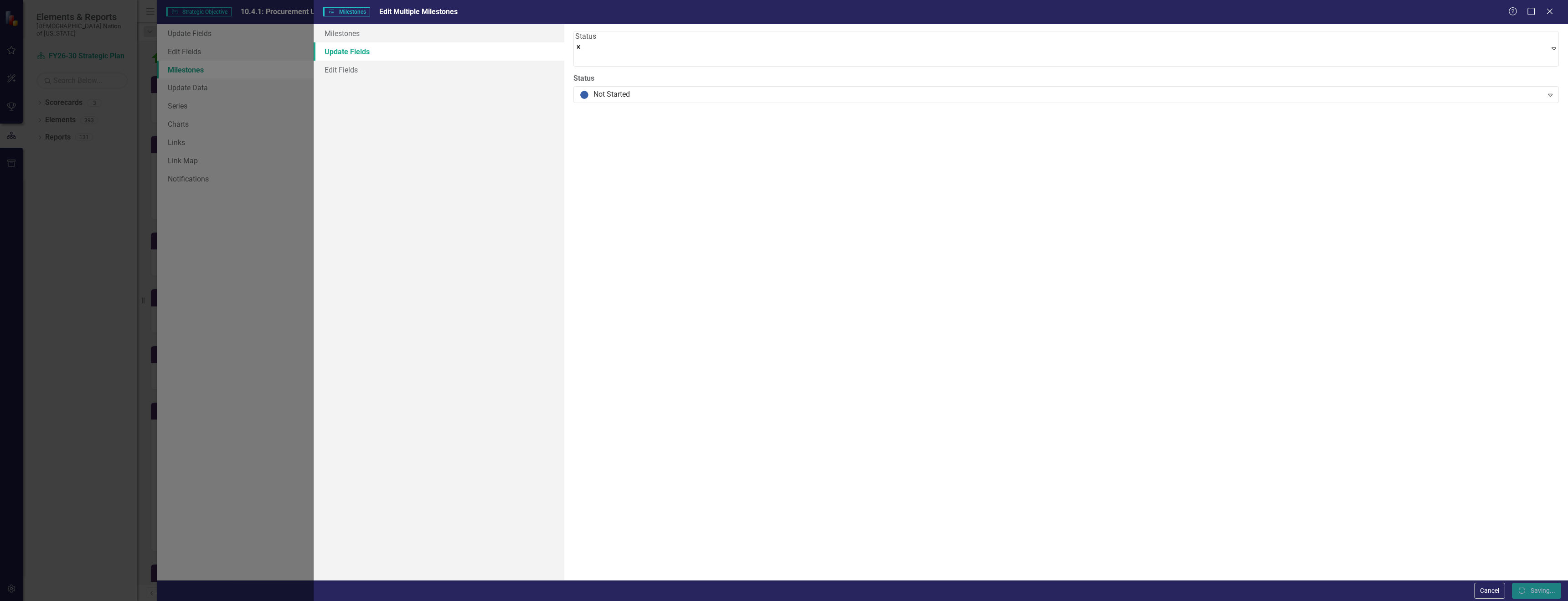
checkbox input "false"
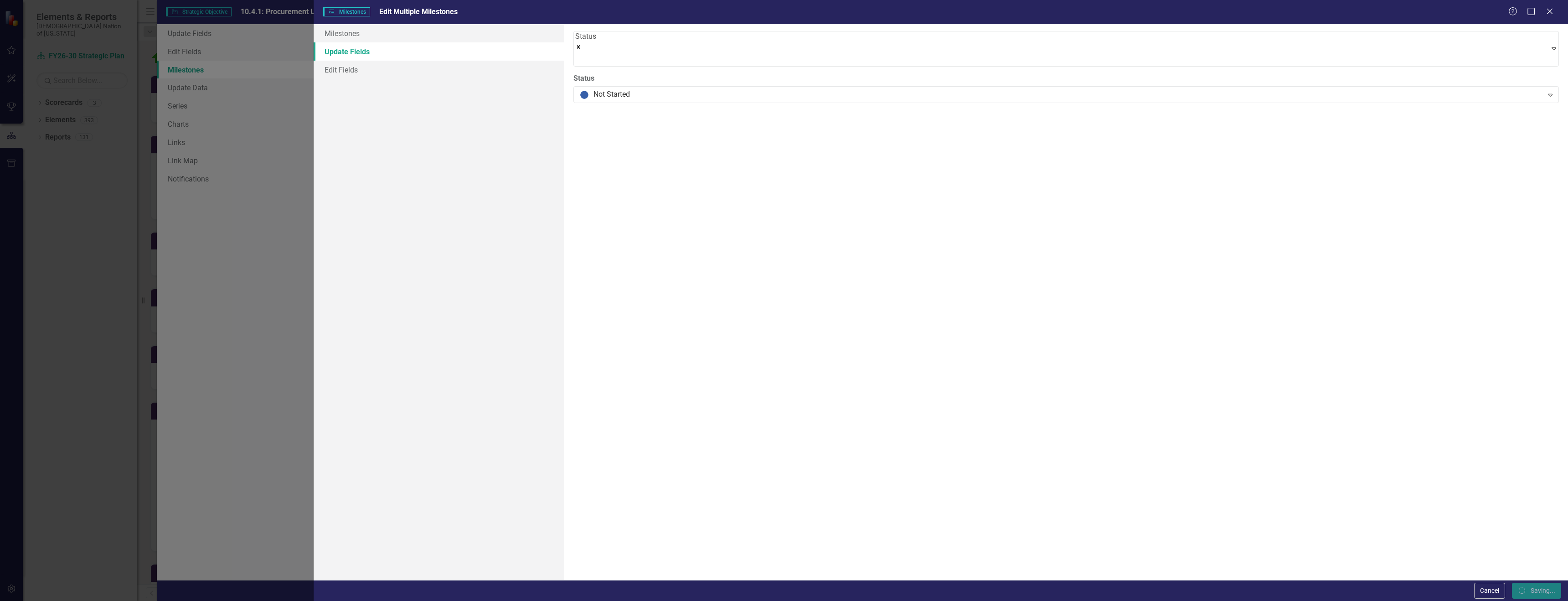
checkbox input "false"
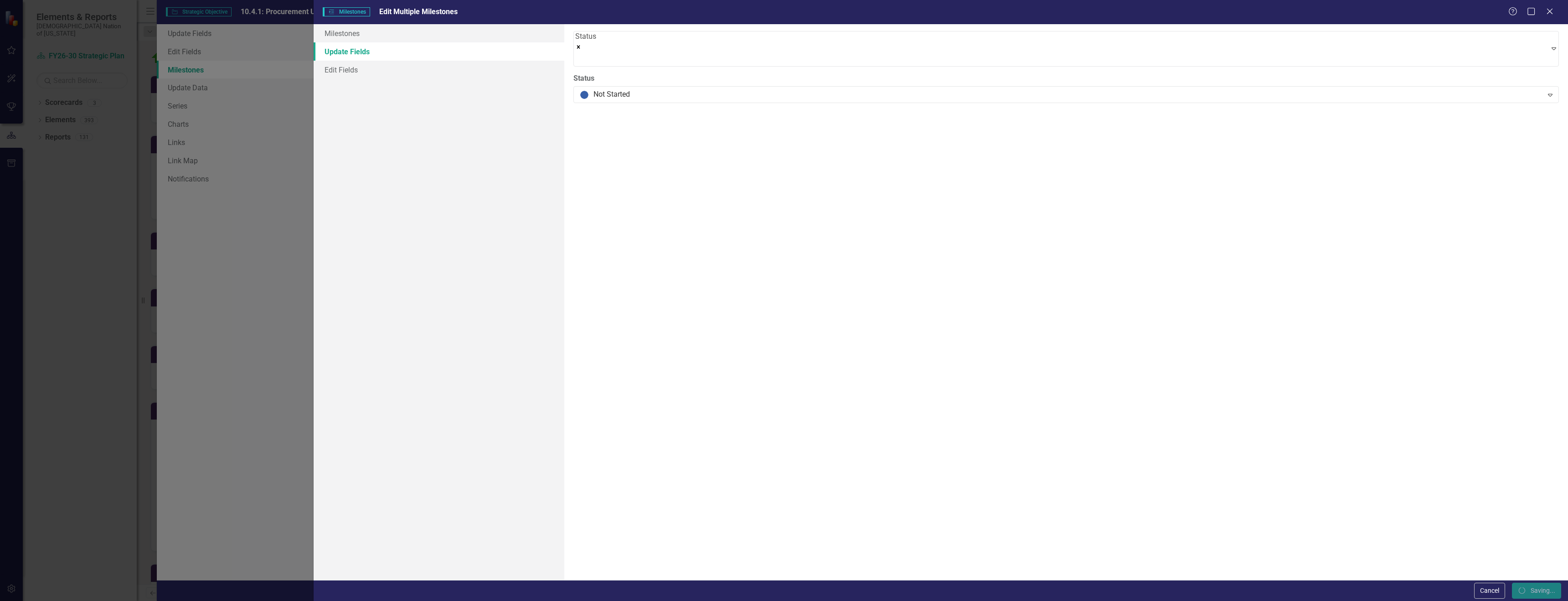
checkbox input "false"
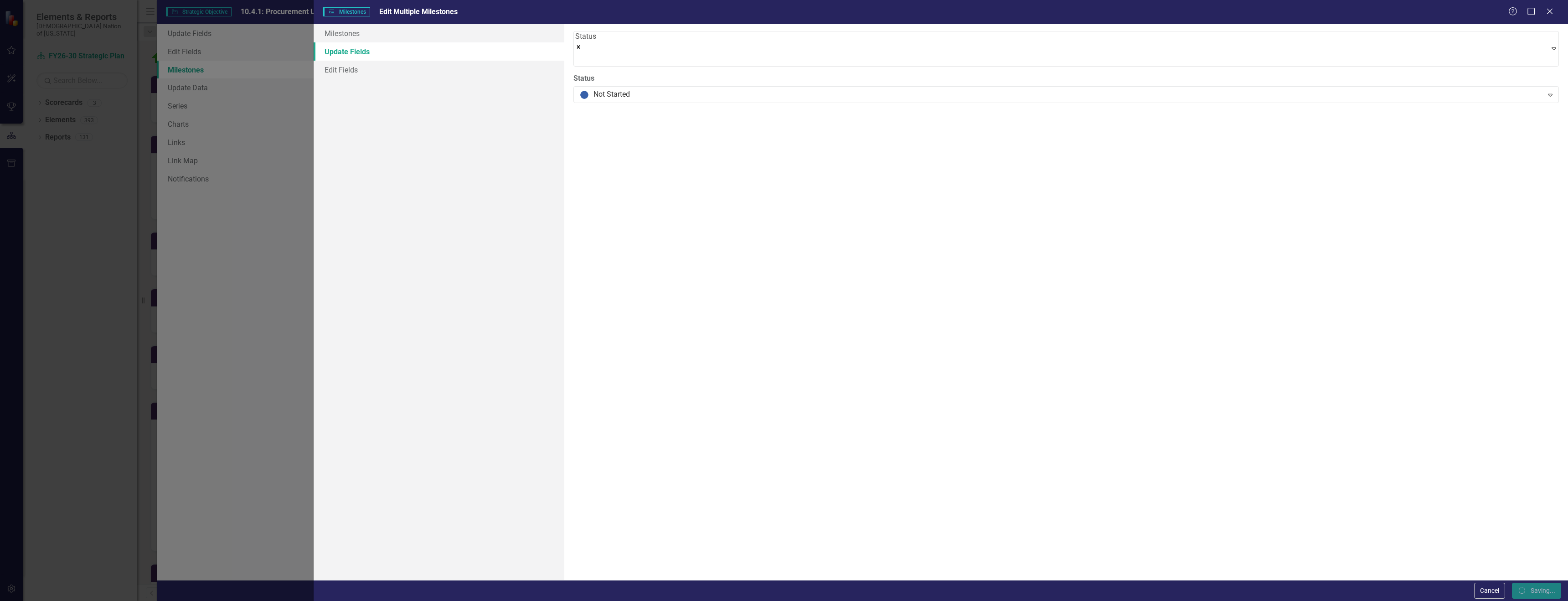
checkbox input "false"
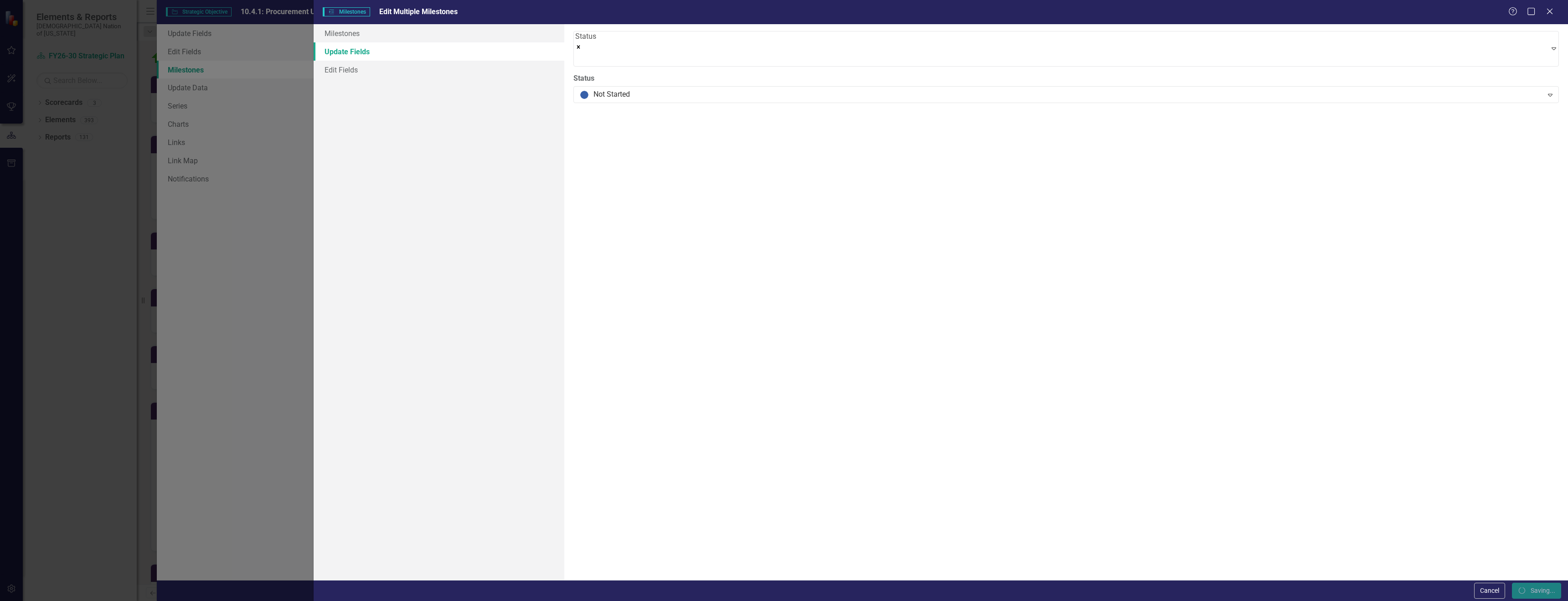
checkbox input "false"
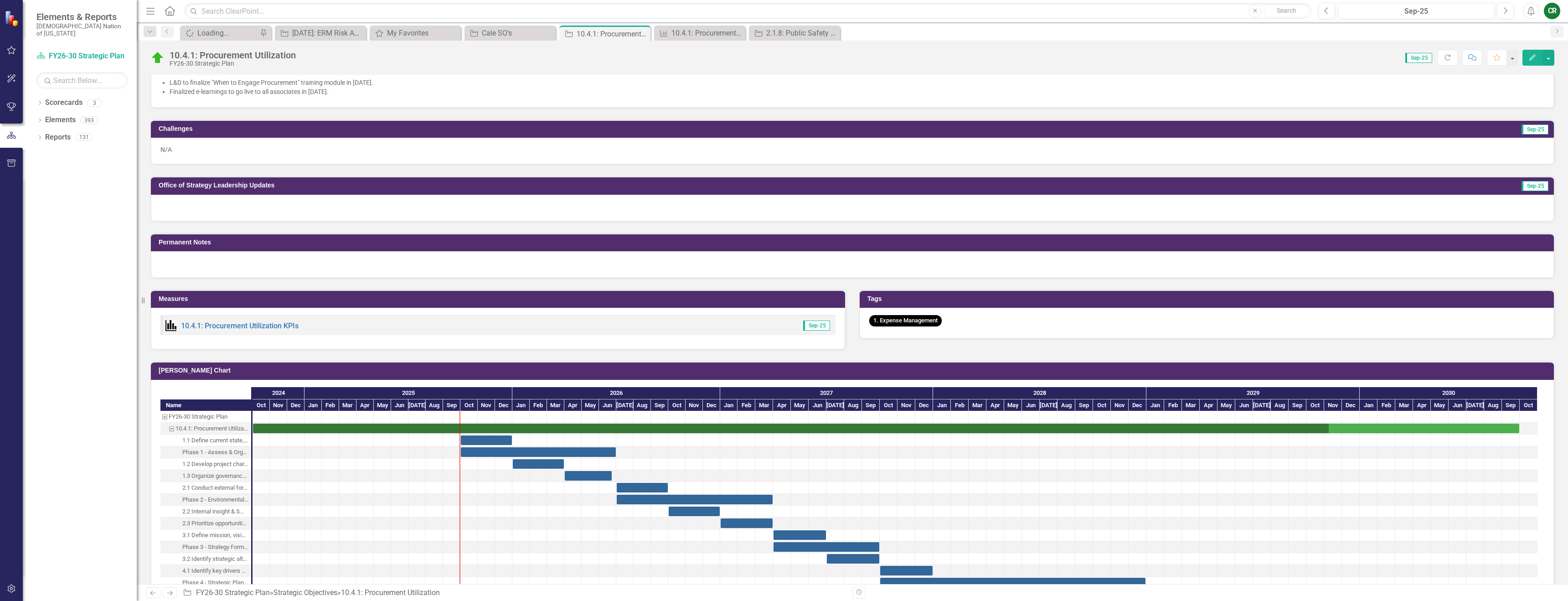
scroll to position [543, 0]
